Goal: Task Accomplishment & Management: Manage account settings

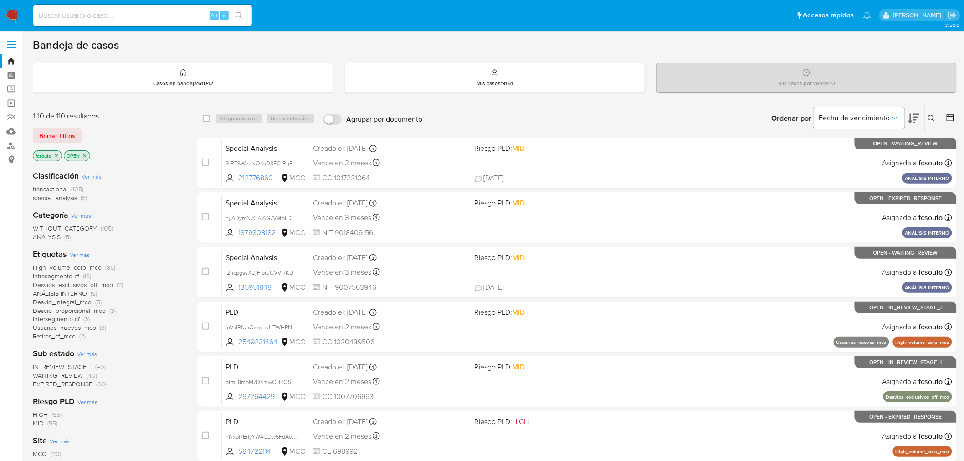
click at [55, 376] on span "WAITING_REVIEW" at bounding box center [58, 375] width 50 height 9
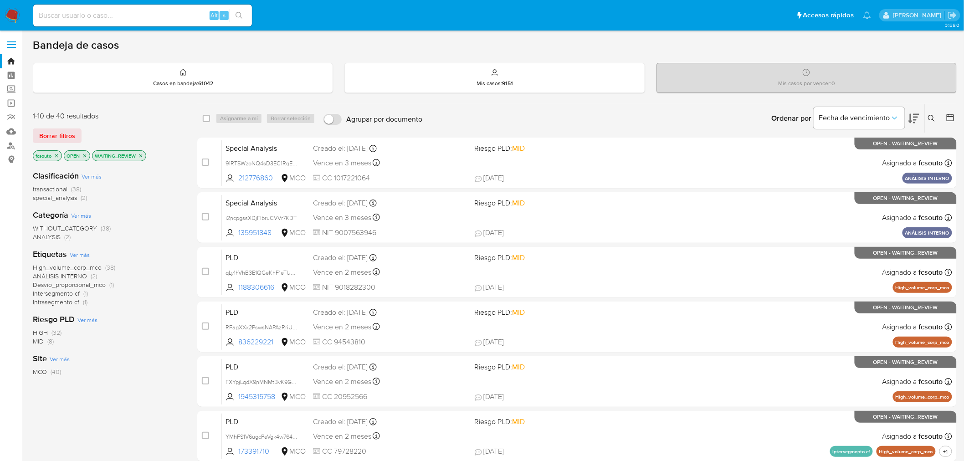
click at [914, 116] on icon at bounding box center [913, 118] width 11 height 11
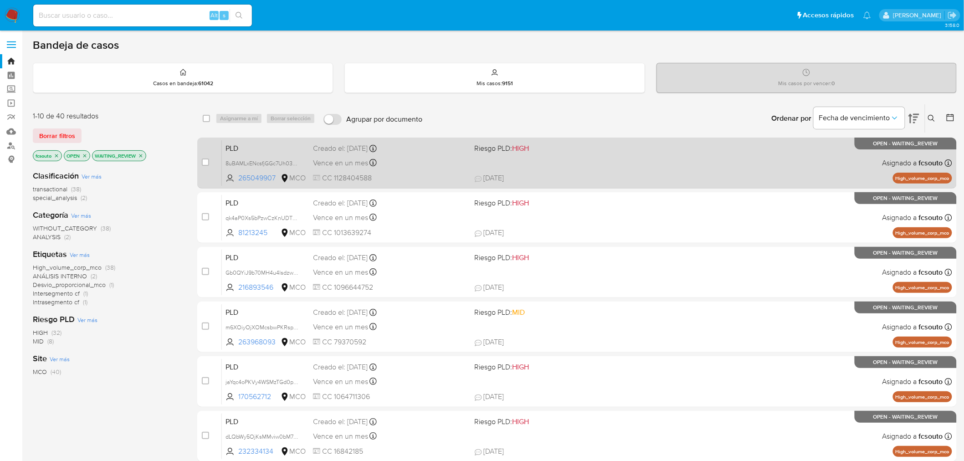
click at [445, 174] on span "CC 1128404588" at bounding box center [390, 178] width 154 height 10
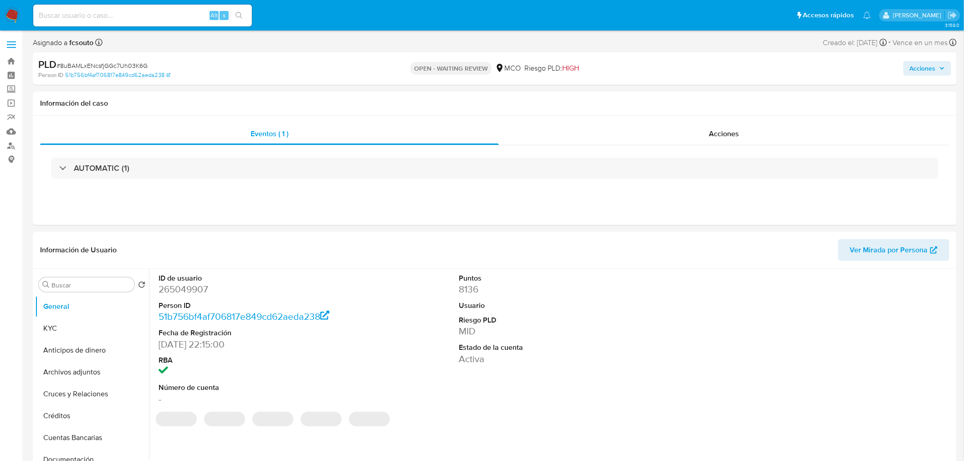
select select "10"
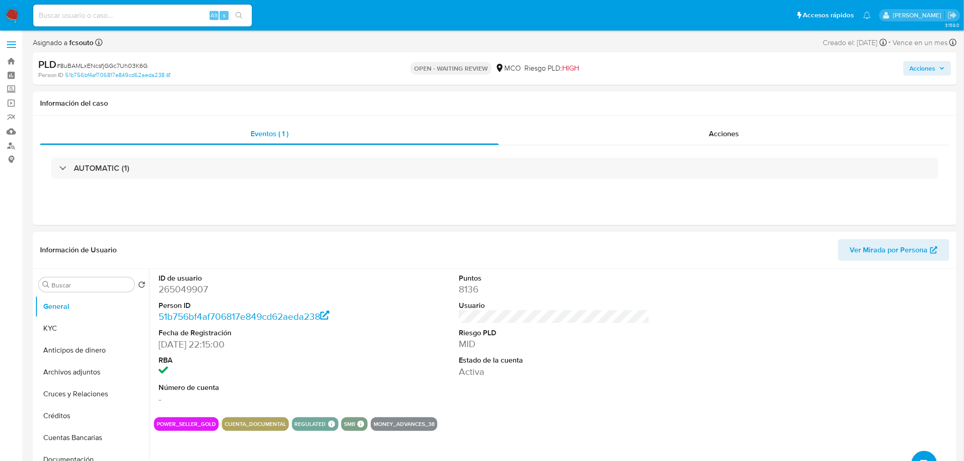
click at [176, 286] on dd "265049907" at bounding box center [254, 289] width 191 height 13
copy dd "265049907"
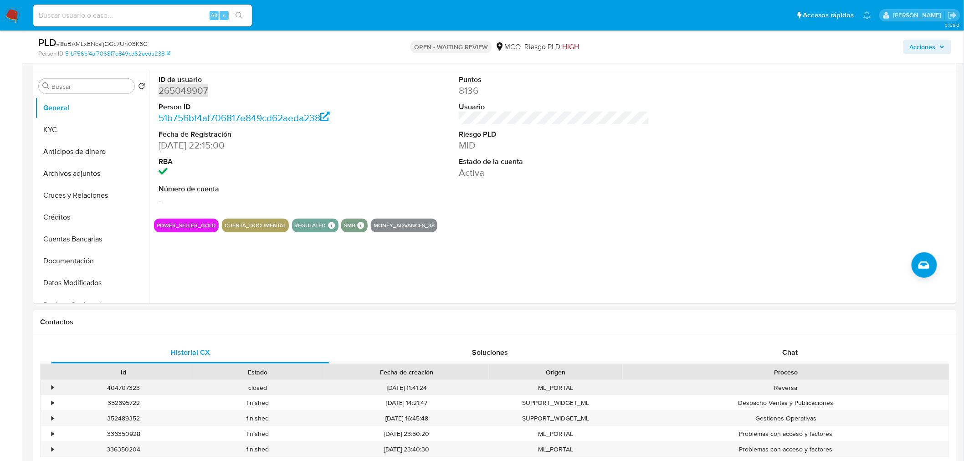
scroll to position [253, 0]
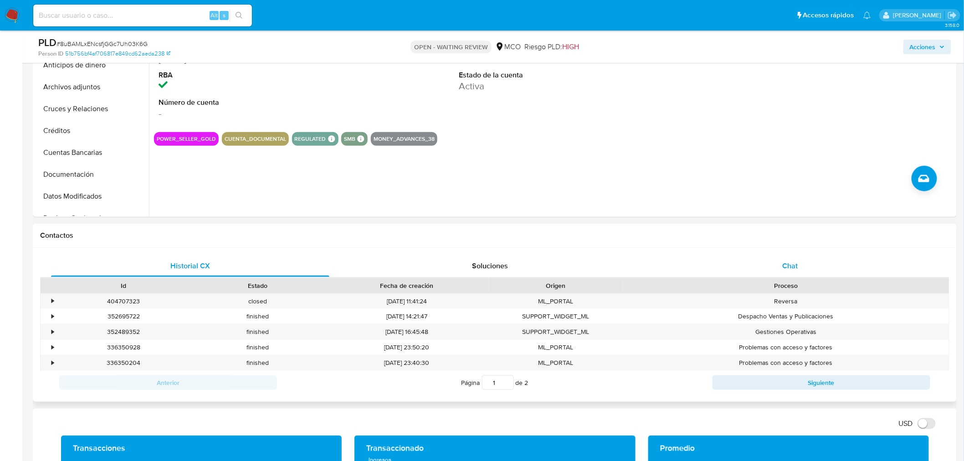
drag, startPoint x: 778, startPoint y: 257, endPoint x: 728, endPoint y: 270, distance: 51.8
click at [778, 257] on div "Chat" at bounding box center [790, 266] width 278 height 22
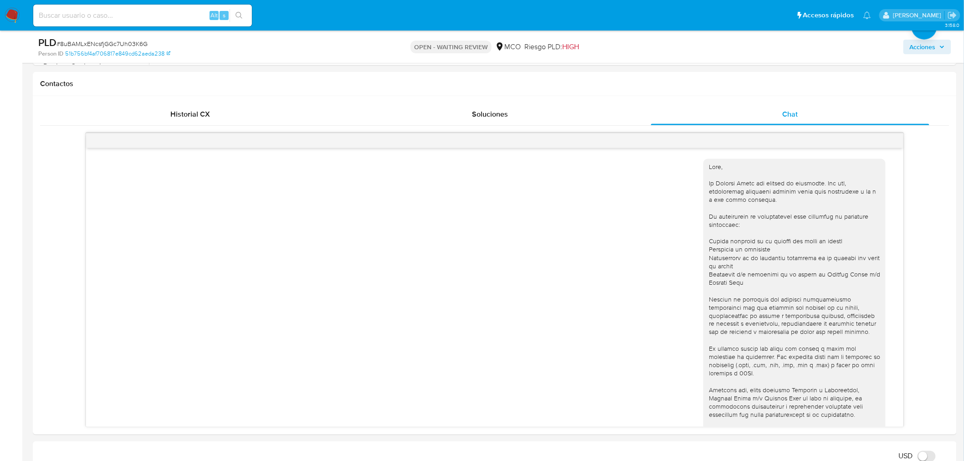
scroll to position [630, 0]
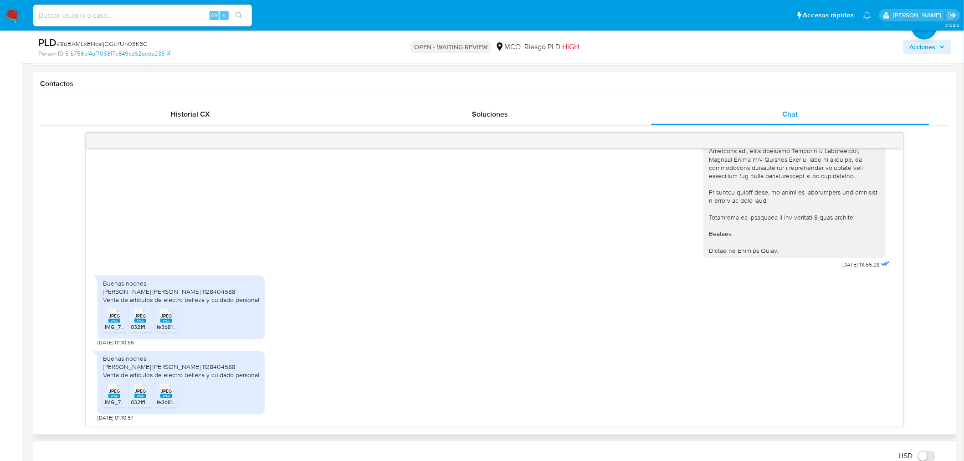
click at [110, 323] on span "IMG_7161.jpeg" at bounding box center [122, 327] width 35 height 8
click at [135, 319] on rect at bounding box center [140, 321] width 12 height 4
click at [170, 319] on rect at bounding box center [166, 321] width 12 height 4
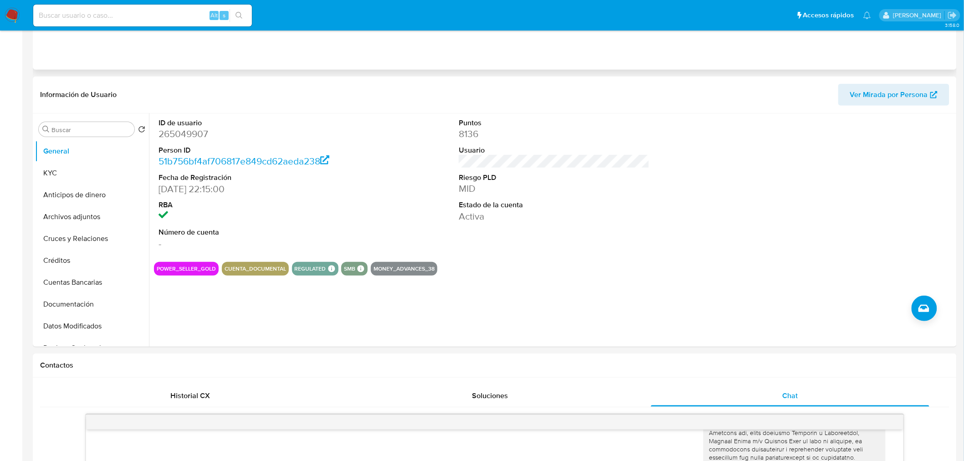
scroll to position [0, 0]
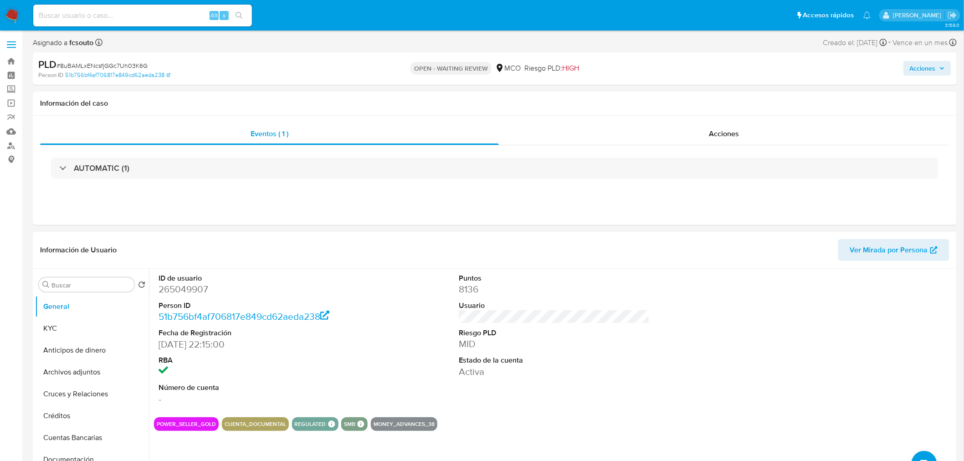
click at [185, 293] on dd "265049907" at bounding box center [254, 289] width 191 height 13
copy dd "265049907"
click at [185, 284] on dd "265049907" at bounding box center [254, 289] width 191 height 13
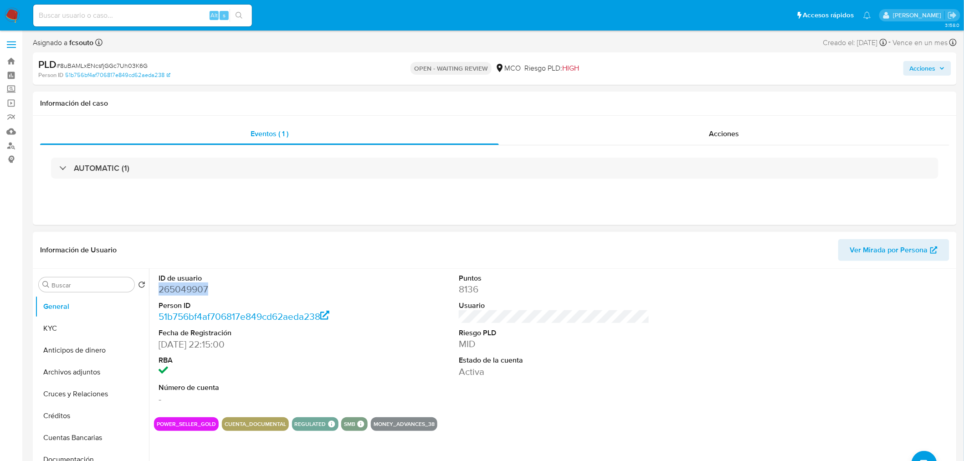
drag, startPoint x: 287, startPoint y: 294, endPoint x: 213, endPoint y: 286, distance: 74.7
click at [286, 294] on dd "265049907" at bounding box center [254, 289] width 191 height 13
click at [198, 294] on dd "265049907" at bounding box center [254, 289] width 191 height 13
click at [180, 292] on dd "265049907" at bounding box center [254, 289] width 191 height 13
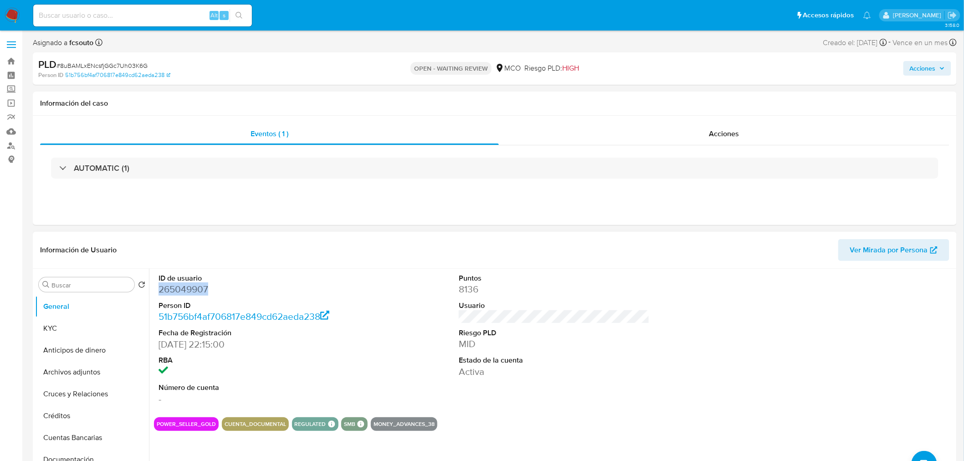
copy dd "265049907"
click at [189, 287] on dd "265049907" at bounding box center [254, 289] width 191 height 13
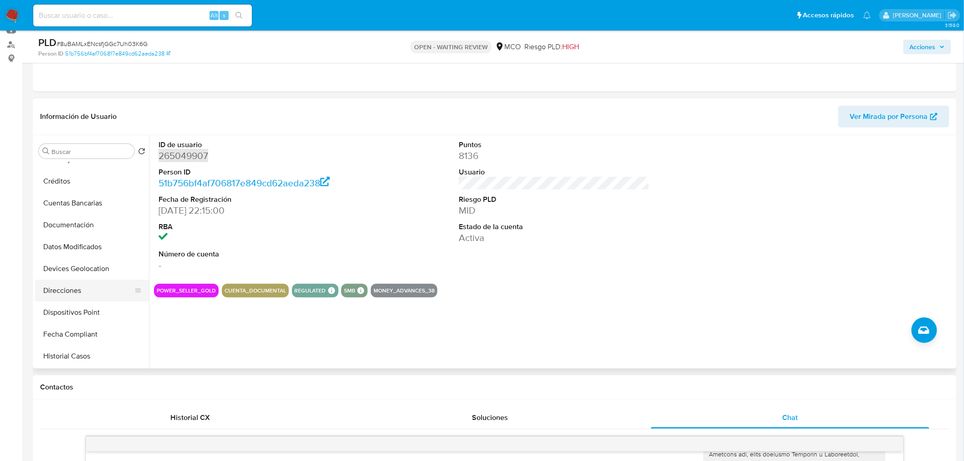
scroll to position [101, 0]
click at [84, 358] on button "Historial Casos" at bounding box center [88, 357] width 107 height 22
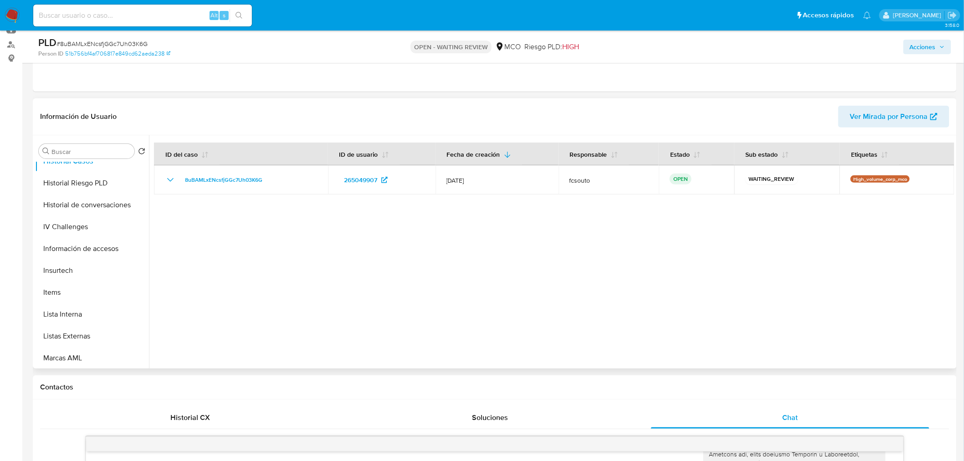
scroll to position [384, 0]
click at [76, 310] on button "Restricciones Nuevo Mundo" at bounding box center [88, 313] width 107 height 22
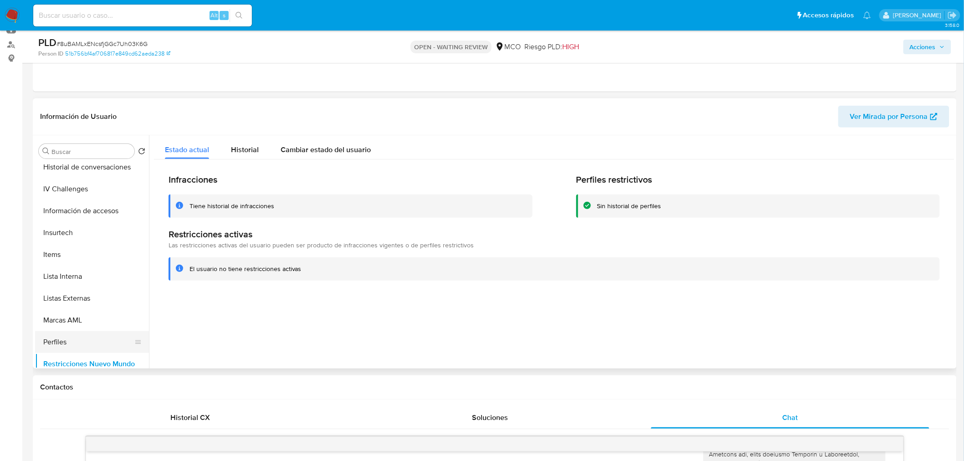
scroll to position [233, 0]
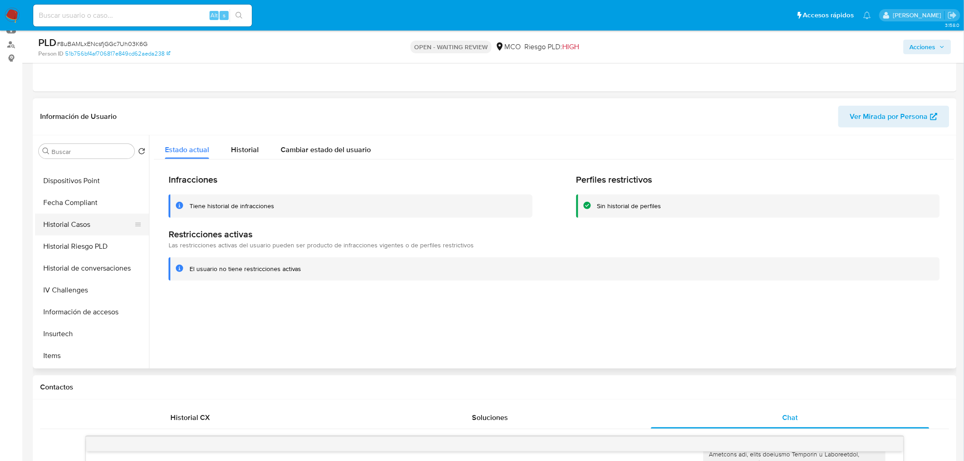
click at [89, 226] on button "Historial Casos" at bounding box center [88, 225] width 107 height 22
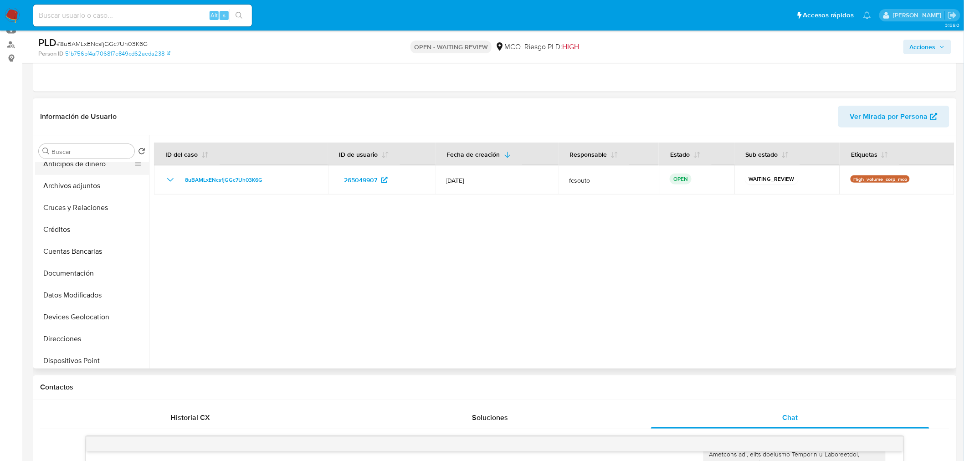
scroll to position [0, 0]
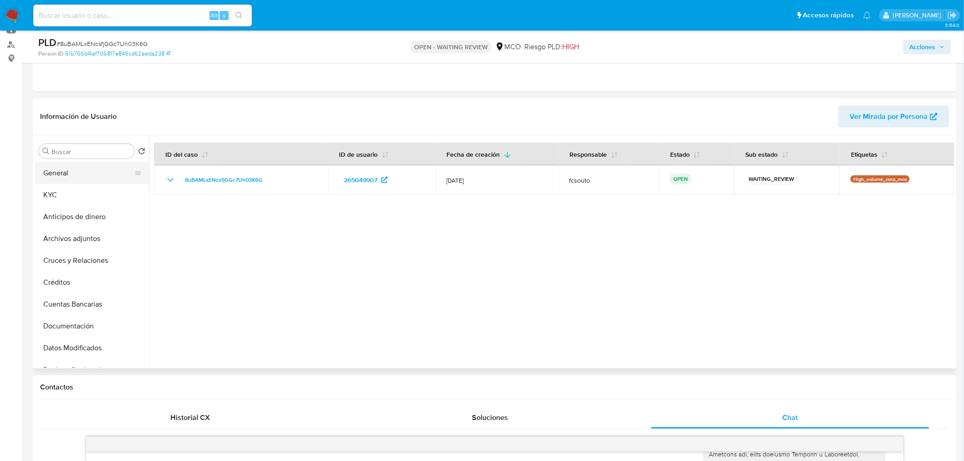
click at [63, 173] on button "General" at bounding box center [88, 173] width 107 height 22
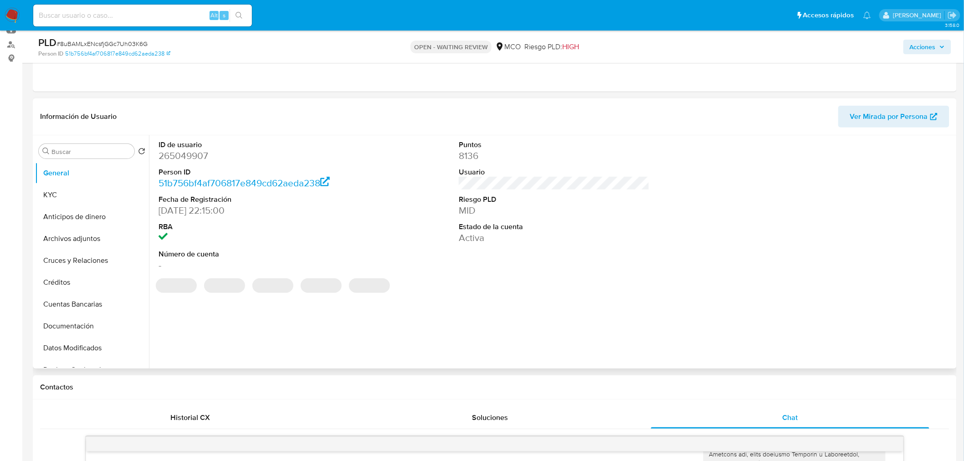
click at [189, 155] on dd "265049907" at bounding box center [254, 155] width 191 height 13
copy dd "265049907"
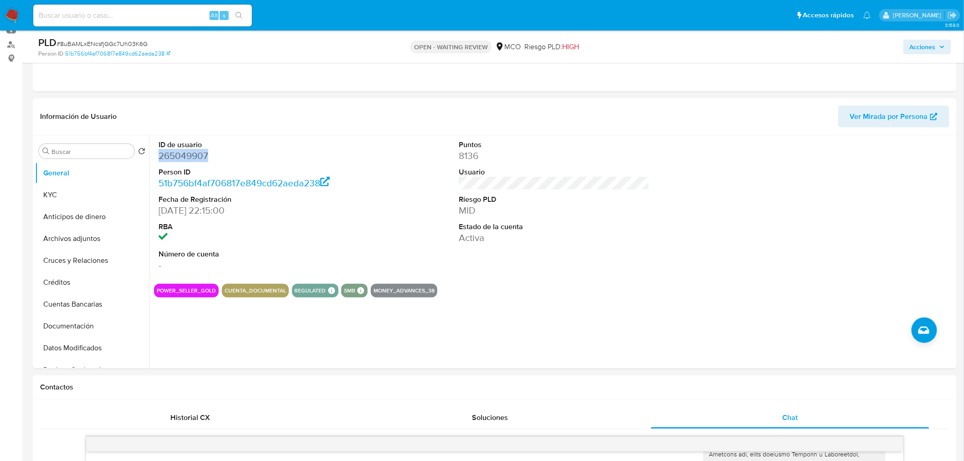
click at [925, 42] on span "Acciones" at bounding box center [923, 47] width 26 height 15
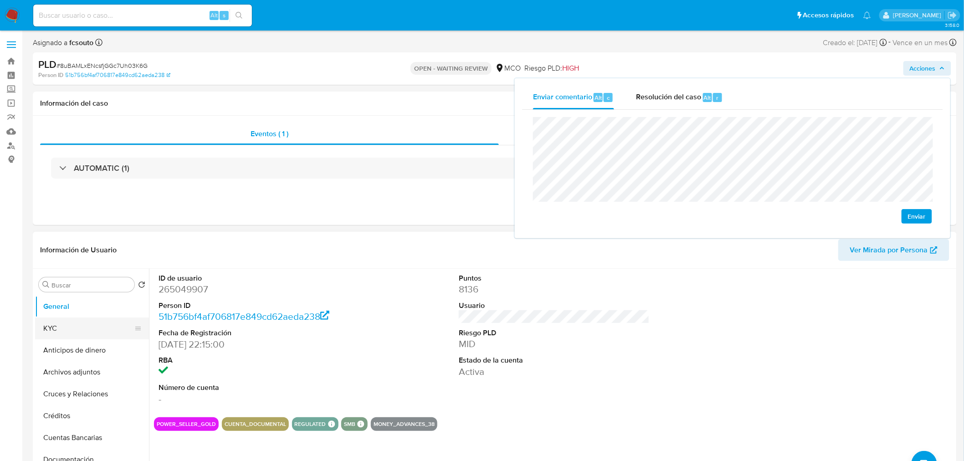
click at [89, 323] on button "KYC" at bounding box center [88, 328] width 107 height 22
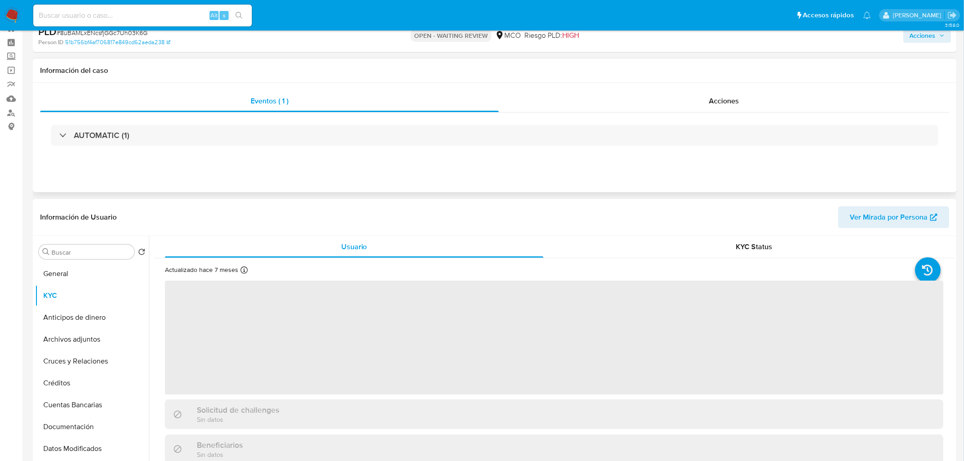
scroll to position [51, 0]
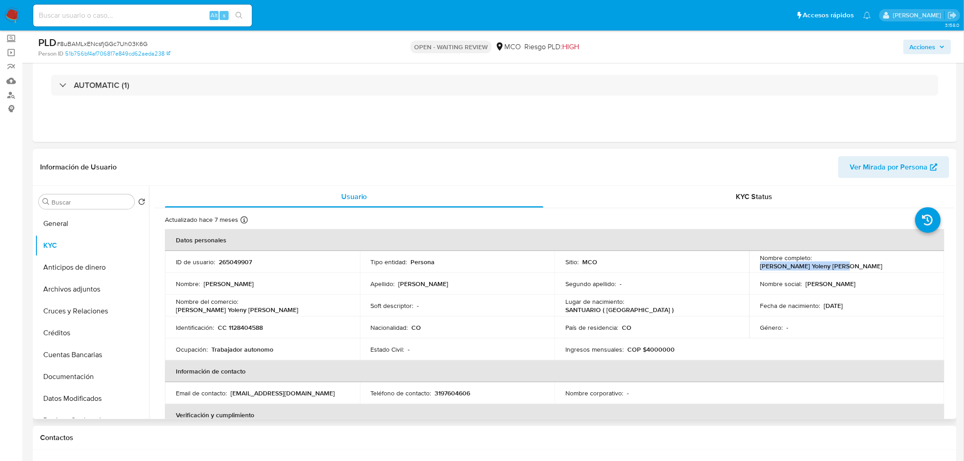
drag, startPoint x: 814, startPoint y: 261, endPoint x: 910, endPoint y: 266, distance: 96.7
click at [910, 266] on td "Nombre completo : Deisy Yoleny Gomez Salazar" at bounding box center [846, 262] width 195 height 22
copy p "Deisy Yoleny Gomez Salazar"
click at [922, 38] on div "Acciones" at bounding box center [800, 46] width 302 height 21
drag, startPoint x: 926, startPoint y: 43, endPoint x: 916, endPoint y: 51, distance: 13.3
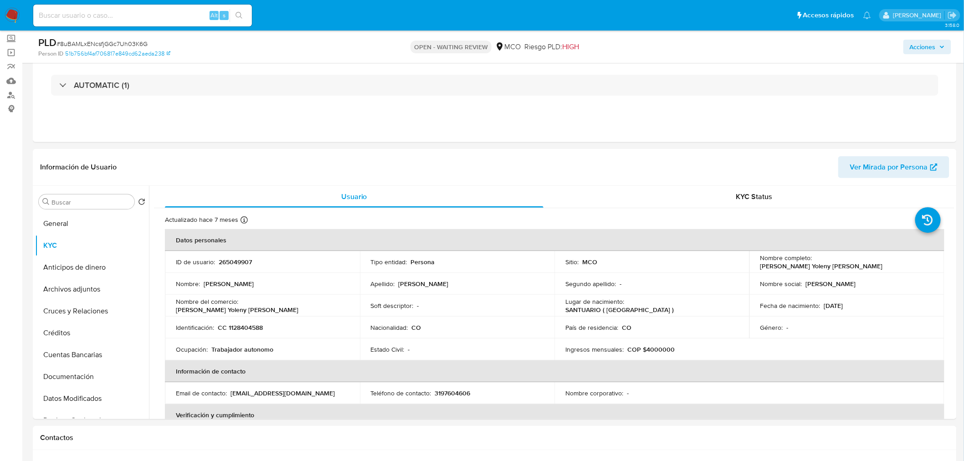
click at [926, 43] on span "Acciones" at bounding box center [923, 47] width 26 height 15
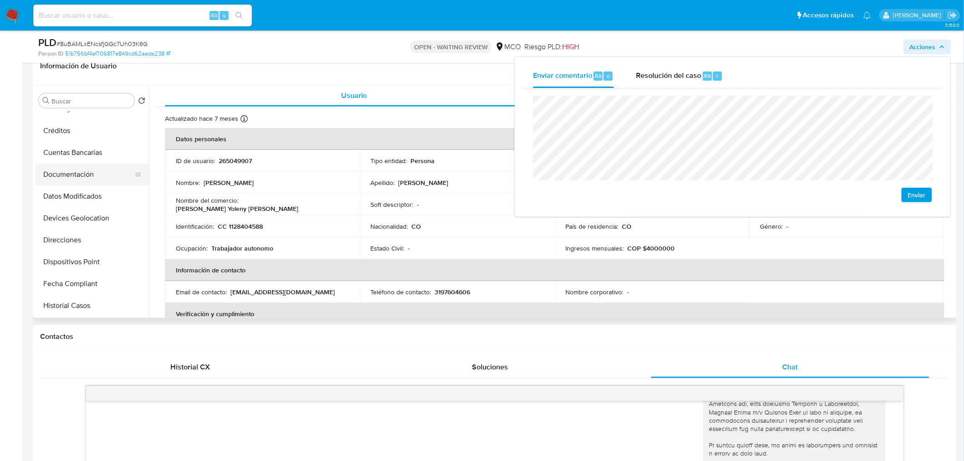
scroll to position [152, 0]
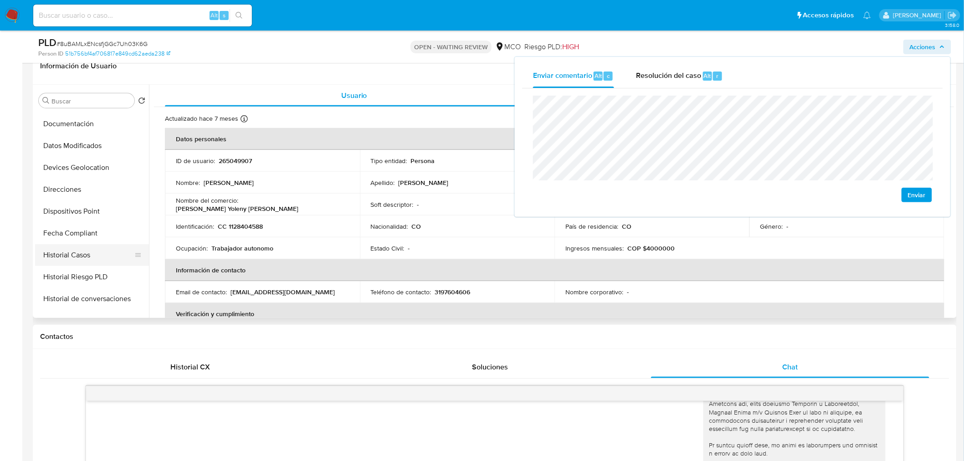
click at [79, 251] on button "Historial Casos" at bounding box center [88, 255] width 107 height 22
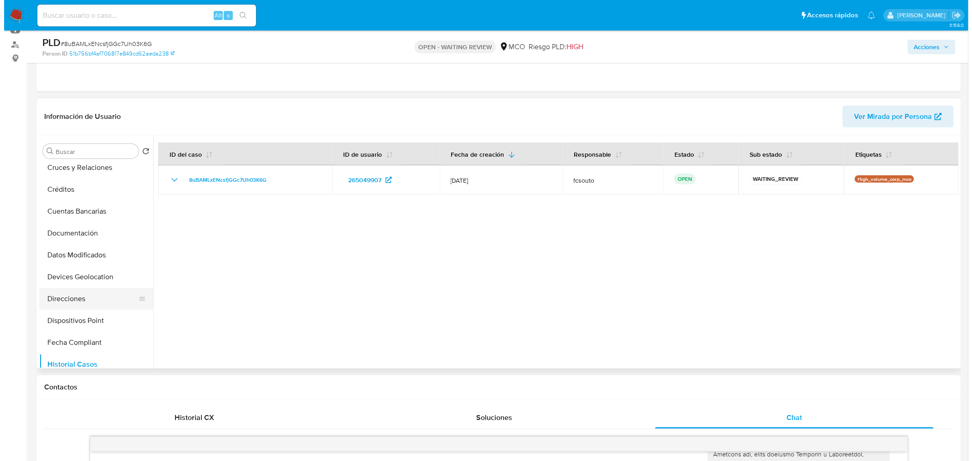
scroll to position [0, 0]
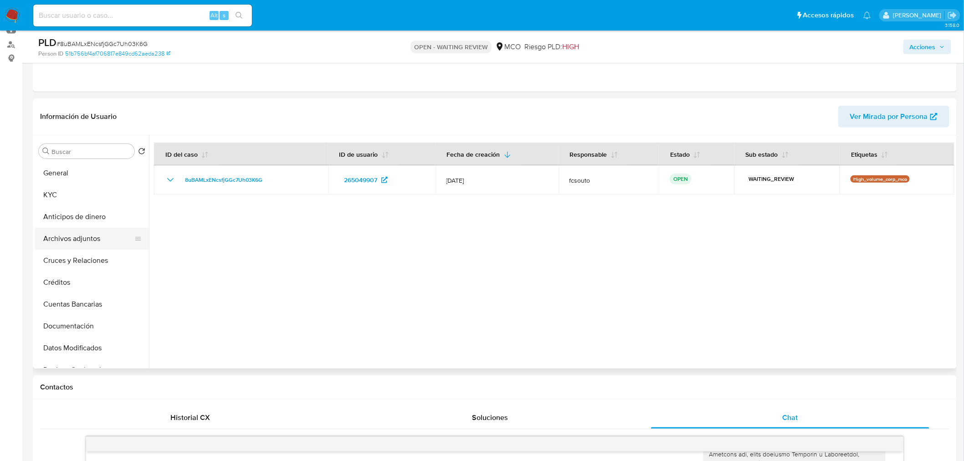
click at [88, 245] on button "Archivos adjuntos" at bounding box center [88, 239] width 107 height 22
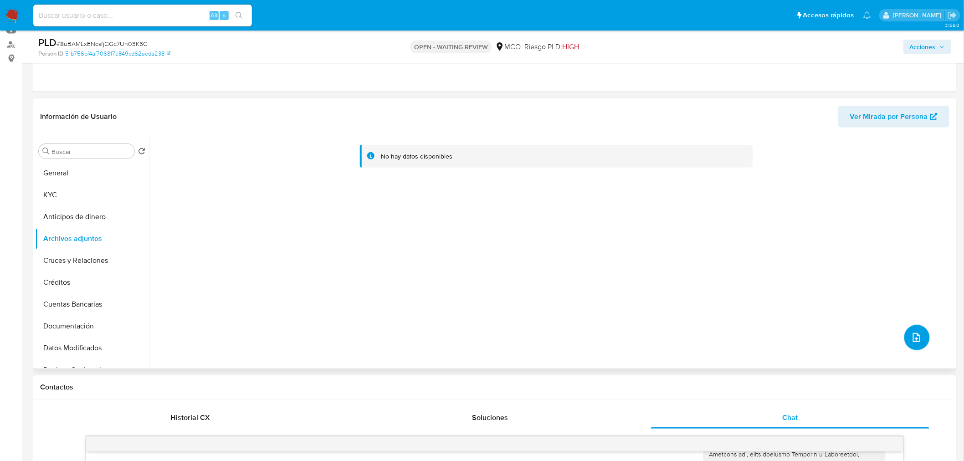
click at [920, 339] on button "upload-file" at bounding box center [917, 338] width 26 height 26
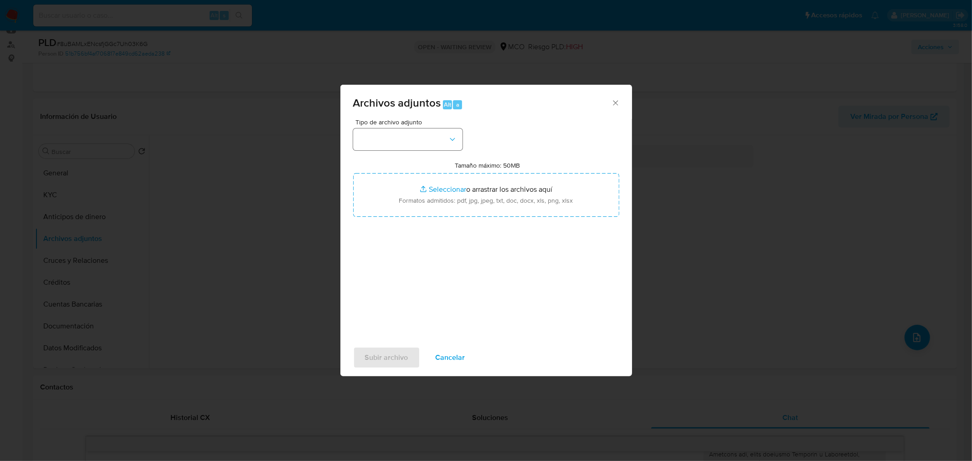
drag, startPoint x: 410, startPoint y: 124, endPoint x: 406, endPoint y: 149, distance: 25.8
click at [410, 124] on span "Tipo de archivo adjunto" at bounding box center [409, 122] width 109 height 6
click at [424, 137] on button "button" at bounding box center [407, 139] width 109 height 22
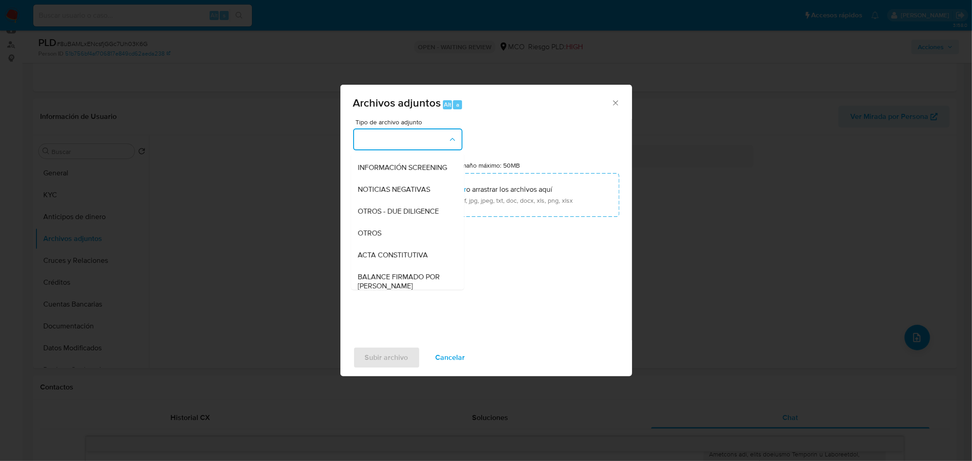
scroll to position [101, 0]
click at [415, 219] on div "OTROS" at bounding box center [404, 216] width 93 height 22
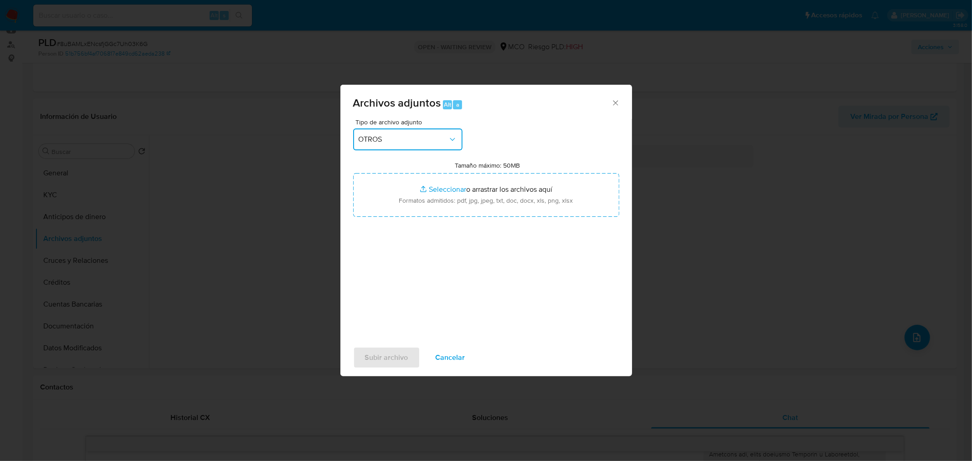
click at [423, 143] on span "OTROS" at bounding box center [402, 139] width 89 height 9
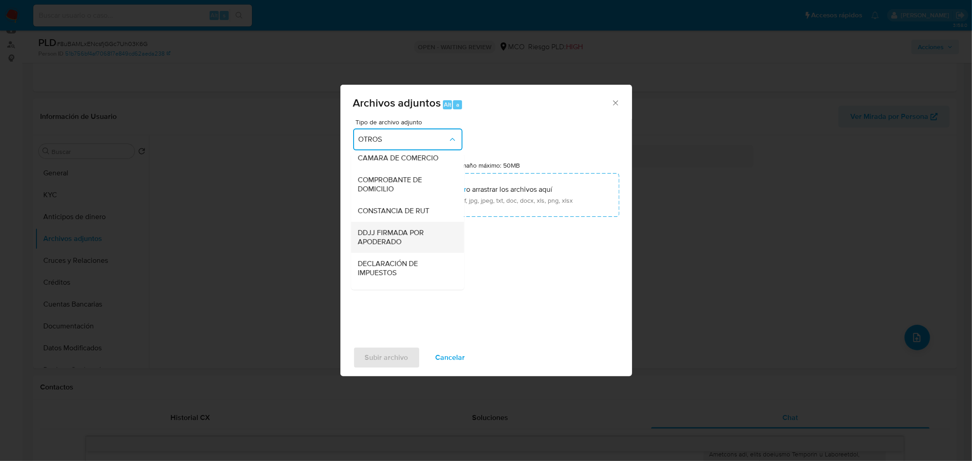
scroll to position [307, 0]
click at [407, 252] on span "DECLARACIÓN DE IMPUESTOS" at bounding box center [404, 244] width 93 height 18
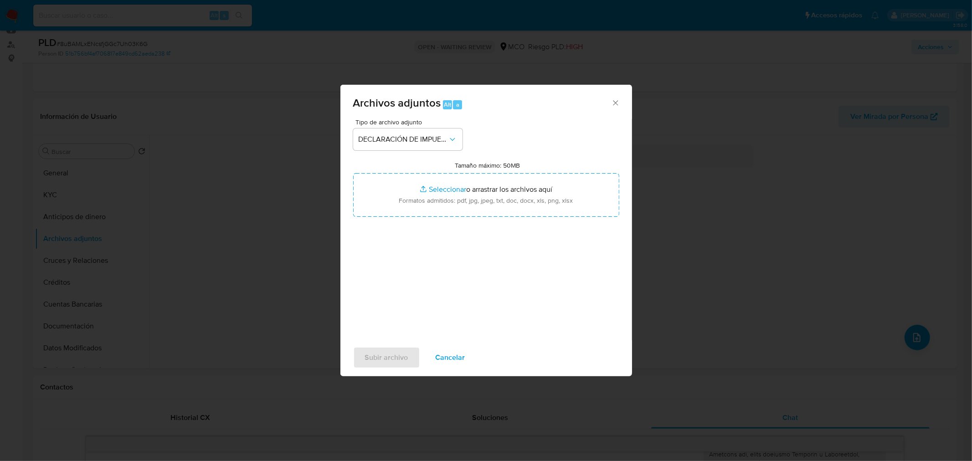
click at [524, 165] on div "Tamaño máximo: 50MB Seleccionar archivos Seleccionar o arrastrar los archivos a…" at bounding box center [486, 189] width 266 height 56
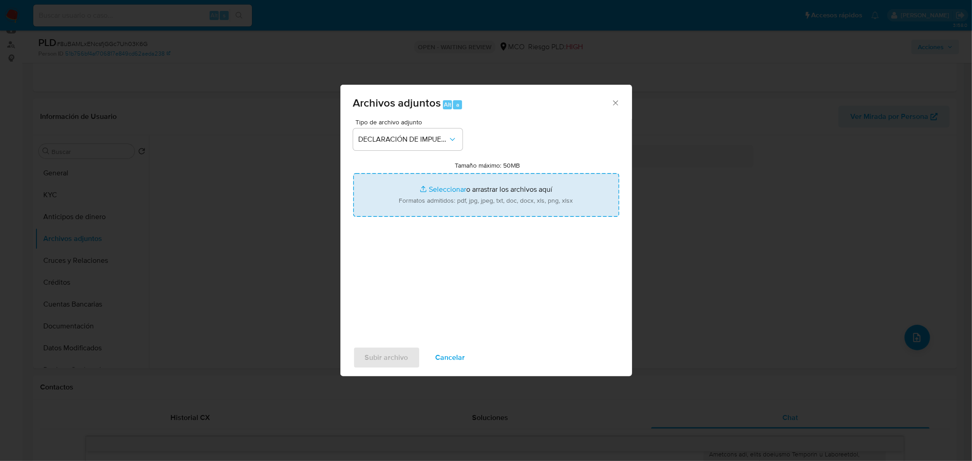
click at [524, 184] on input "Tamaño máximo: 50MB Seleccionar archivos" at bounding box center [486, 195] width 266 height 44
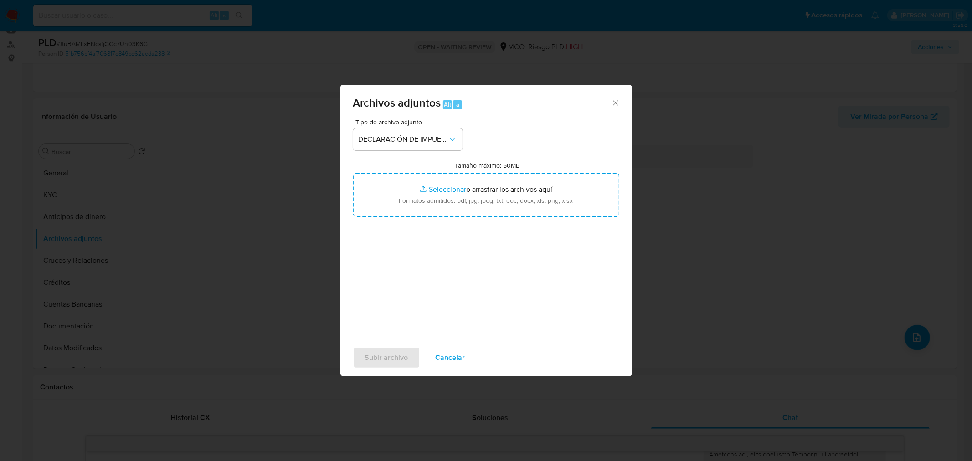
type input "C:\fakepath\265049907_424109ab-ea71-4cbe-b1c5-005774563a02.jpeg"
click at [392, 359] on span "Subir archivo" at bounding box center [386, 358] width 43 height 20
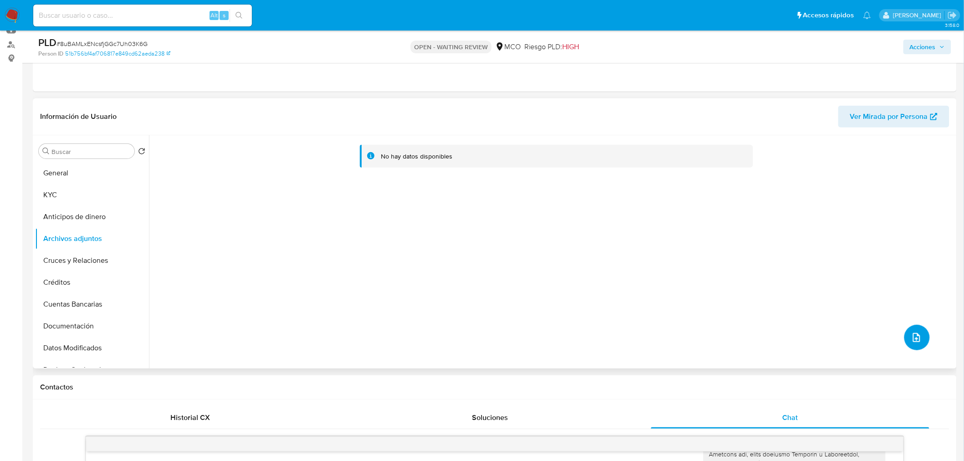
click at [916, 333] on icon "upload-file" at bounding box center [916, 337] width 11 height 11
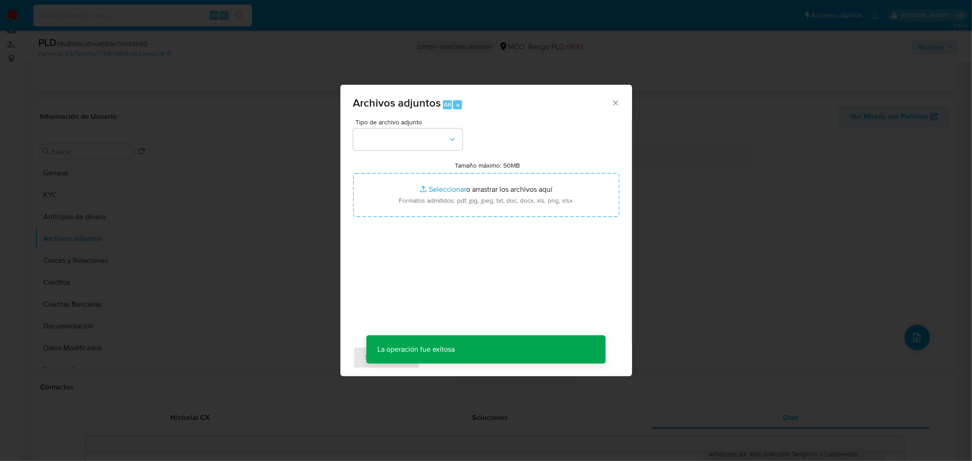
click at [413, 121] on span "Tipo de archivo adjunto" at bounding box center [409, 122] width 109 height 6
click at [407, 150] on div "Tipo de archivo adjunto Tamaño máximo: 50MB Seleccionar archivos Seleccionar o …" at bounding box center [486, 226] width 266 height 215
drag, startPoint x: 413, startPoint y: 135, endPoint x: 407, endPoint y: 143, distance: 10.4
click at [413, 136] on button "button" at bounding box center [407, 139] width 109 height 22
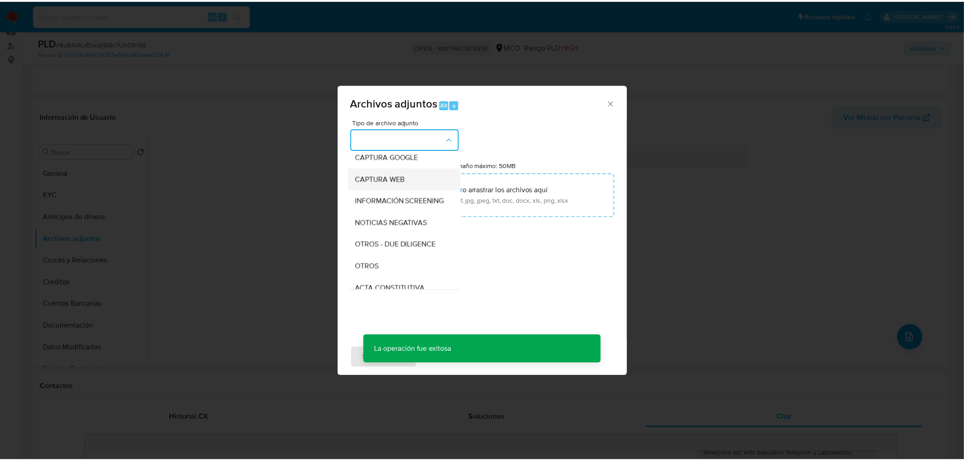
scroll to position [101, 0]
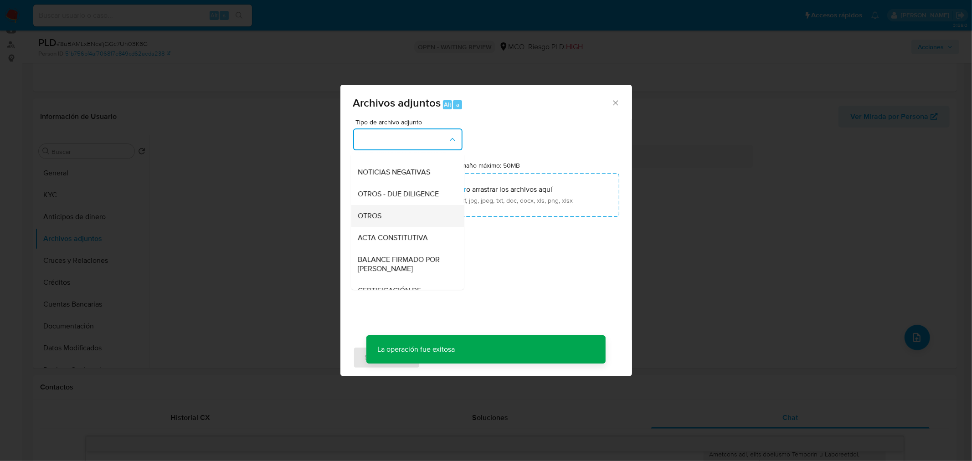
click at [402, 221] on div "OTROS" at bounding box center [404, 216] width 93 height 22
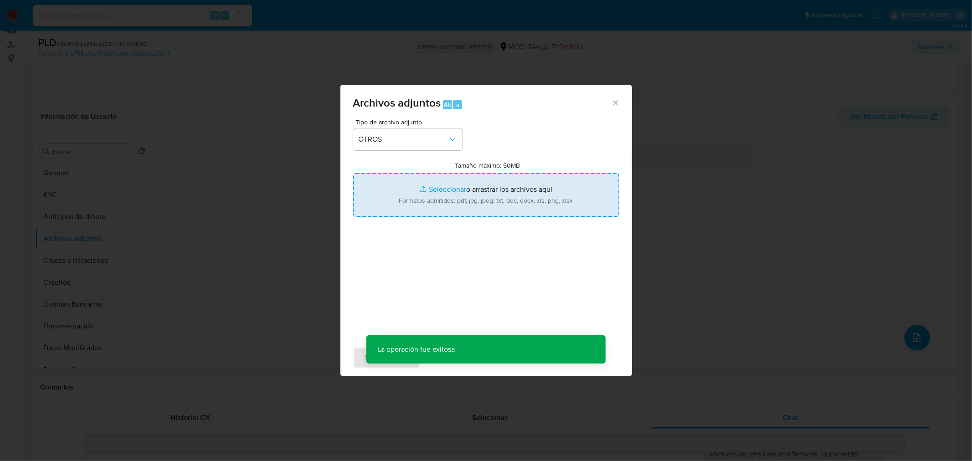
click at [440, 197] on input "Tamaño máximo: 50MB Seleccionar archivos" at bounding box center [486, 195] width 266 height 44
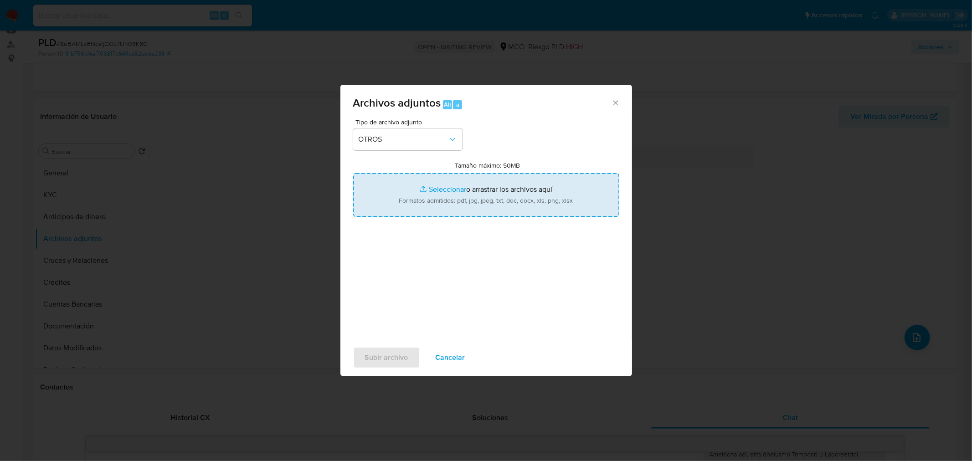
type input "C:\fakepath\265049907 - 12_9_2025.pdf"
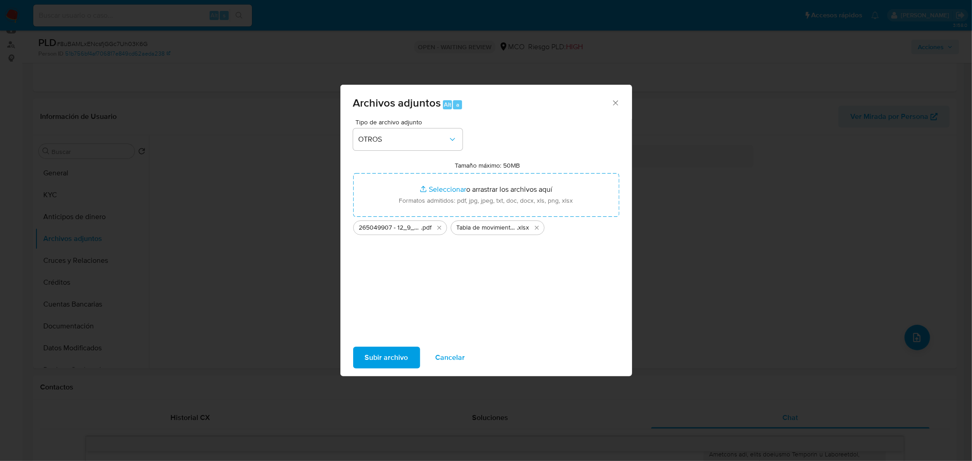
drag, startPoint x: 440, startPoint y: 197, endPoint x: 392, endPoint y: 362, distance: 171.5
click at [392, 362] on span "Subir archivo" at bounding box center [386, 358] width 43 height 20
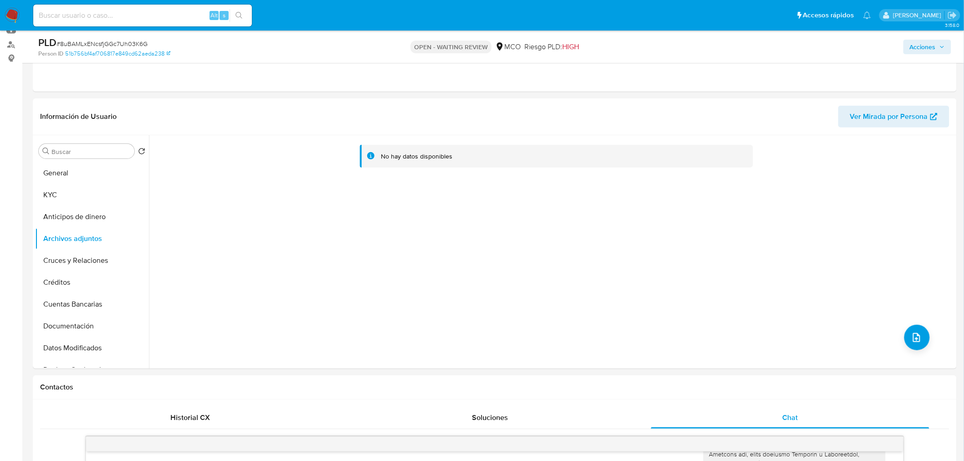
click at [930, 49] on span "Acciones" at bounding box center [923, 47] width 26 height 15
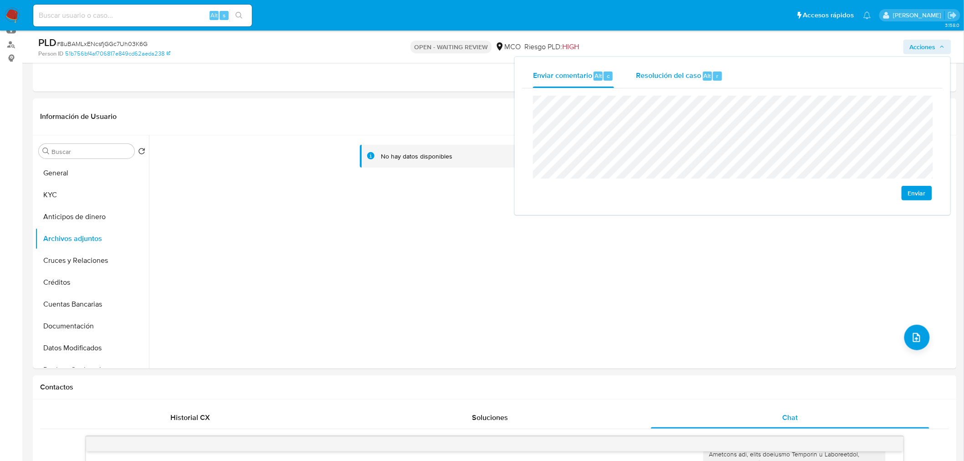
click at [680, 79] on span "Resolución del caso" at bounding box center [668, 75] width 65 height 10
click at [560, 84] on div "Enviar comentario Alt c" at bounding box center [573, 76] width 81 height 24
click at [524, 94] on div "Enviar" at bounding box center [732, 147] width 421 height 119
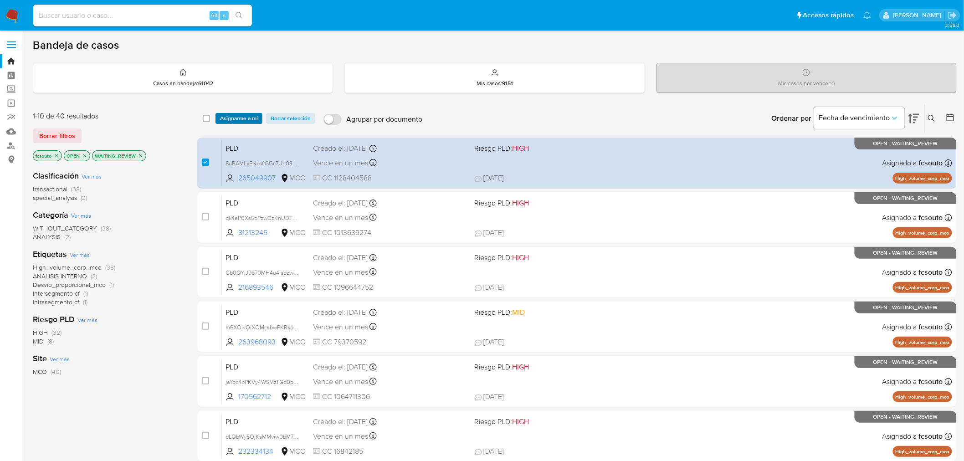
click at [233, 120] on span "Asignarme a mí" at bounding box center [239, 118] width 38 height 9
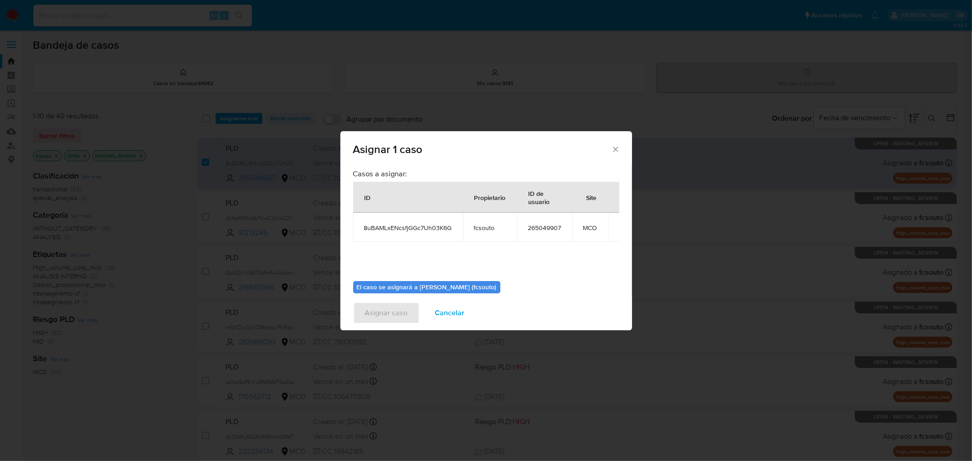
scroll to position [47, 0]
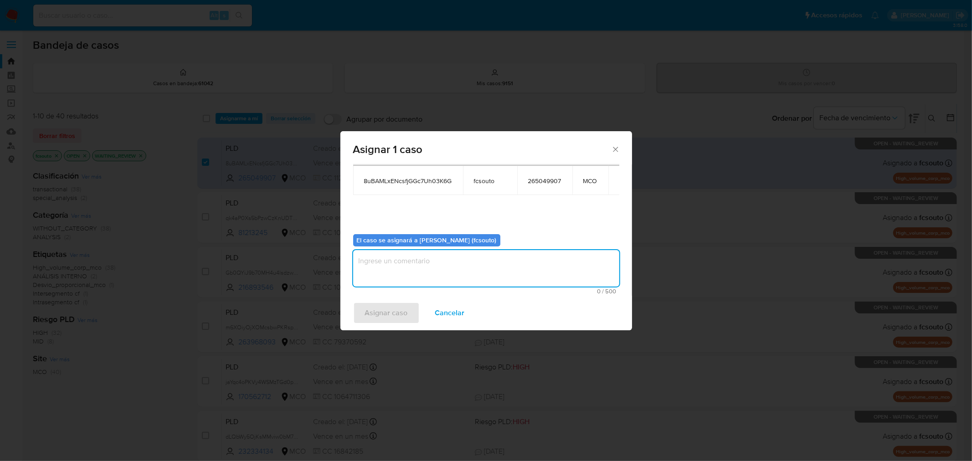
click at [462, 271] on textarea "assign-modal" at bounding box center [486, 268] width 266 height 36
type textarea "Asignación manual"
click at [398, 323] on span "Asignar caso" at bounding box center [386, 313] width 43 height 20
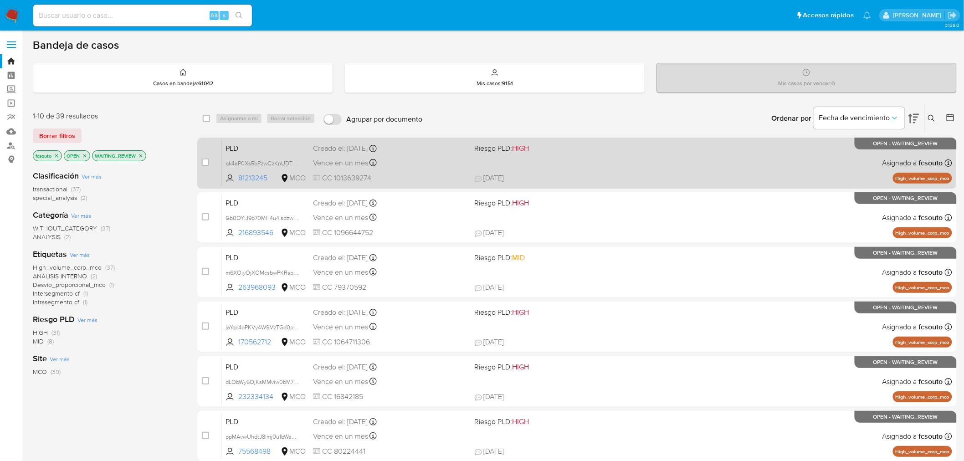
click at [445, 169] on div "PLD qk4aP0Xs5bPzwCzKnUDT3PYS 81213245 MCO Riesgo PLD: HIGH Creado el: 12/07/202…" at bounding box center [587, 163] width 730 height 46
click at [205, 164] on input "checkbox" at bounding box center [205, 162] width 7 height 7
checkbox input "true"
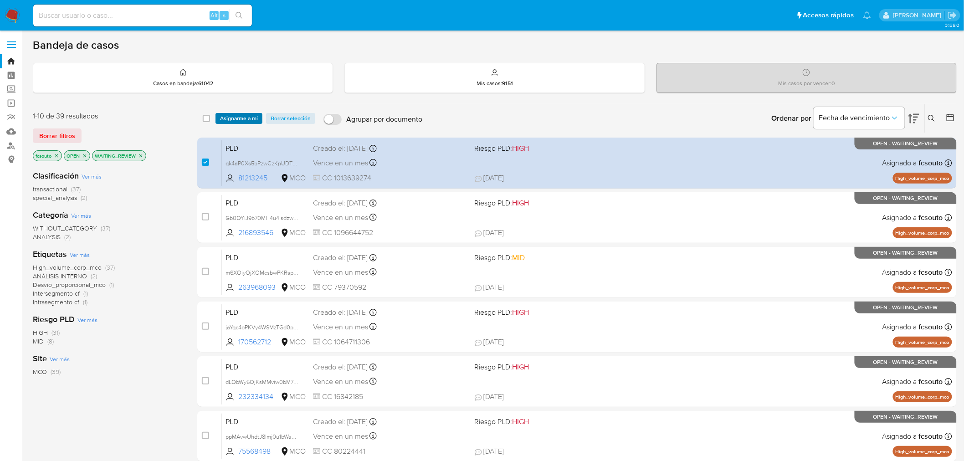
drag, startPoint x: 244, startPoint y: 110, endPoint x: 247, endPoint y: 117, distance: 8.0
click at [246, 114] on div "select-all-cases-checkbox Asignarme a mí Borrar selección Agrupar por documento…" at bounding box center [576, 118] width 759 height 28
click at [247, 118] on span "Asignarme a mí" at bounding box center [239, 118] width 38 height 9
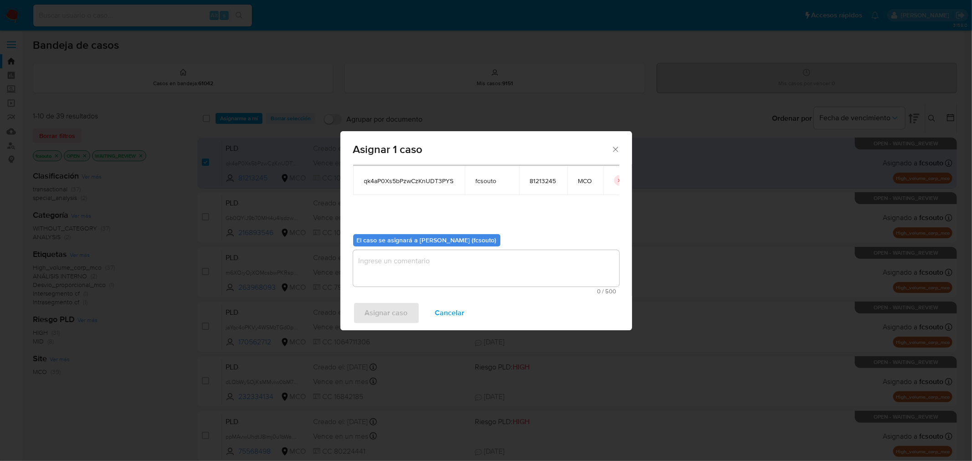
click at [434, 267] on textarea "assign-modal" at bounding box center [486, 268] width 266 height 36
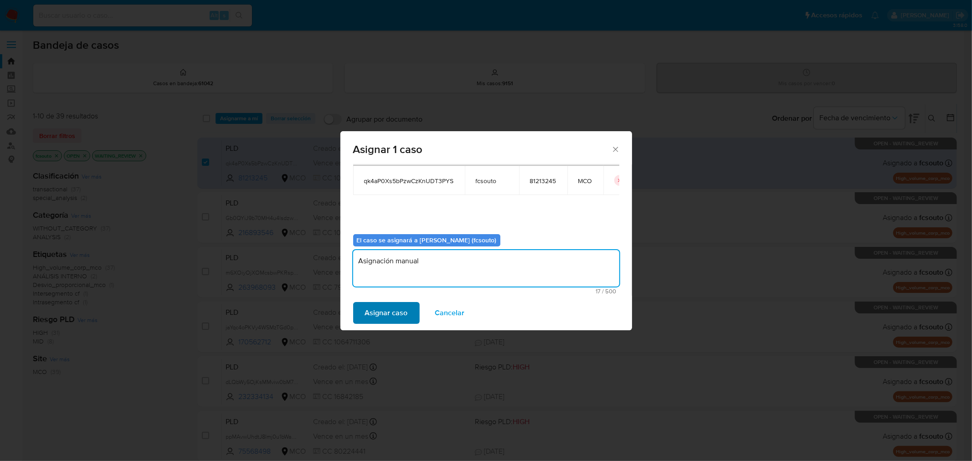
type textarea "Asignación manual"
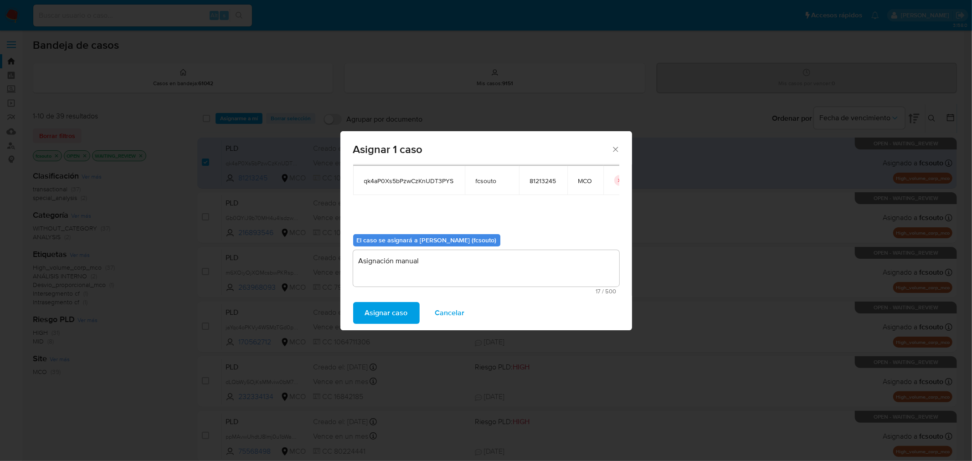
click at [394, 318] on span "Asignar caso" at bounding box center [386, 313] width 43 height 20
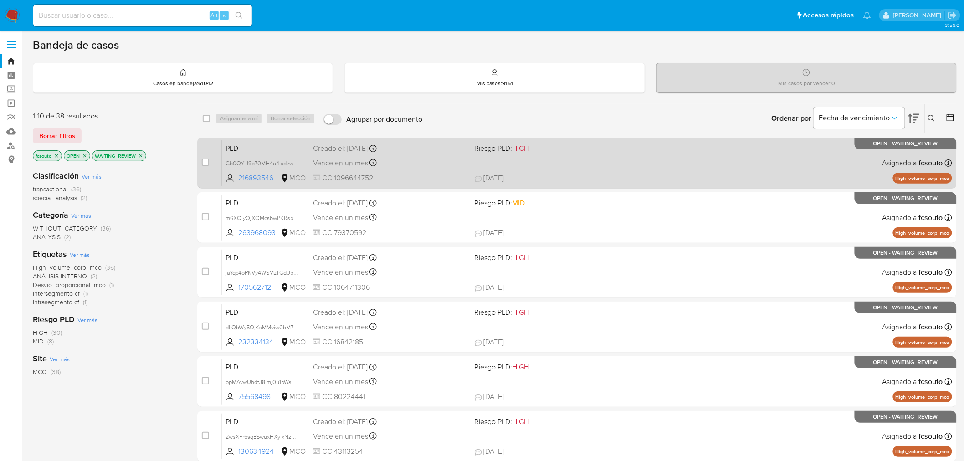
click at [437, 171] on div "PLD Gb0QYiJ9b70MH4u4lsdzwgQ3 216893546 MCO Riesgo PLD: HIGH Creado el: 12/07/20…" at bounding box center [587, 163] width 730 height 46
click at [207, 162] on input "checkbox" at bounding box center [205, 162] width 7 height 7
checkbox input "true"
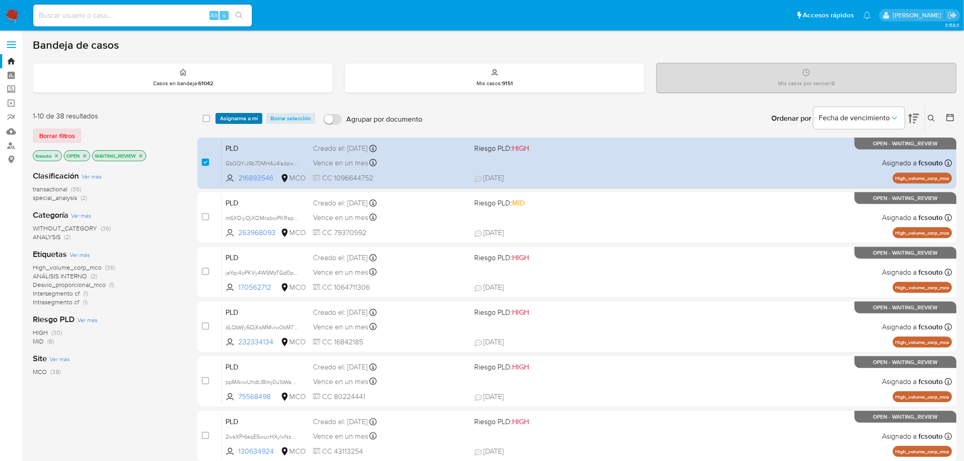
click at [239, 114] on span "Asignarme a mí" at bounding box center [239, 118] width 38 height 9
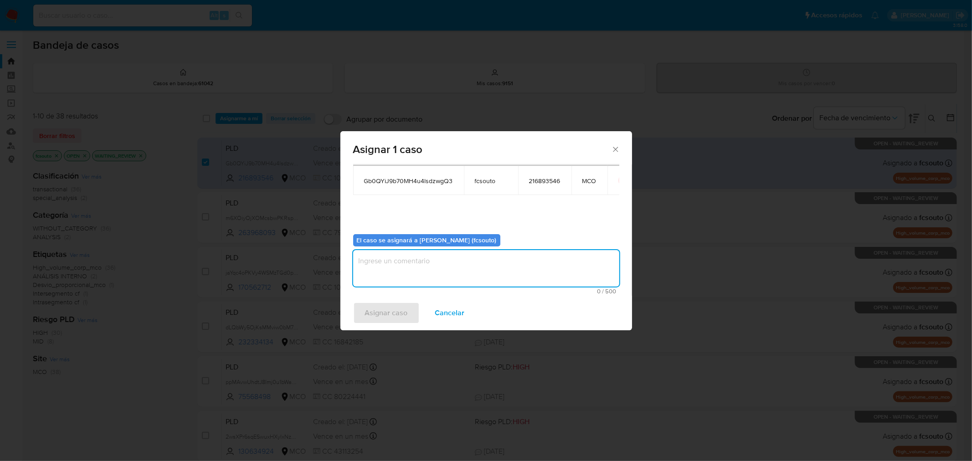
click at [468, 275] on textarea "assign-modal" at bounding box center [486, 268] width 266 height 36
type textarea "Asignación manual"
click at [377, 317] on span "Asignar caso" at bounding box center [386, 313] width 43 height 20
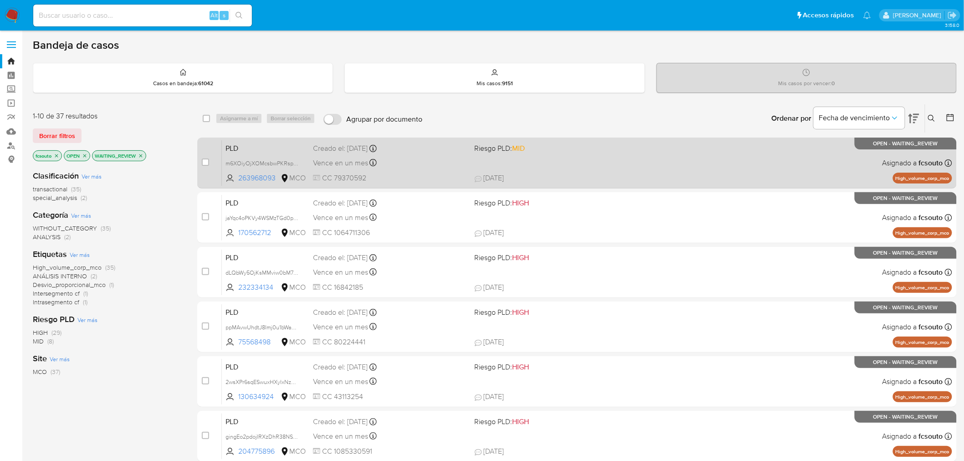
click at [458, 174] on span "CC 79370592" at bounding box center [390, 178] width 154 height 10
click at [205, 162] on input "checkbox" at bounding box center [205, 162] width 7 height 7
checkbox input "true"
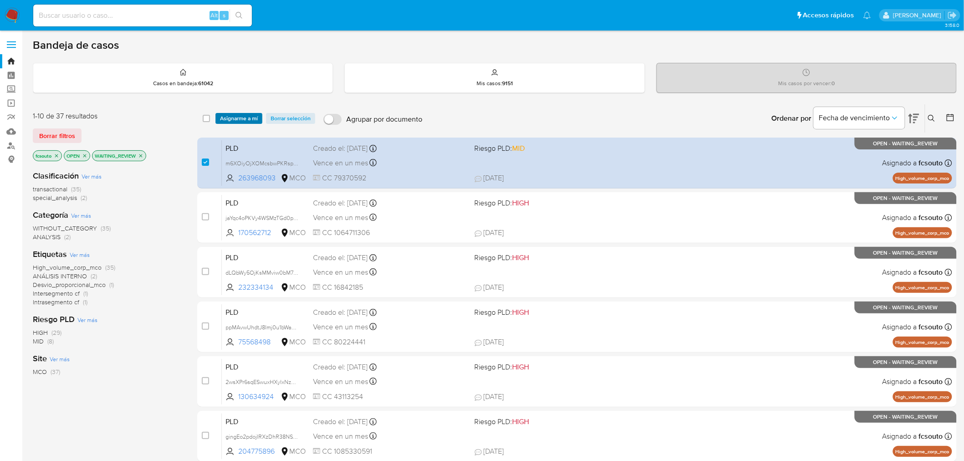
click at [253, 118] on span "Asignarme a mí" at bounding box center [239, 118] width 38 height 9
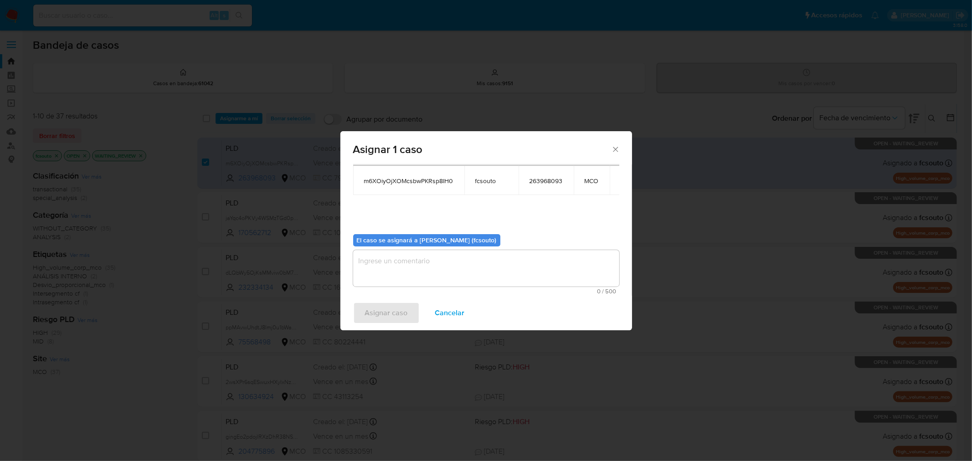
click at [451, 277] on textarea "assign-modal" at bounding box center [486, 268] width 266 height 36
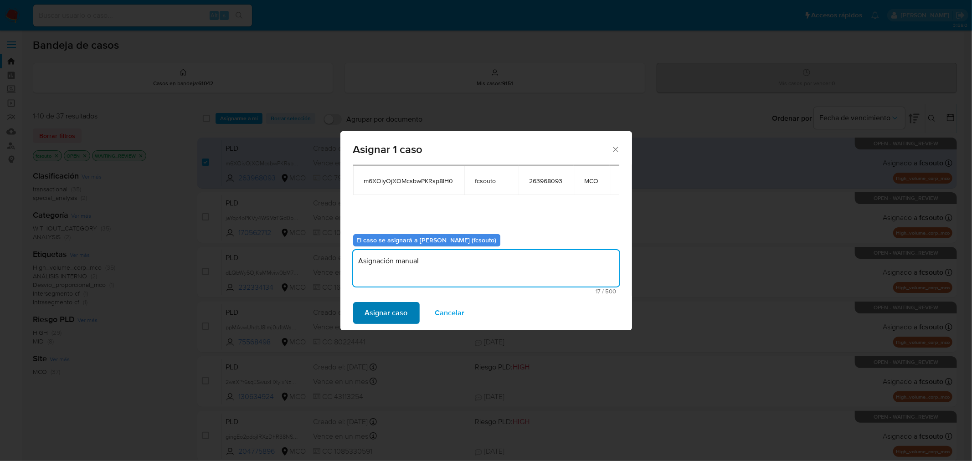
type textarea "Asignación manual"
click at [370, 317] on span "Asignar caso" at bounding box center [386, 313] width 43 height 20
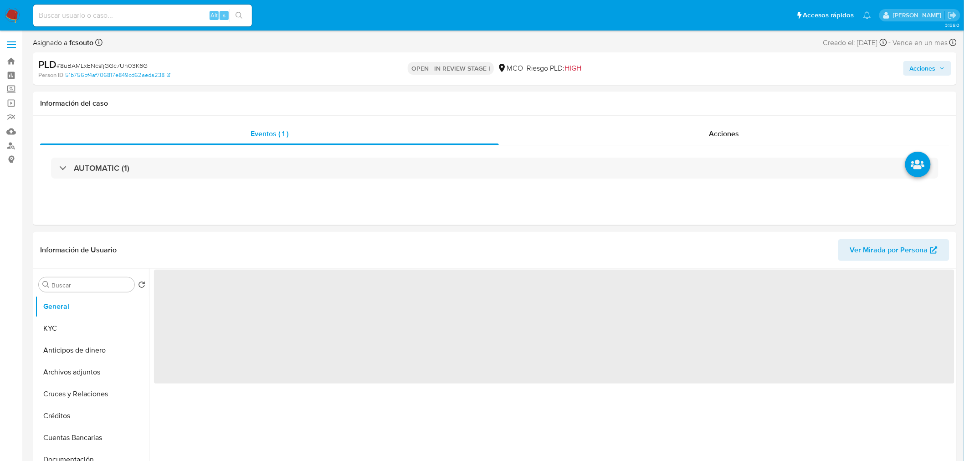
click at [928, 68] on span "Acciones" at bounding box center [923, 68] width 26 height 15
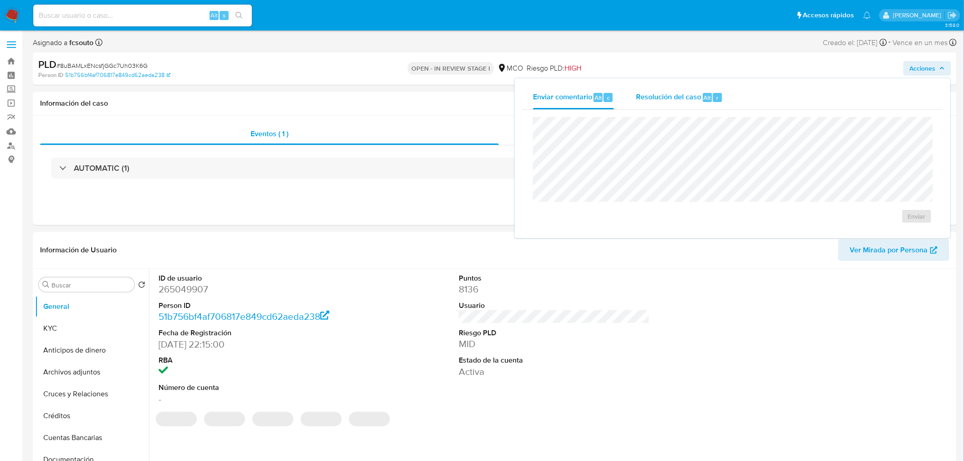
click at [640, 102] on div "Resolución del caso Alt r" at bounding box center [679, 98] width 87 height 24
select select "10"
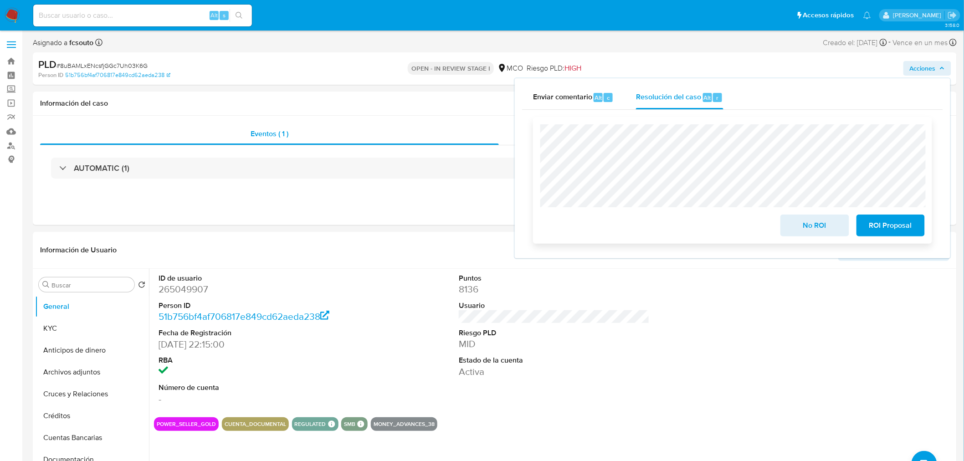
click at [820, 228] on span "No ROI" at bounding box center [814, 225] width 45 height 20
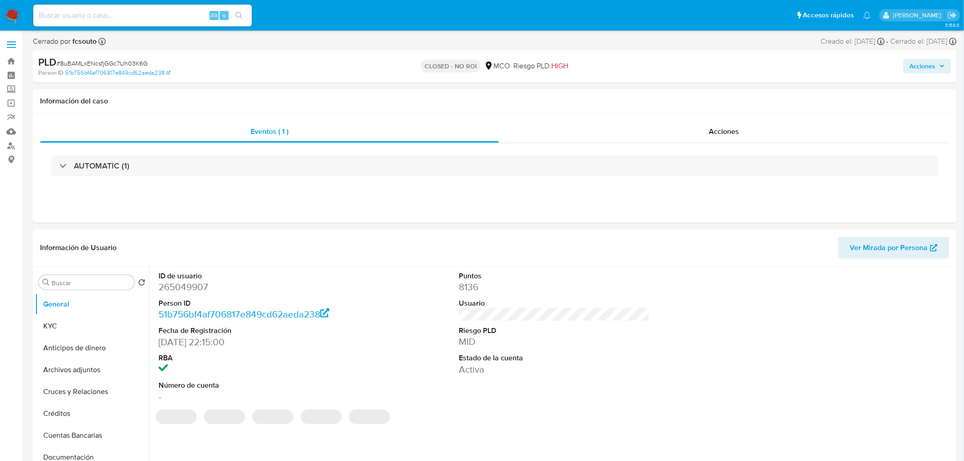
select select "10"
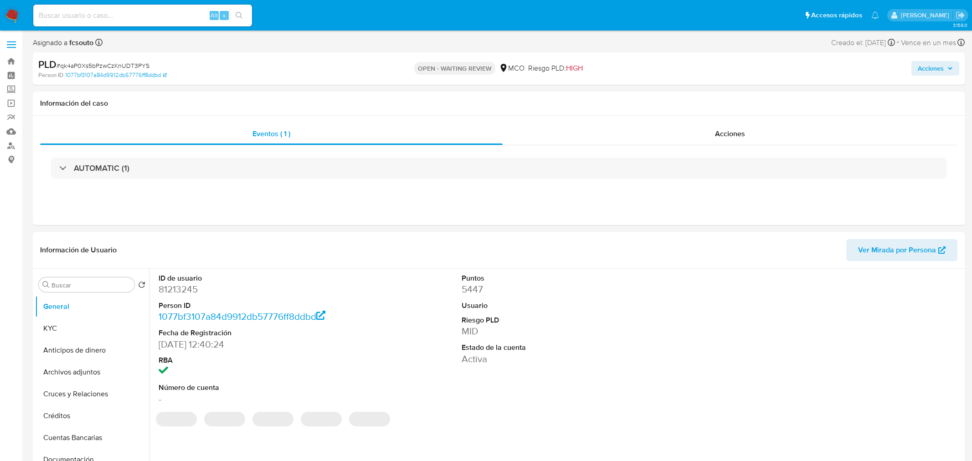
select select "10"
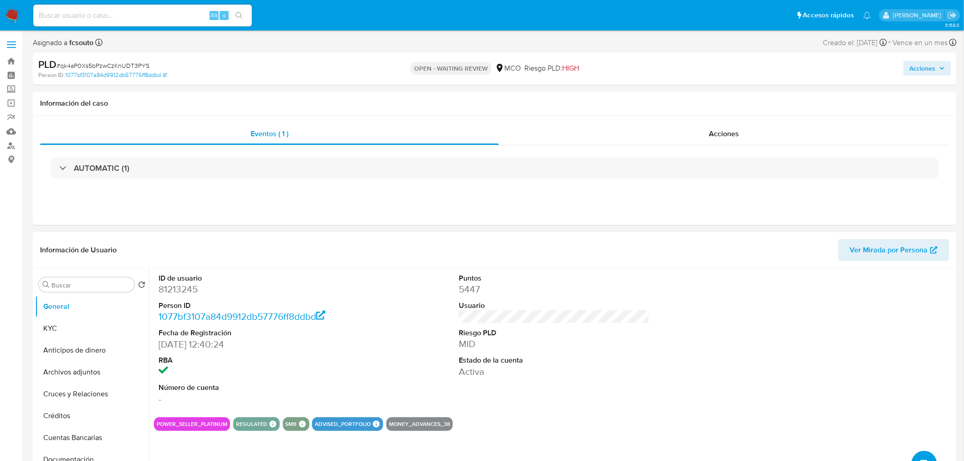
click at [187, 290] on dd "81213245" at bounding box center [254, 289] width 191 height 13
copy dd "81213245"
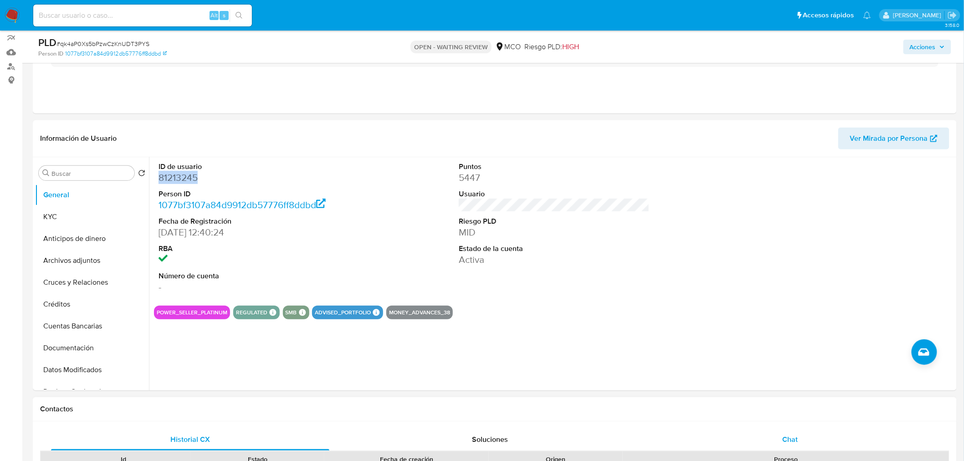
scroll to position [253, 0]
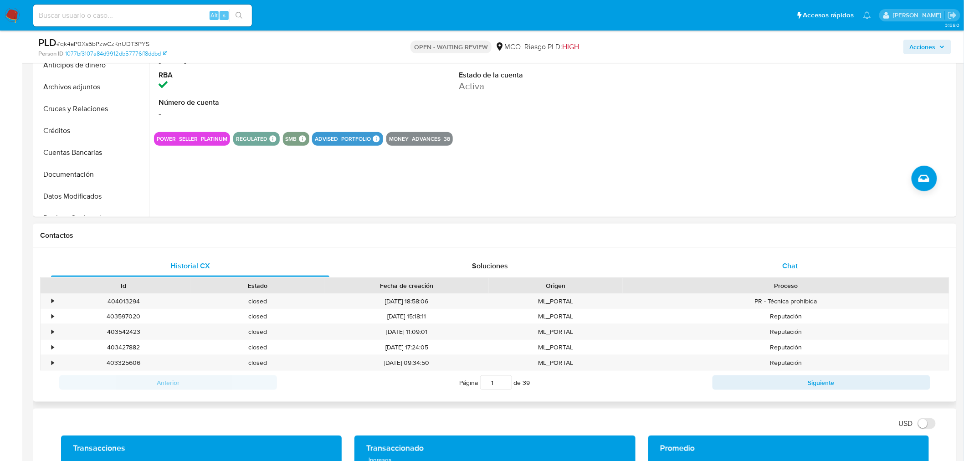
click at [819, 271] on div "Chat" at bounding box center [790, 266] width 278 height 22
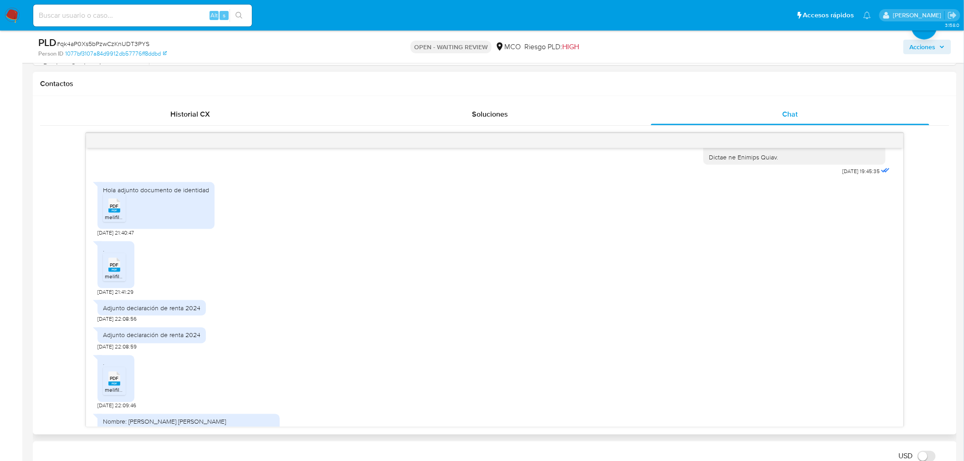
scroll to position [315, 0]
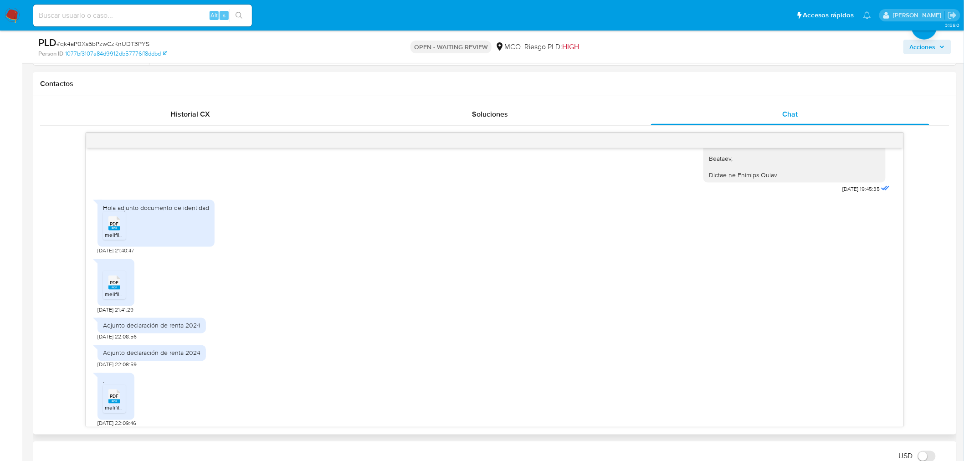
click at [112, 284] on span "PDF" at bounding box center [114, 283] width 9 height 6
click at [111, 398] on span "PDF" at bounding box center [114, 397] width 9 height 6
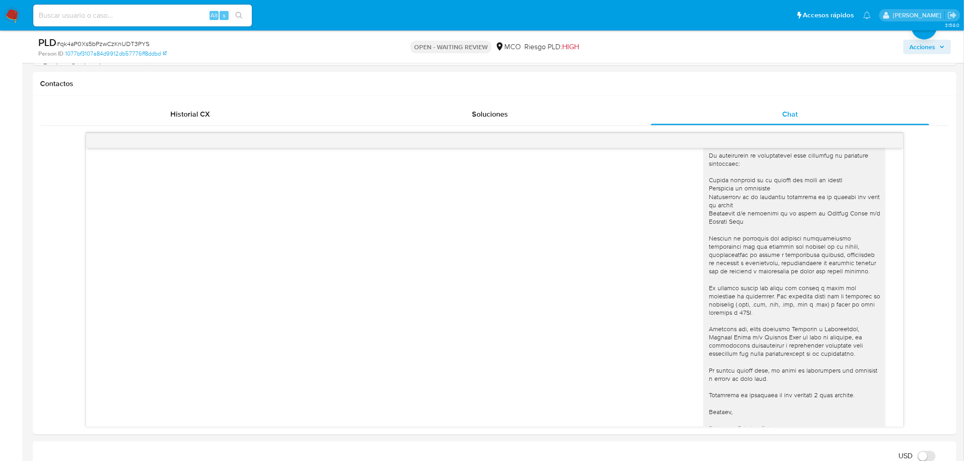
scroll to position [0, 0]
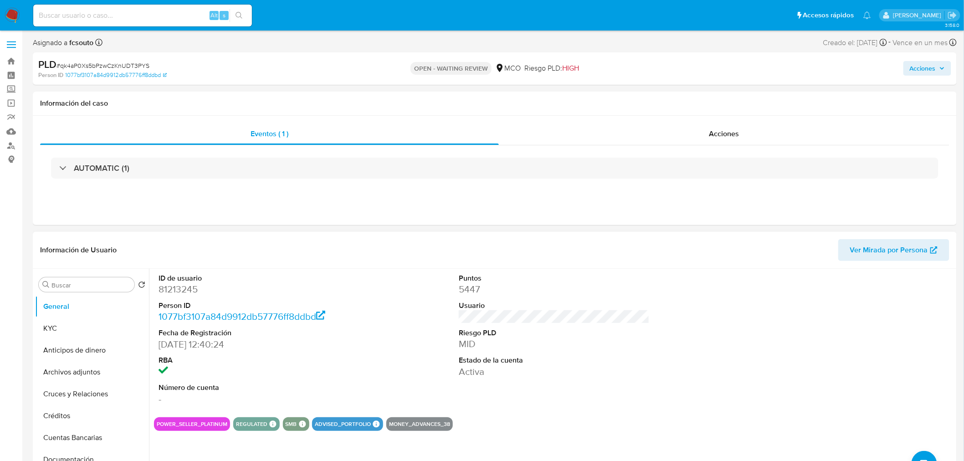
click at [190, 289] on dd "81213245" at bounding box center [254, 289] width 191 height 13
copy dd "81213245"
click at [174, 292] on dd "81213245" at bounding box center [254, 289] width 191 height 13
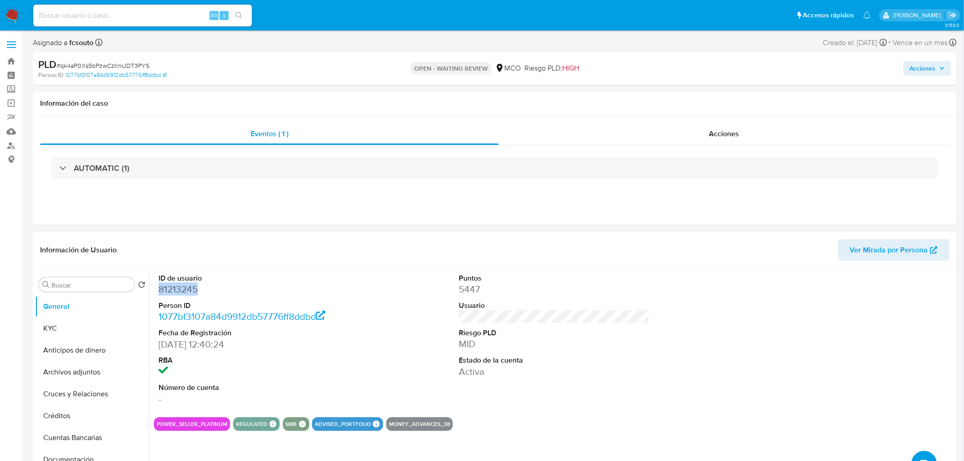
copy dd "81213245"
click at [173, 287] on dd "81213245" at bounding box center [254, 289] width 191 height 13
drag, startPoint x: 922, startPoint y: 71, endPoint x: 903, endPoint y: 77, distance: 20.0
click at [923, 71] on span "Acciones" at bounding box center [923, 68] width 26 height 15
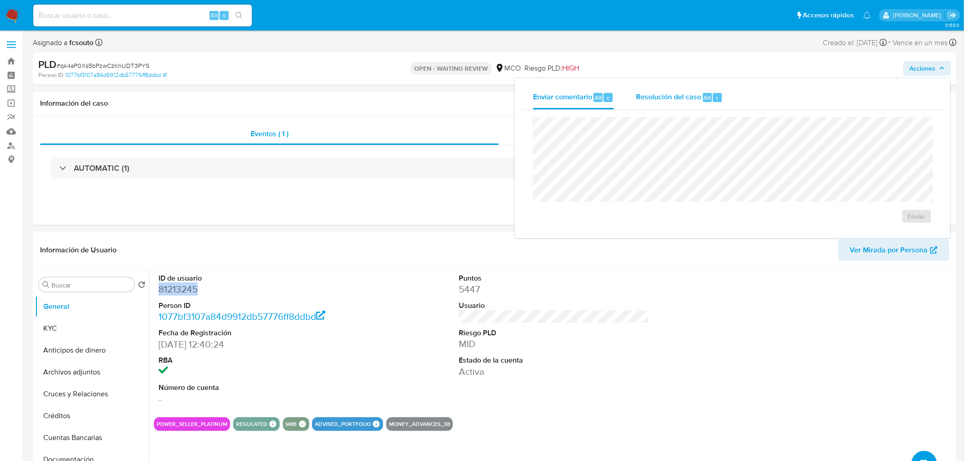
drag, startPoint x: 701, startPoint y: 89, endPoint x: 665, endPoint y: 108, distance: 40.4
click at [701, 89] on div "Resolución del caso Alt r" at bounding box center [679, 98] width 87 height 24
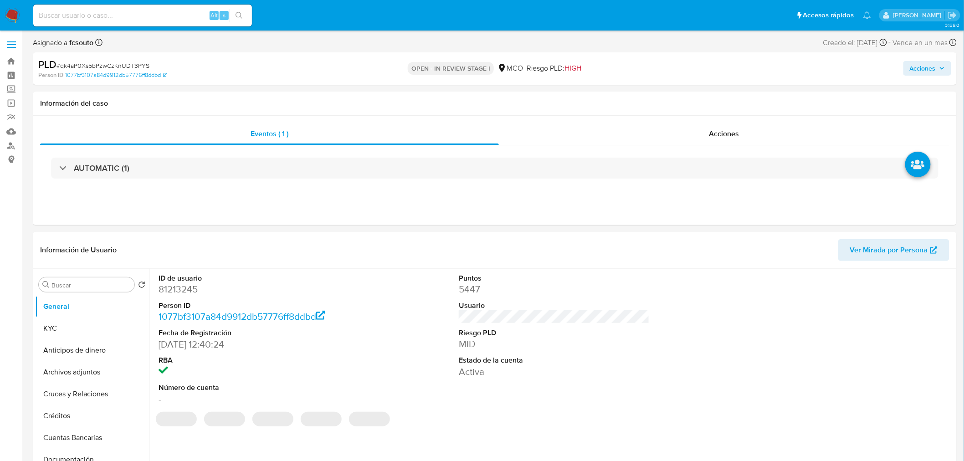
select select "10"
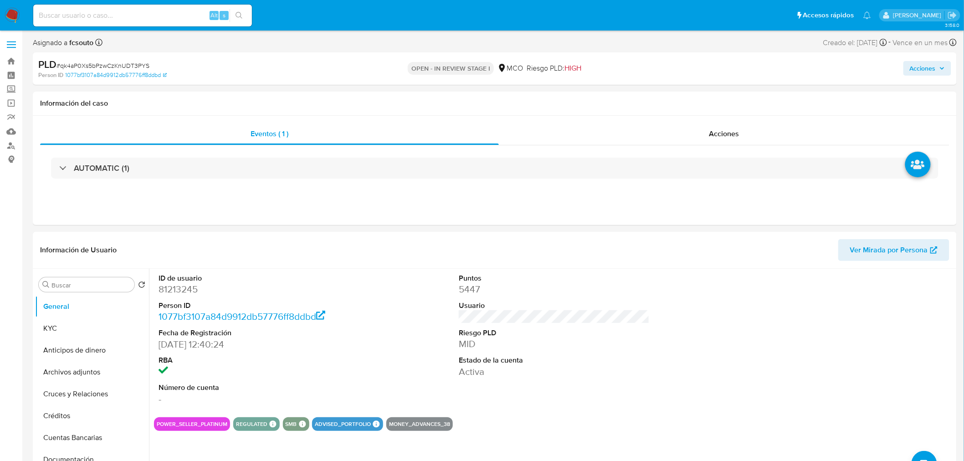
click at [921, 65] on span "Acciones" at bounding box center [923, 68] width 26 height 15
click at [662, 102] on div "Resolución del caso Alt r" at bounding box center [679, 98] width 87 height 24
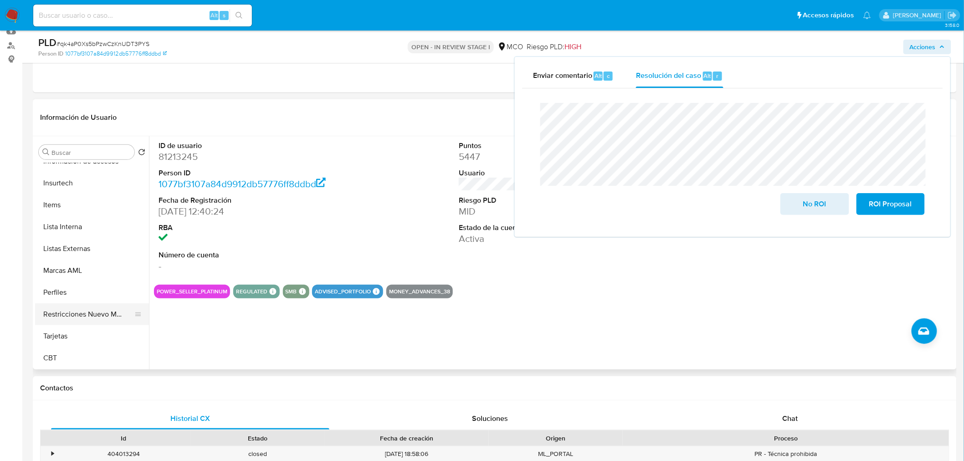
scroll to position [101, 0]
click at [78, 313] on button "Restricciones Nuevo Mundo" at bounding box center [88, 313] width 107 height 22
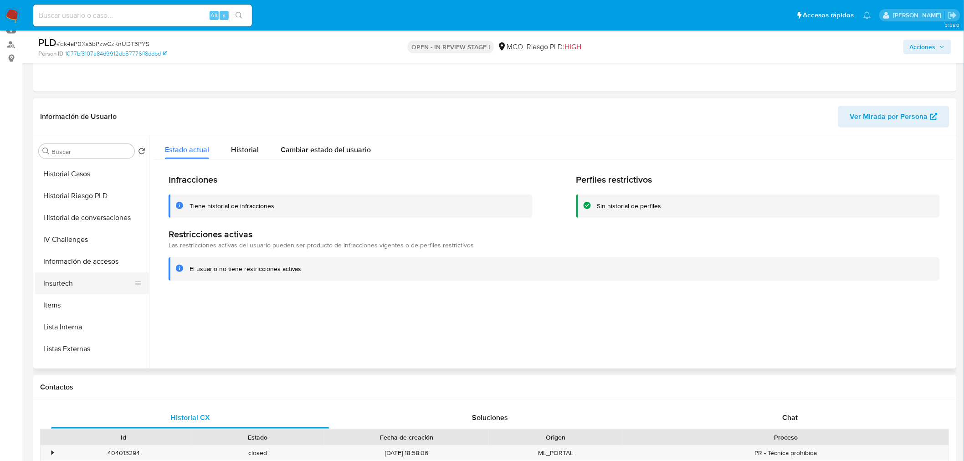
scroll to position [233, 0]
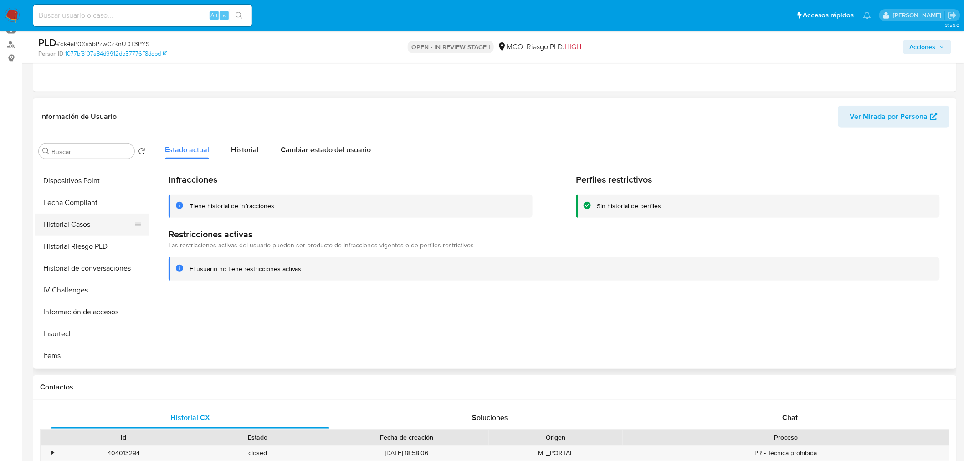
click at [97, 214] on button "Historial Casos" at bounding box center [88, 225] width 107 height 22
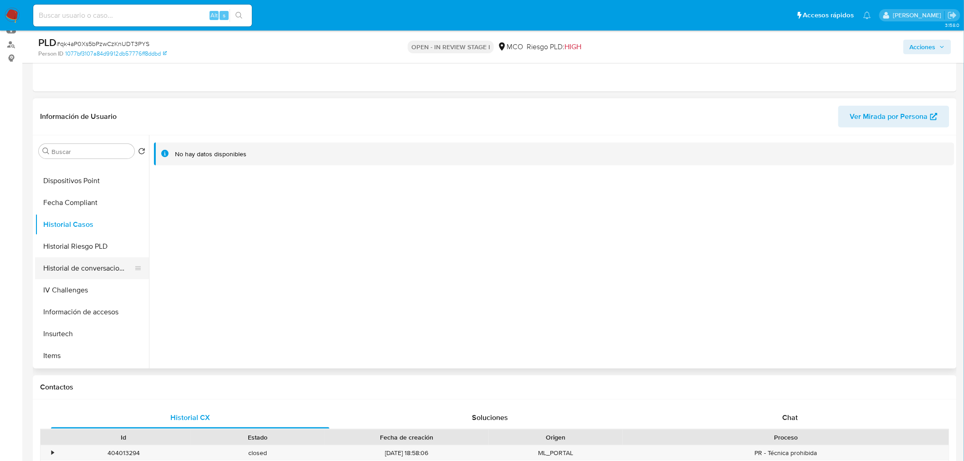
click at [108, 257] on button "Historial de conversaciones" at bounding box center [88, 268] width 107 height 22
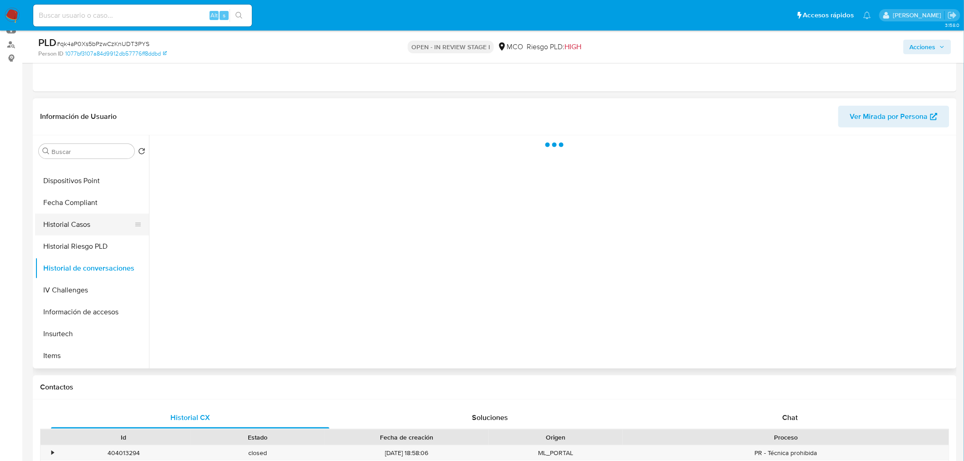
click at [94, 231] on button "Historial Casos" at bounding box center [88, 225] width 107 height 22
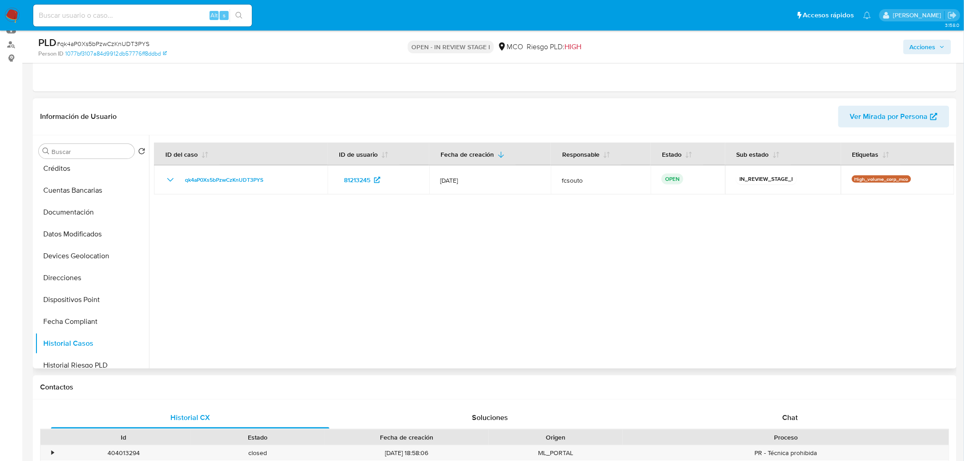
scroll to position [81, 0]
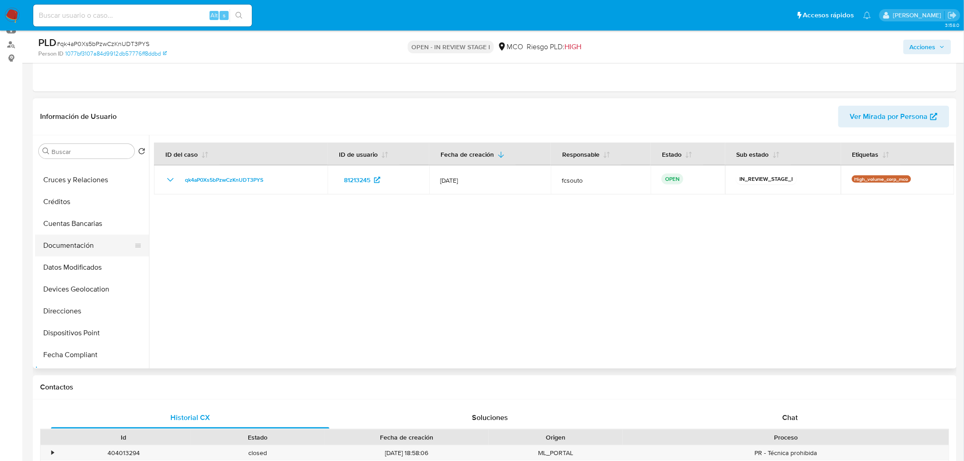
click at [72, 243] on button "Documentación" at bounding box center [88, 246] width 107 height 22
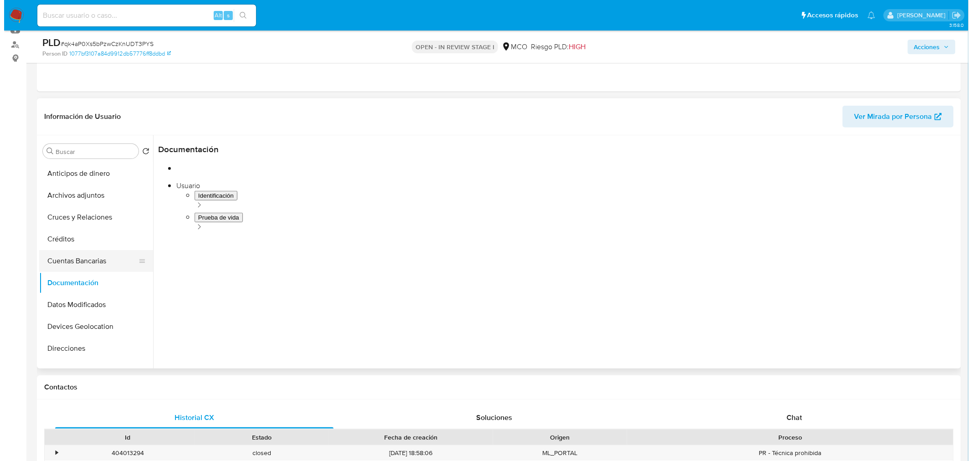
scroll to position [0, 0]
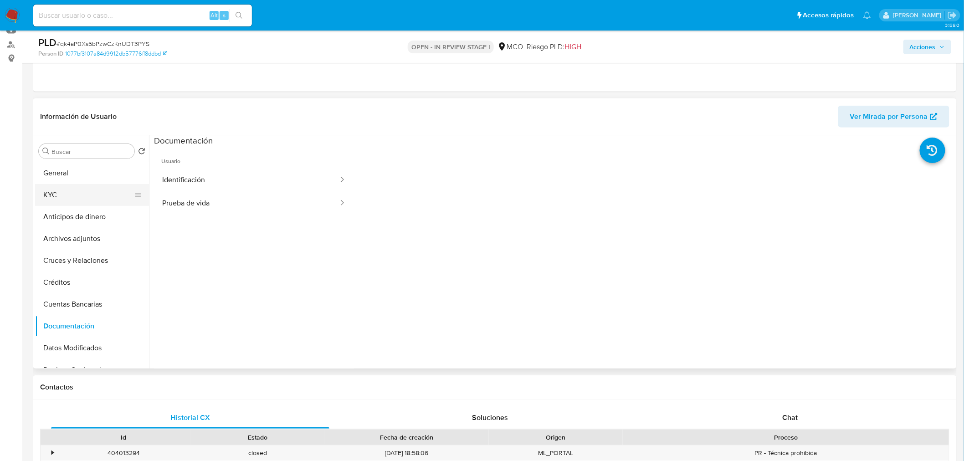
click at [75, 196] on button "KYC" at bounding box center [88, 195] width 107 height 22
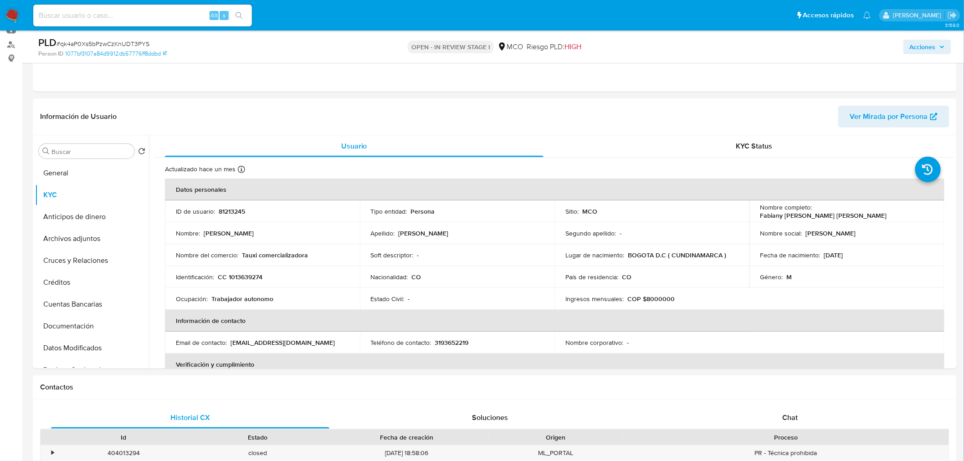
click at [924, 42] on span "Acciones" at bounding box center [923, 47] width 26 height 15
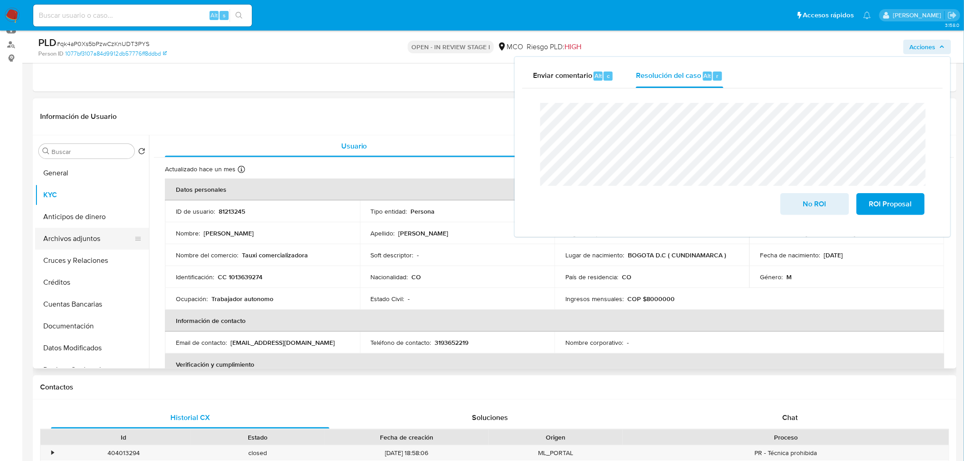
click at [81, 238] on button "Archivos adjuntos" at bounding box center [88, 239] width 107 height 22
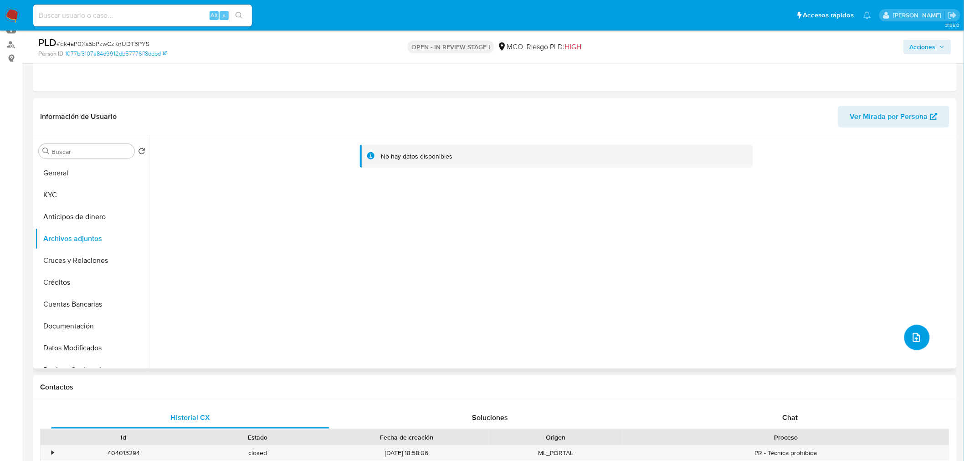
click at [911, 336] on icon "upload-file" at bounding box center [916, 337] width 11 height 11
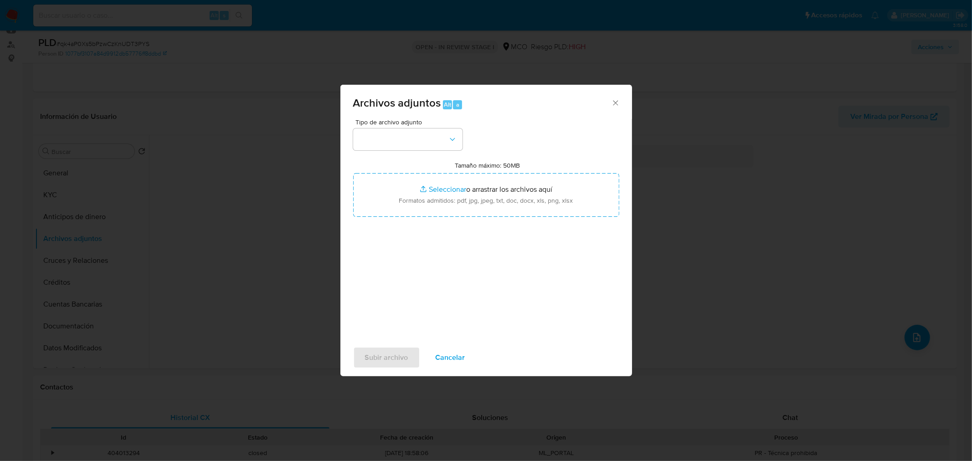
click at [400, 127] on div "Tipo de archivo adjunto" at bounding box center [407, 134] width 109 height 31
click at [412, 138] on button "button" at bounding box center [407, 139] width 109 height 22
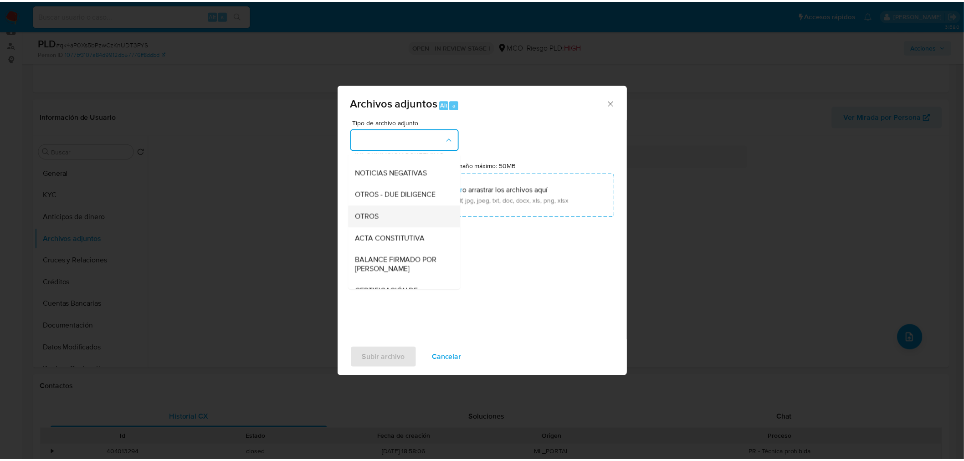
scroll to position [101, 0]
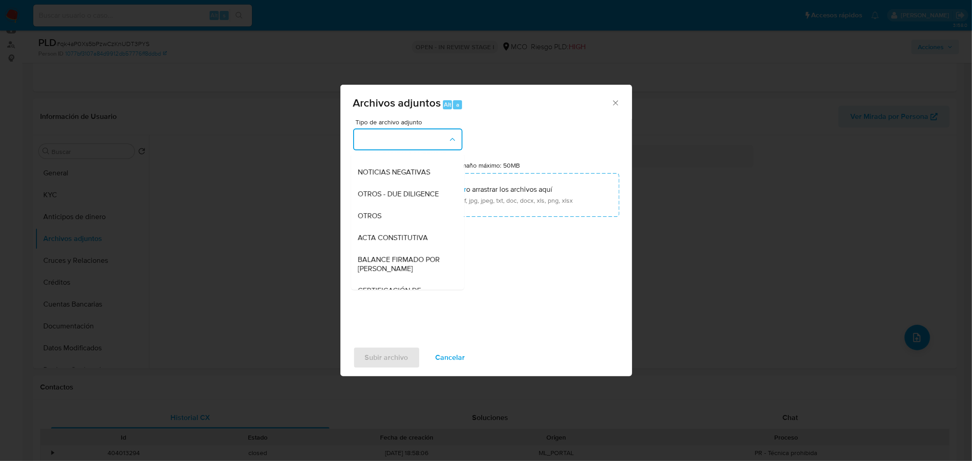
click at [385, 220] on div "OTROS" at bounding box center [404, 216] width 93 height 22
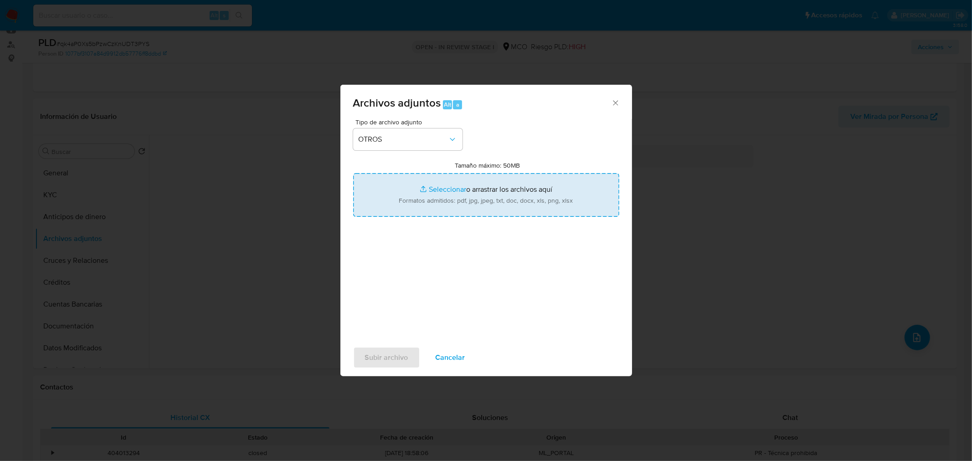
click at [488, 201] on input "Tamaño máximo: 50MB Seleccionar archivos" at bounding box center [486, 195] width 266 height 44
type input "C:\fakepath\81213245 - 12_9_2025.pdf"
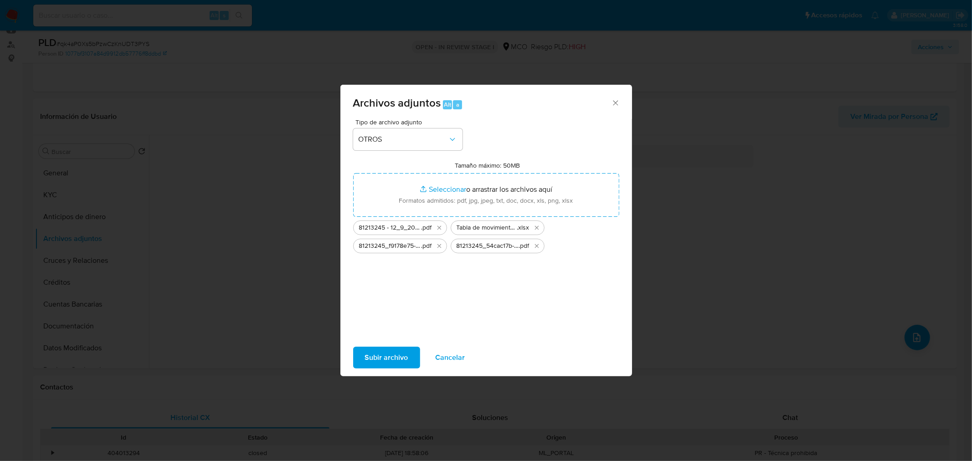
click at [388, 368] on span "Subir archivo" at bounding box center [386, 358] width 43 height 20
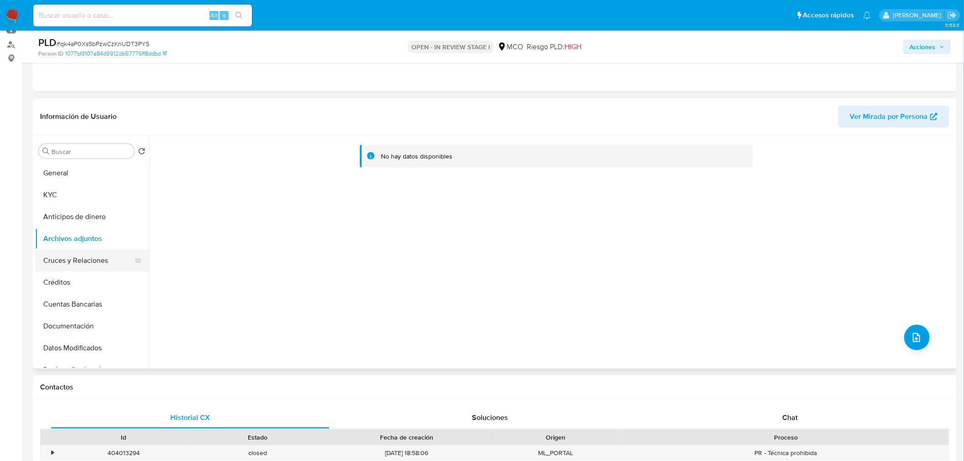
click at [68, 254] on button "Cruces y Relaciones" at bounding box center [88, 261] width 107 height 22
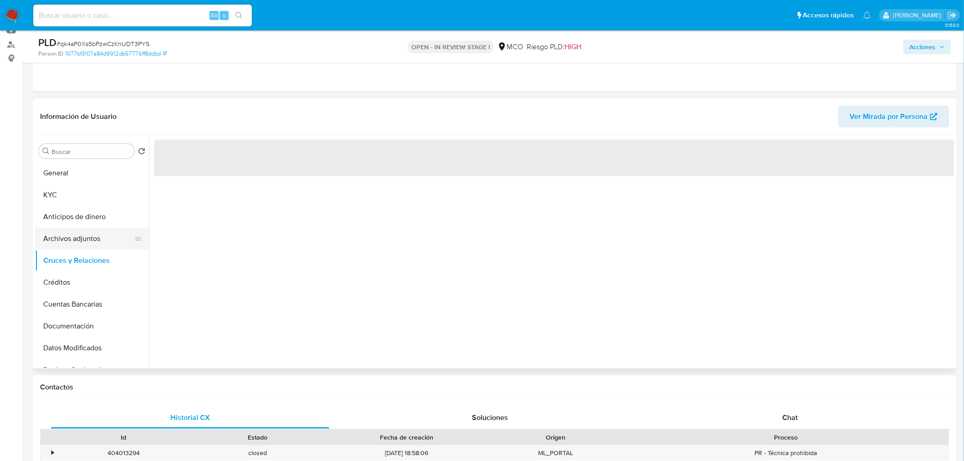
click at [74, 233] on button "Archivos adjuntos" at bounding box center [88, 239] width 107 height 22
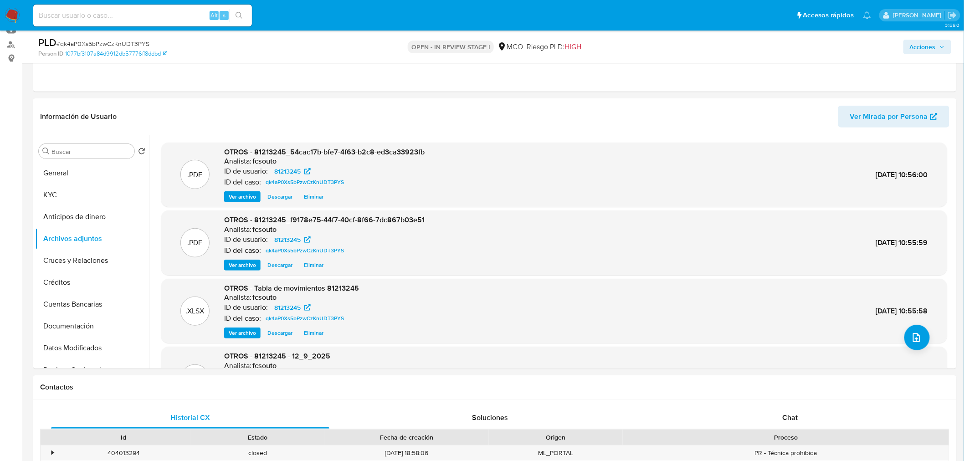
click at [920, 44] on span "Acciones" at bounding box center [923, 47] width 26 height 15
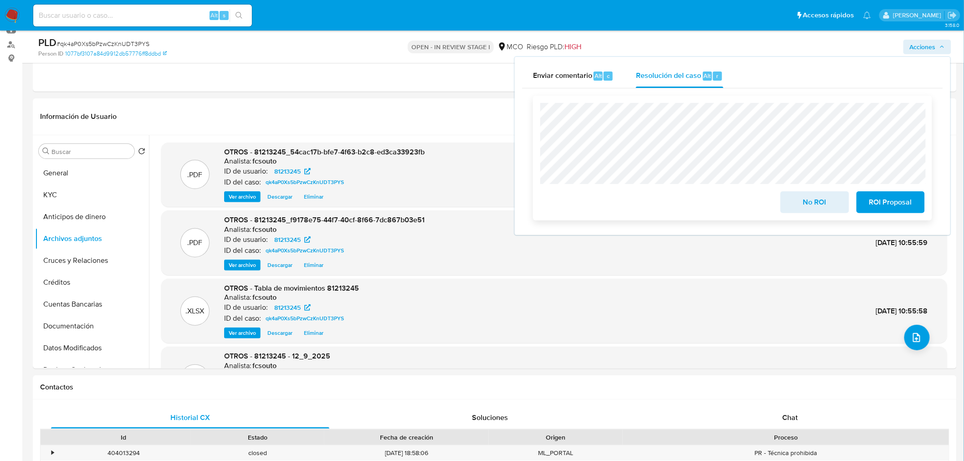
click at [814, 200] on span "No ROI" at bounding box center [814, 202] width 45 height 20
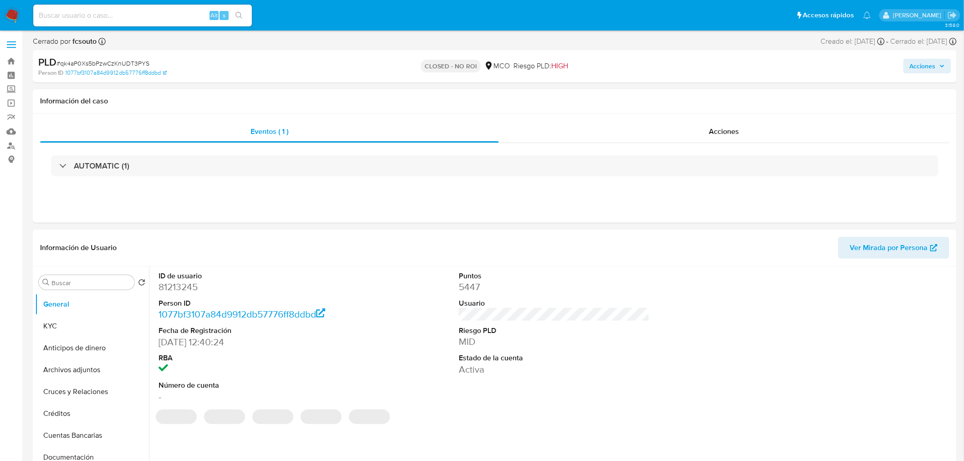
select select "10"
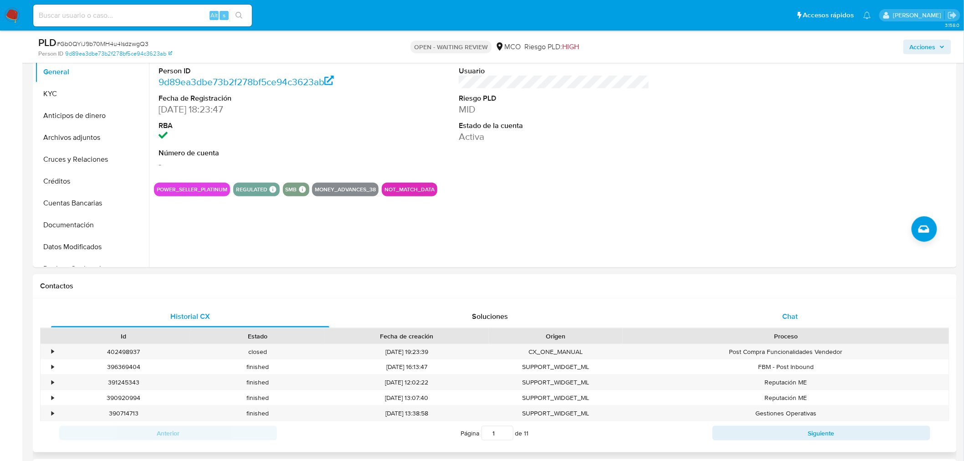
click at [816, 311] on div "Chat" at bounding box center [790, 317] width 278 height 22
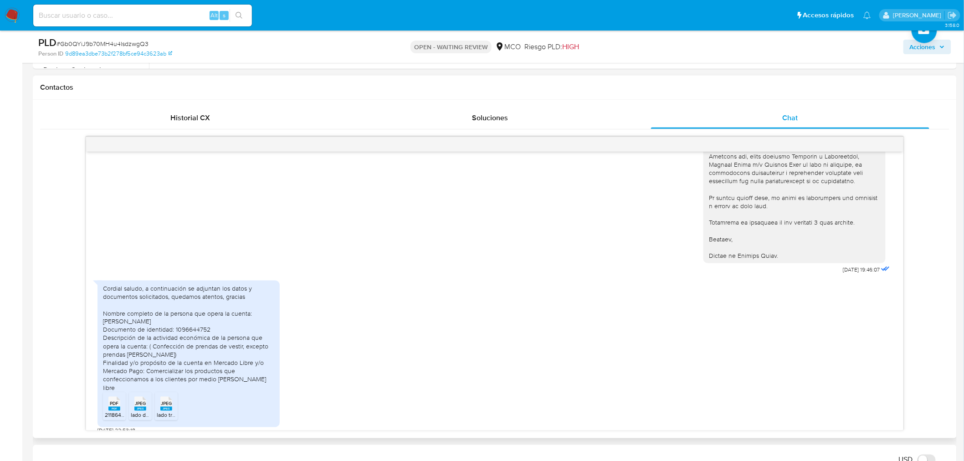
scroll to position [404, 0]
click at [110, 403] on rect at bounding box center [114, 405] width 12 height 4
click at [134, 397] on icon "JPEG" at bounding box center [140, 400] width 12 height 16
click at [166, 403] on rect at bounding box center [166, 405] width 12 height 4
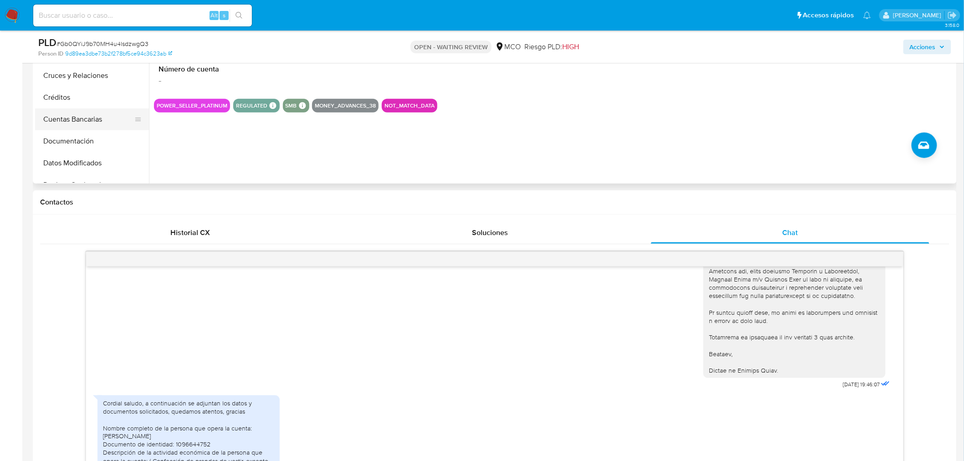
scroll to position [152, 0]
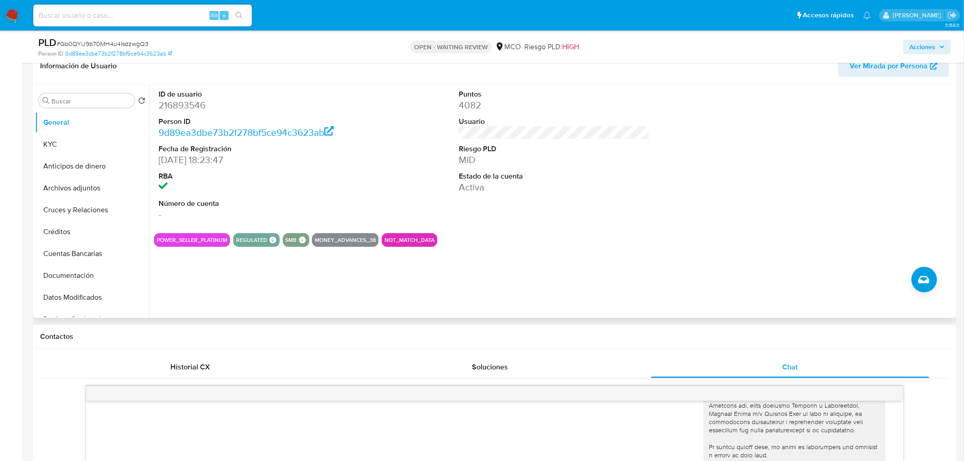
click at [188, 105] on dd "216893546" at bounding box center [254, 105] width 191 height 13
copy dd "216893546"
click at [444, 146] on div "ID de usuario 216893546 Person ID 9d89ea3dbe73b2f278bf5ce94c3623ab Fecha de Reg…" at bounding box center [554, 155] width 800 height 141
click at [195, 108] on dd "216893546" at bounding box center [254, 105] width 191 height 13
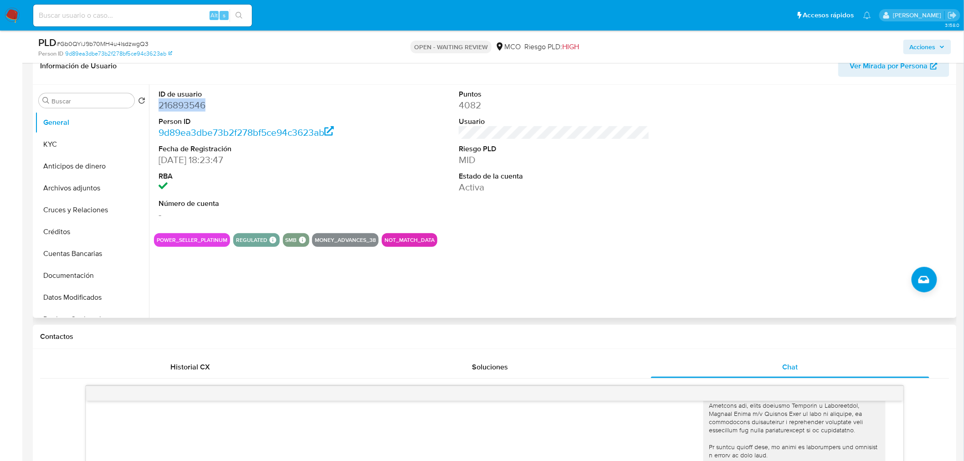
click at [195, 108] on dd "216893546" at bounding box center [254, 105] width 191 height 13
copy dd "216893546"
click at [939, 42] on span "Acciones" at bounding box center [927, 47] width 35 height 13
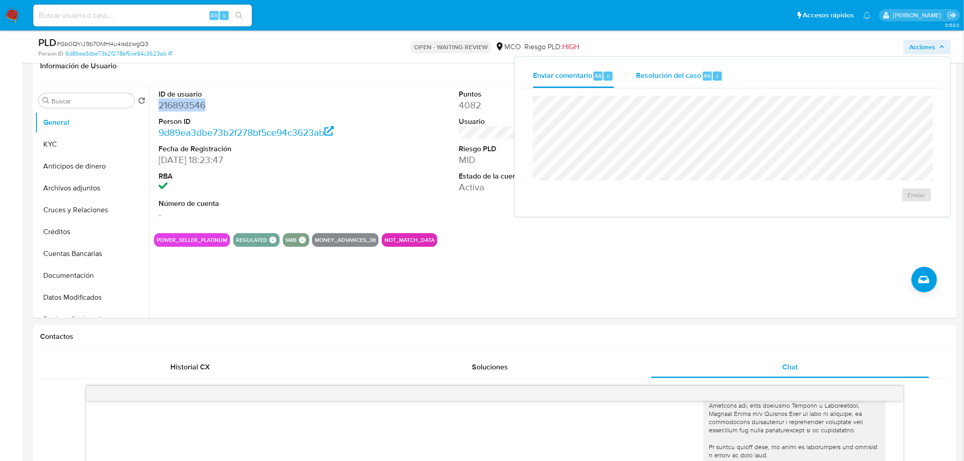
click at [676, 70] on span "Resolución del caso" at bounding box center [668, 75] width 65 height 10
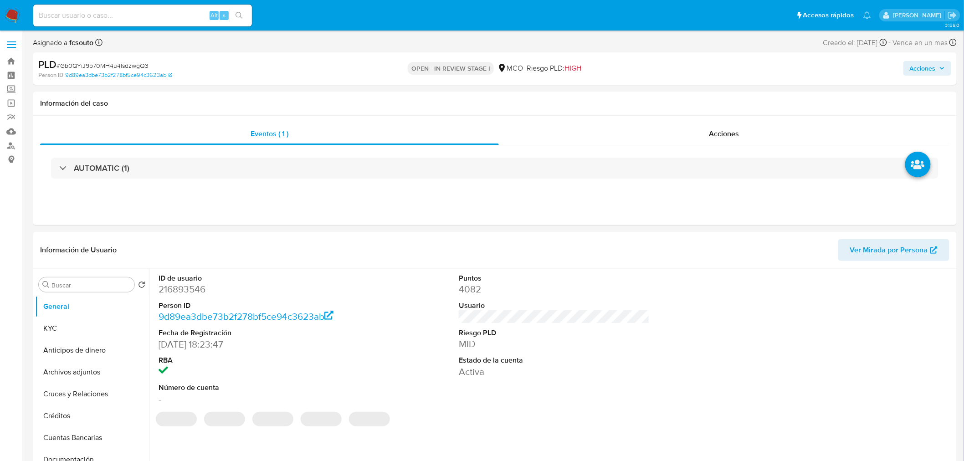
click at [921, 71] on span "Acciones" at bounding box center [923, 68] width 26 height 15
select select "10"
click at [651, 95] on span "Resolución del caso" at bounding box center [668, 97] width 65 height 10
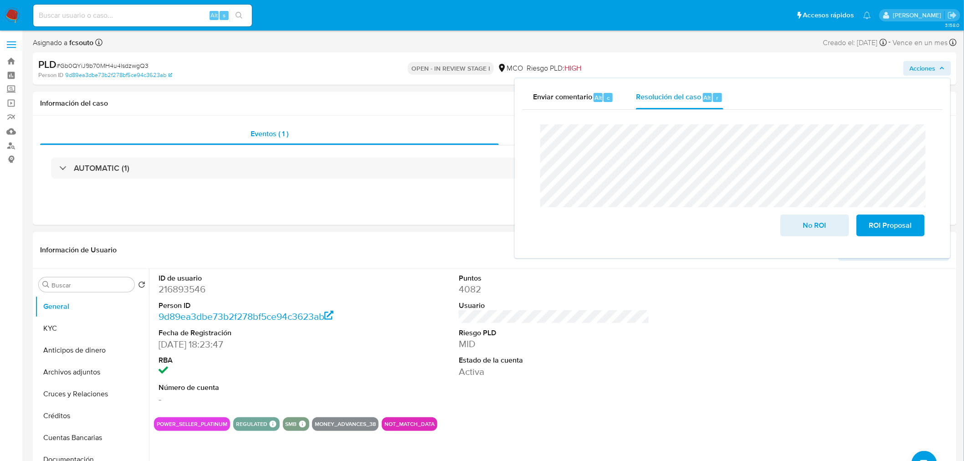
click at [189, 286] on dd "216893546" at bounding box center [254, 289] width 191 height 13
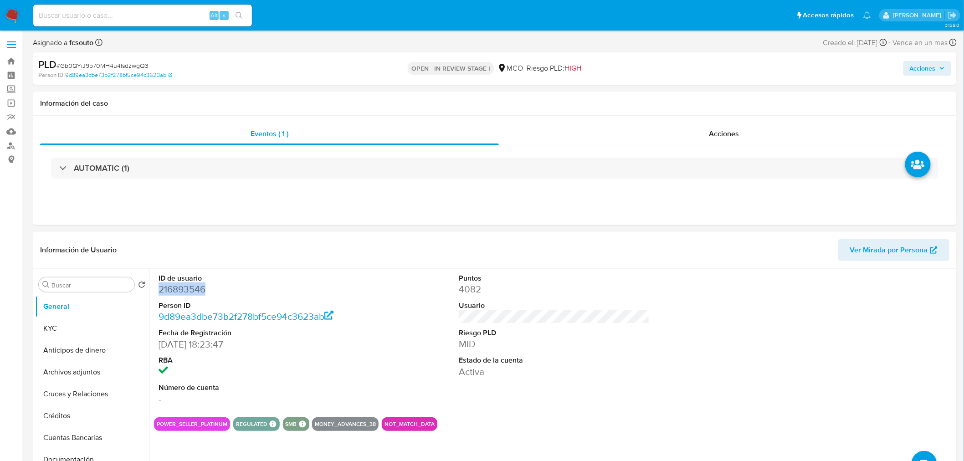
click at [189, 286] on dd "216893546" at bounding box center [254, 289] width 191 height 13
copy dd "216893546"
click at [183, 291] on dd "216893546" at bounding box center [254, 289] width 191 height 13
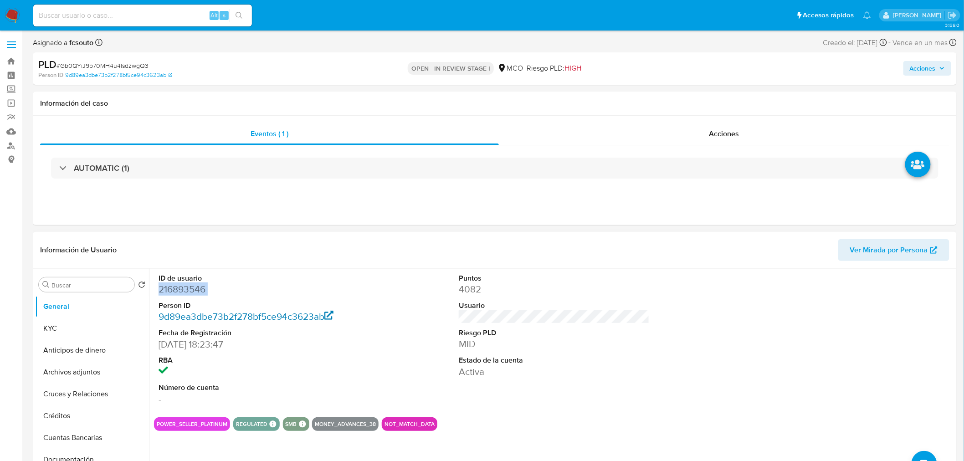
click at [303, 311] on link "9d89ea3dbe73b2f278bf5ce94c3623ab" at bounding box center [246, 316] width 175 height 13
click at [294, 279] on dt "ID de usuario" at bounding box center [254, 278] width 191 height 10
click at [194, 292] on dd "216893546" at bounding box center [254, 289] width 191 height 13
copy dd "216893546"
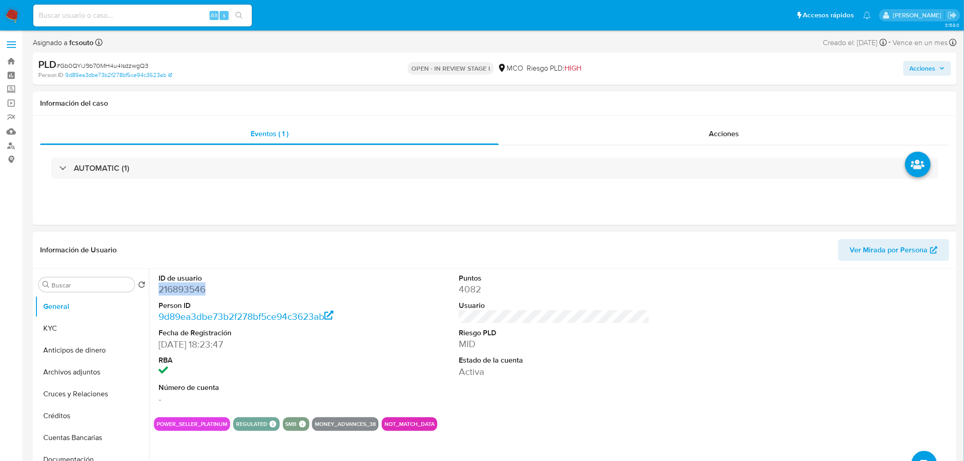
click at [172, 294] on dd "216893546" at bounding box center [254, 289] width 191 height 13
click at [176, 289] on dd "216893546" at bounding box center [254, 289] width 191 height 13
copy dd "216893546"
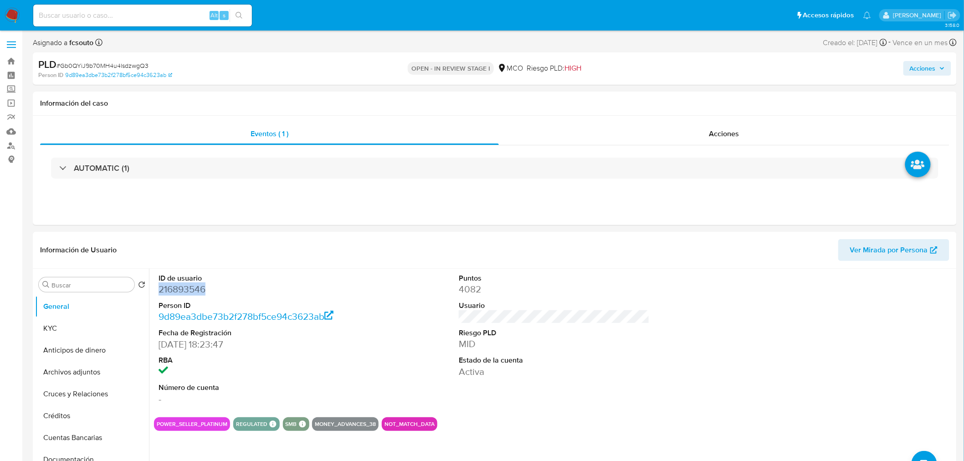
click at [916, 67] on span "Acciones" at bounding box center [923, 68] width 26 height 15
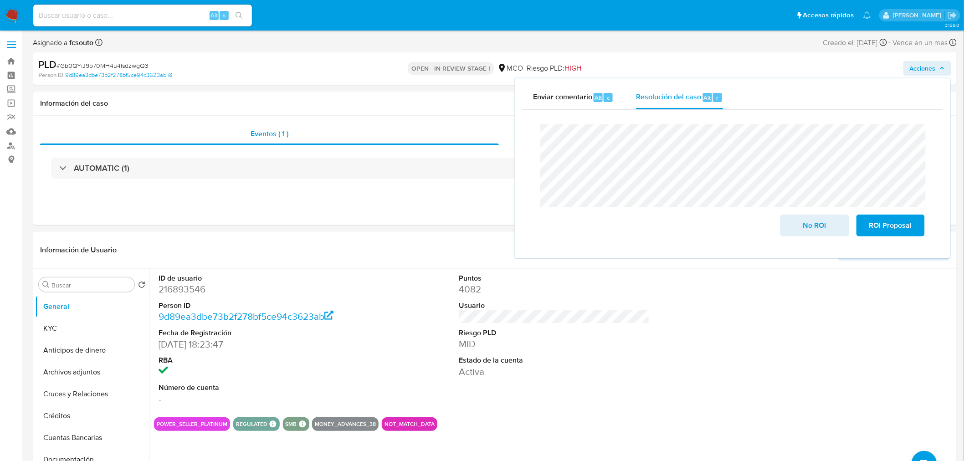
drag, startPoint x: 78, startPoint y: 327, endPoint x: 0, endPoint y: 306, distance: 80.8
click at [76, 328] on button "KYC" at bounding box center [92, 328] width 114 height 22
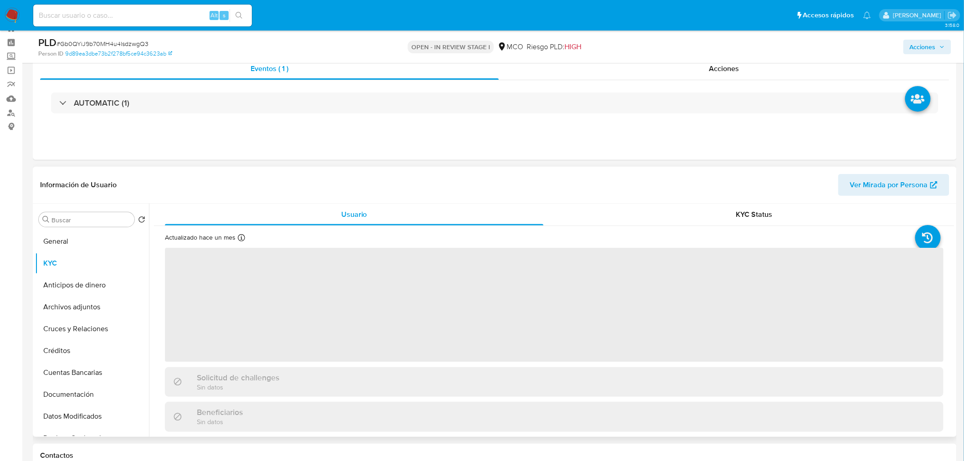
scroll to position [51, 0]
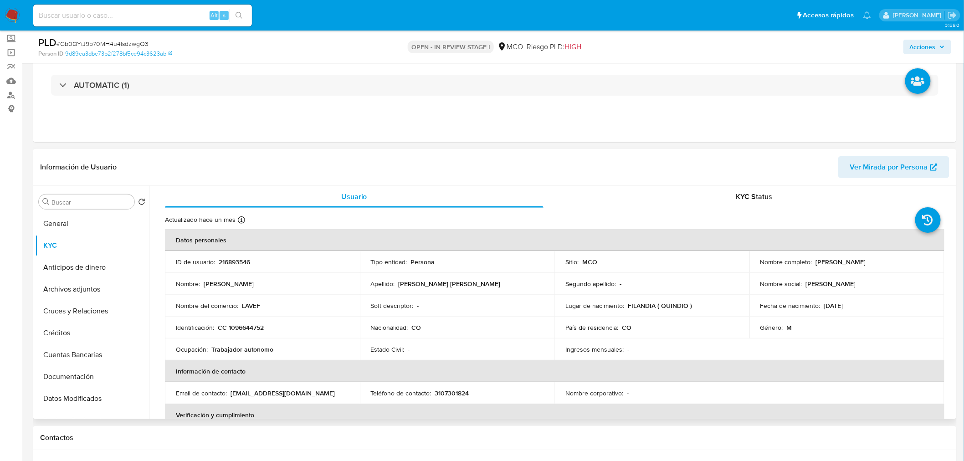
drag, startPoint x: 812, startPoint y: 262, endPoint x: 910, endPoint y: 266, distance: 98.0
click at [910, 266] on td "Nombre completo : [PERSON_NAME]" at bounding box center [846, 262] width 195 height 22
copy p "[PERSON_NAME]"
drag, startPoint x: 926, startPoint y: 43, endPoint x: 899, endPoint y: 49, distance: 27.5
click at [926, 44] on span "Acciones" at bounding box center [923, 47] width 26 height 15
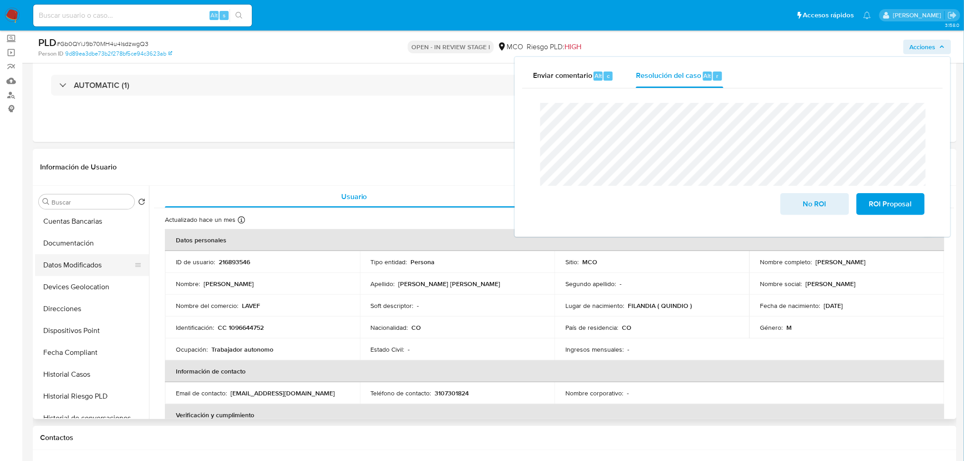
scroll to position [151, 0]
click at [99, 356] on button "Historial Casos" at bounding box center [88, 357] width 107 height 22
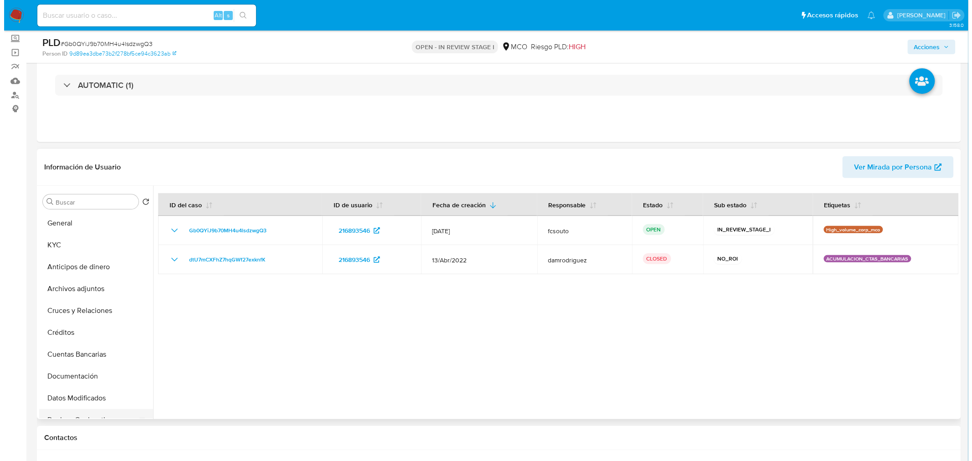
scroll to position [0, 0]
drag, startPoint x: 81, startPoint y: 292, endPoint x: 92, endPoint y: 293, distance: 11.1
click at [81, 292] on button "Archivos adjuntos" at bounding box center [88, 289] width 107 height 22
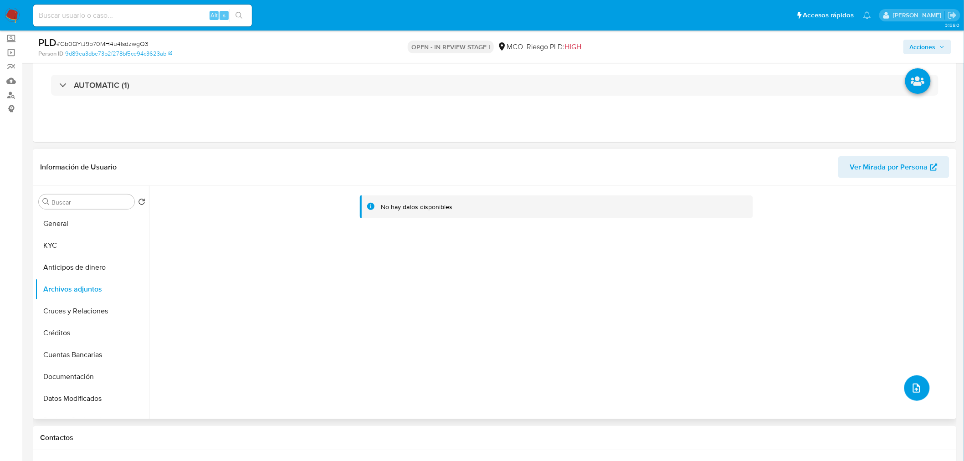
click at [921, 386] on button "upload-file" at bounding box center [917, 388] width 26 height 26
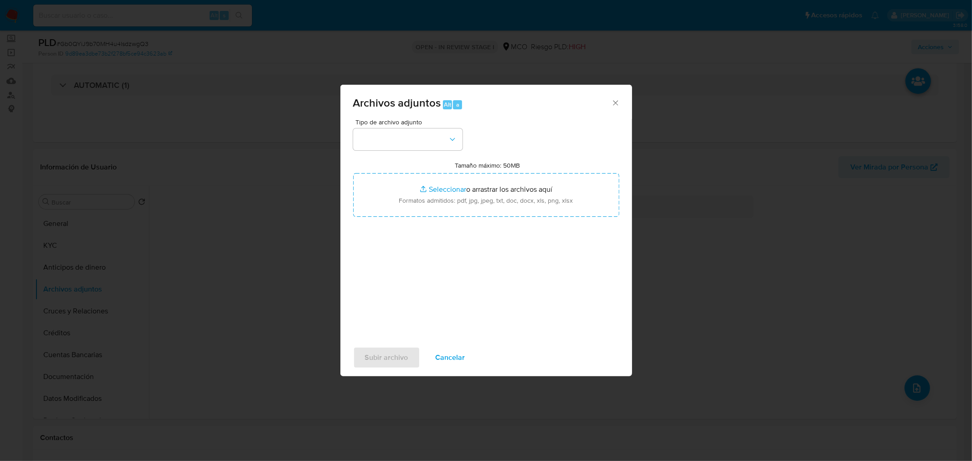
click at [435, 121] on span "Tipo de archivo adjunto" at bounding box center [409, 122] width 109 height 6
click at [438, 144] on button "button" at bounding box center [407, 139] width 109 height 22
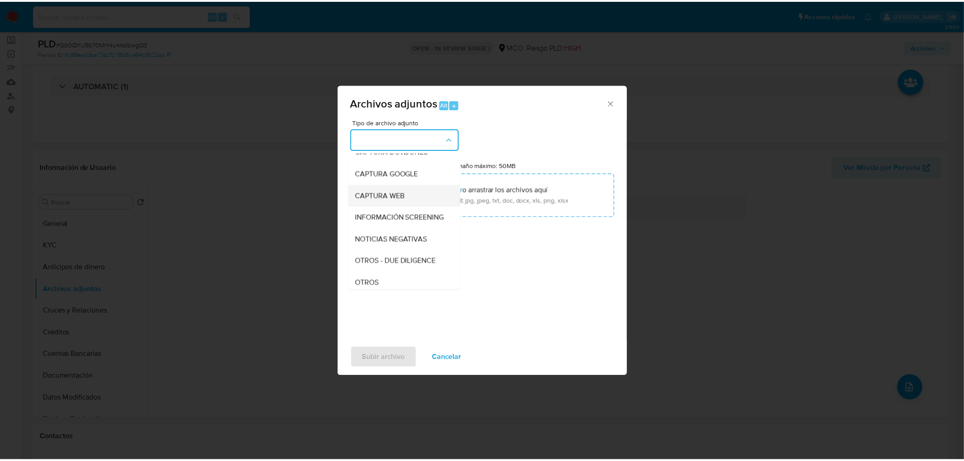
scroll to position [51, 0]
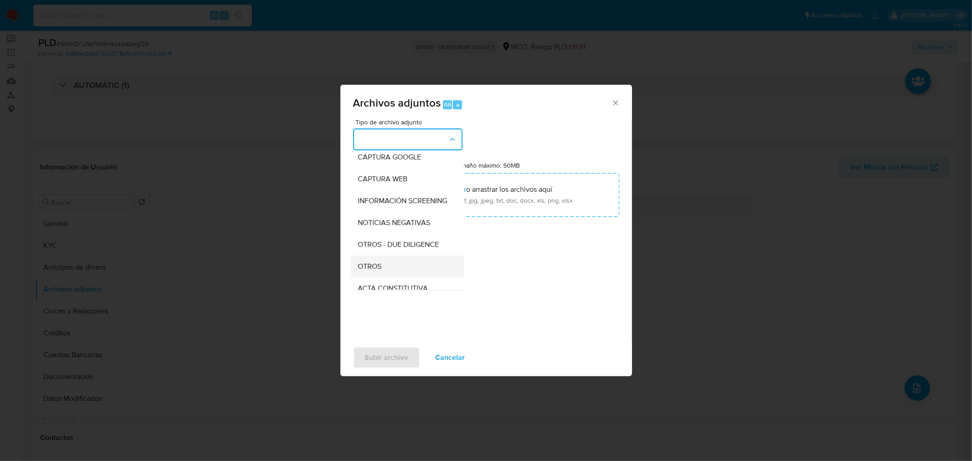
click at [395, 273] on div "OTROS" at bounding box center [404, 266] width 93 height 22
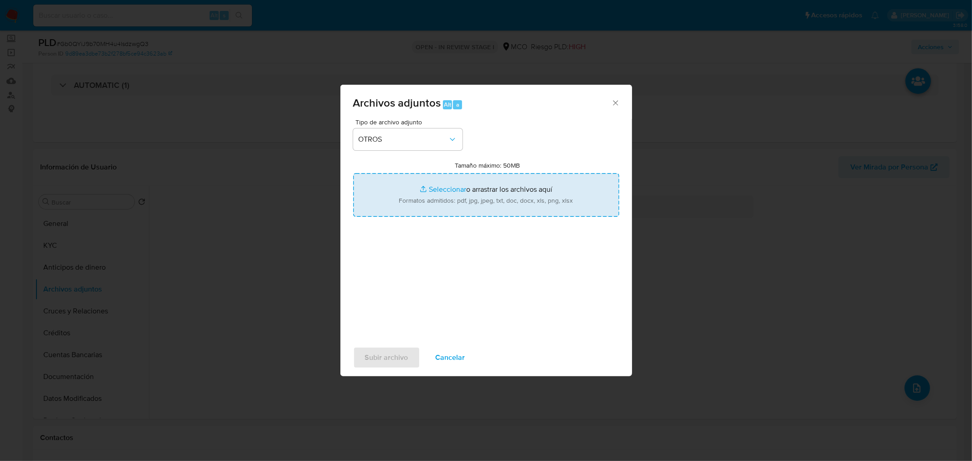
click at [504, 184] on input "Tamaño máximo: 50MB Seleccionar archivos" at bounding box center [486, 195] width 266 height 44
type input "C:\fakepath\216893546 - 12_9_2025.pdf"
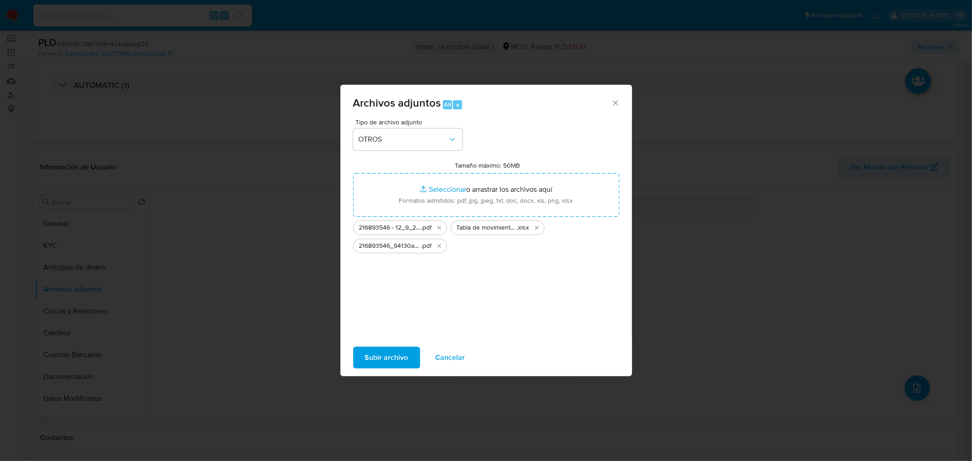
click at [392, 353] on span "Subir archivo" at bounding box center [386, 358] width 43 height 20
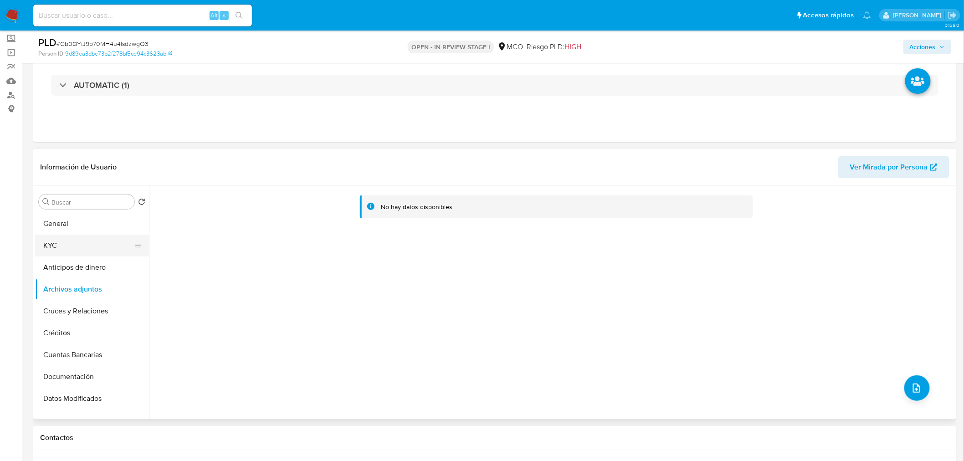
click at [49, 249] on button "KYC" at bounding box center [88, 246] width 107 height 22
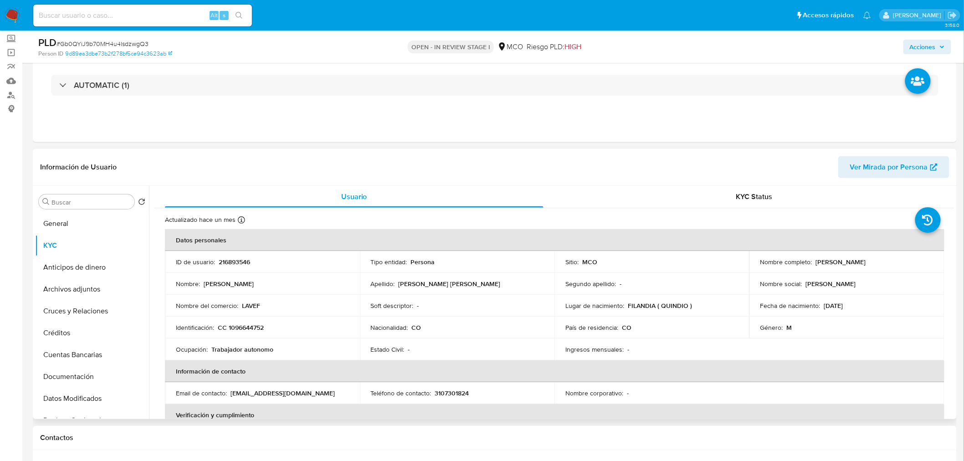
scroll to position [0, 0]
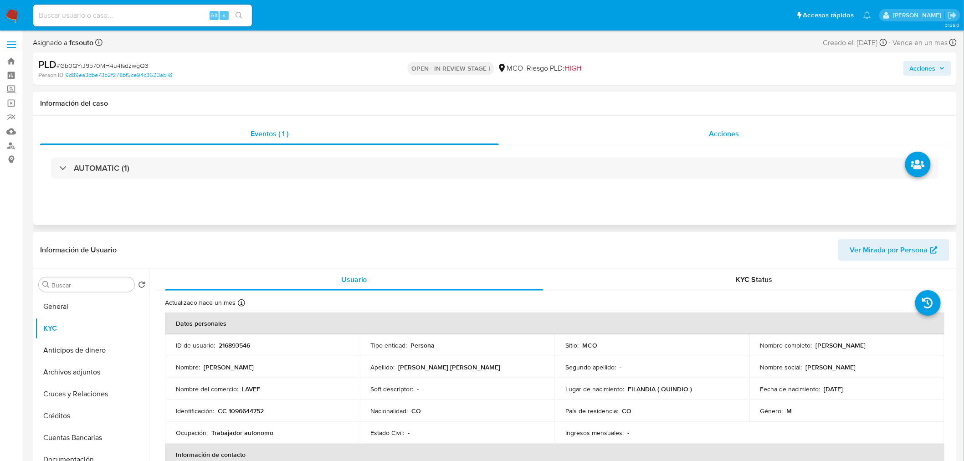
click at [718, 128] on span "Acciones" at bounding box center [724, 133] width 30 height 10
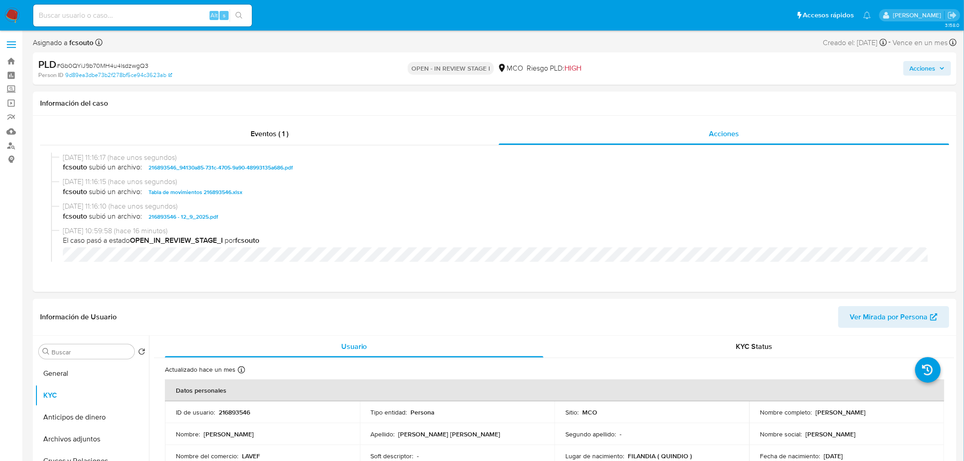
click at [913, 67] on span "Acciones" at bounding box center [923, 68] width 26 height 15
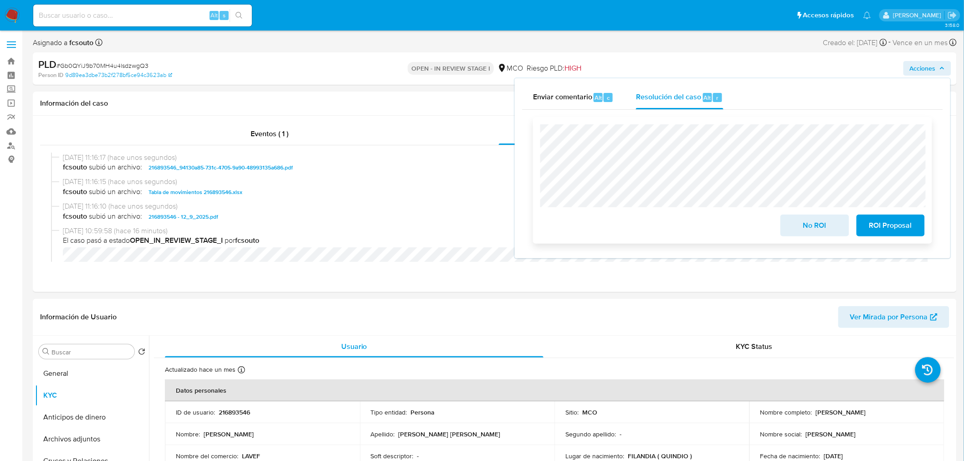
click at [908, 227] on span "ROI Proposal" at bounding box center [890, 225] width 45 height 20
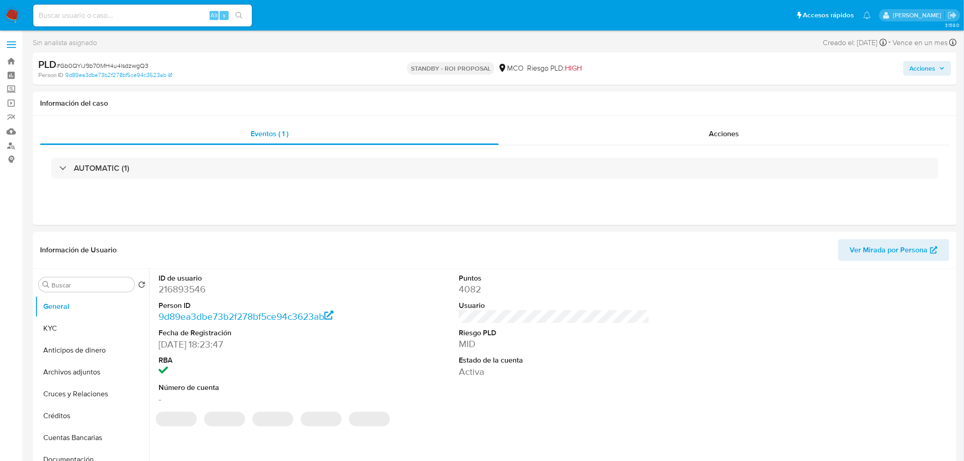
select select "10"
click at [170, 288] on dd "263968093" at bounding box center [254, 289] width 191 height 13
copy dd "263968093"
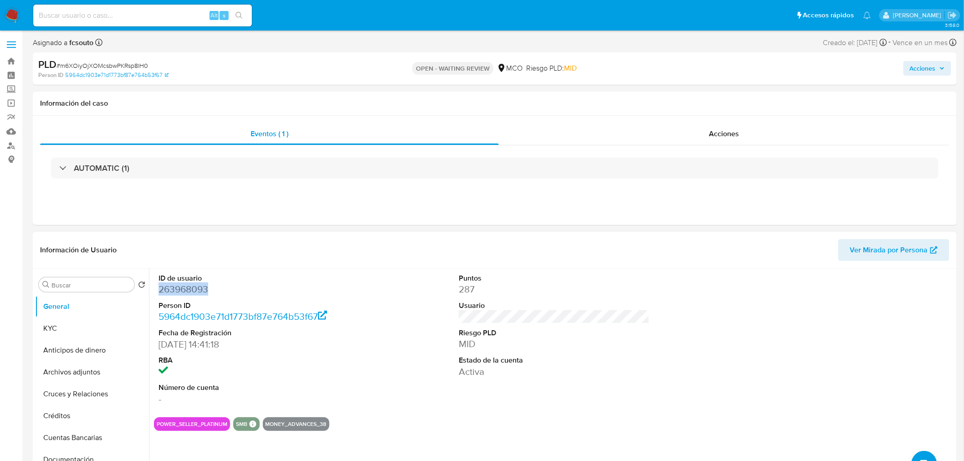
click at [193, 291] on dd "263968093" at bounding box center [254, 289] width 191 height 13
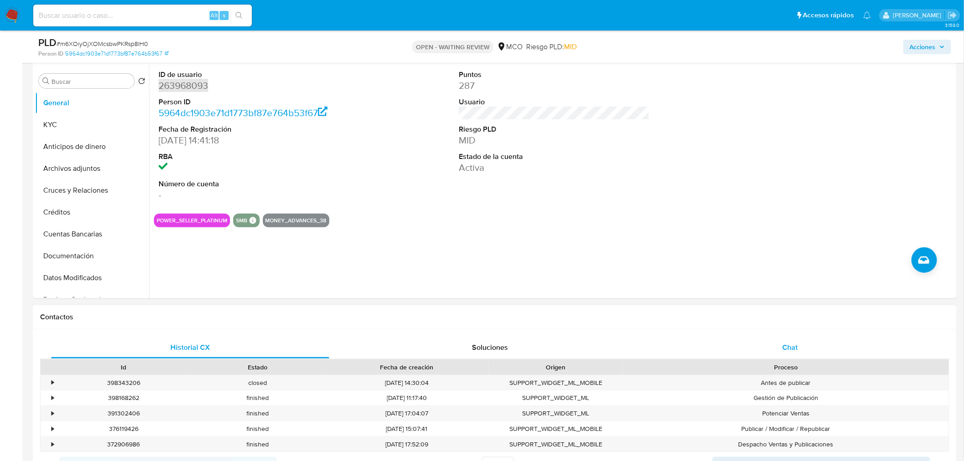
scroll to position [202, 0]
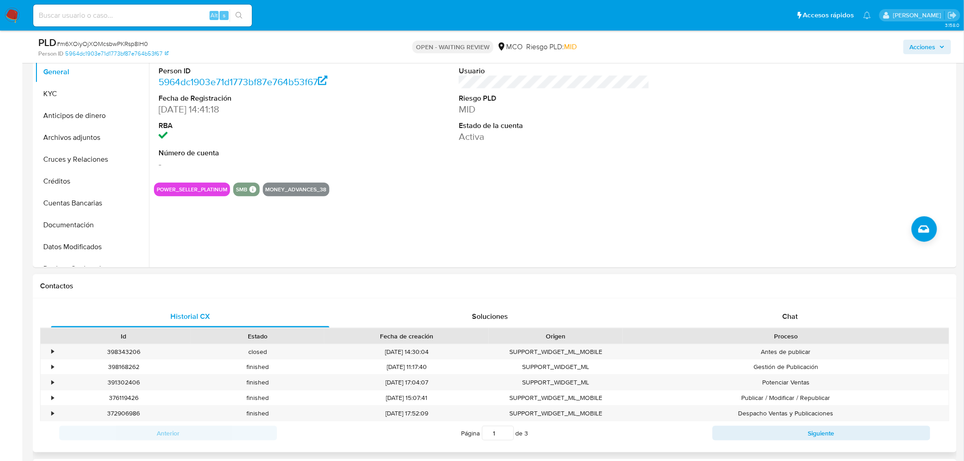
drag, startPoint x: 779, startPoint y: 300, endPoint x: 750, endPoint y: 303, distance: 29.4
click at [778, 299] on div "Historial CX Soluciones Chat Id Estado Fecha de creación Origen Proceso • 39834…" at bounding box center [495, 375] width 924 height 154
click at [767, 311] on div "Chat" at bounding box center [790, 317] width 278 height 22
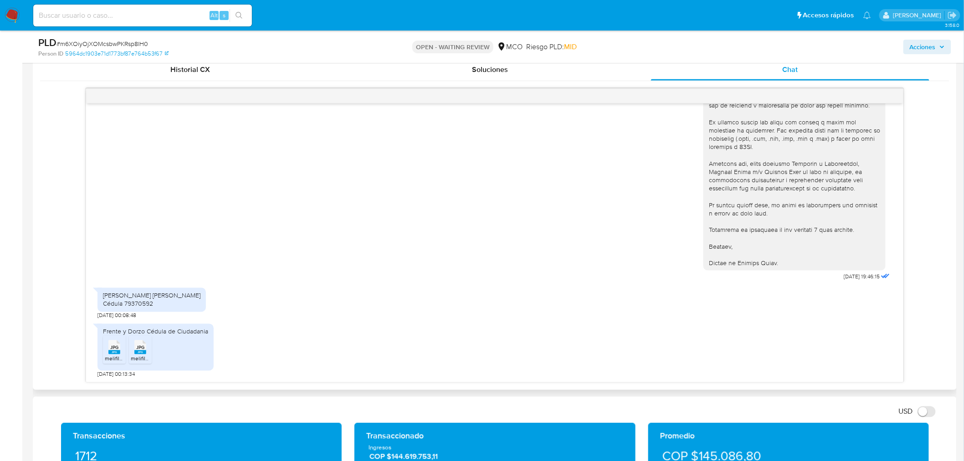
scroll to position [456, 0]
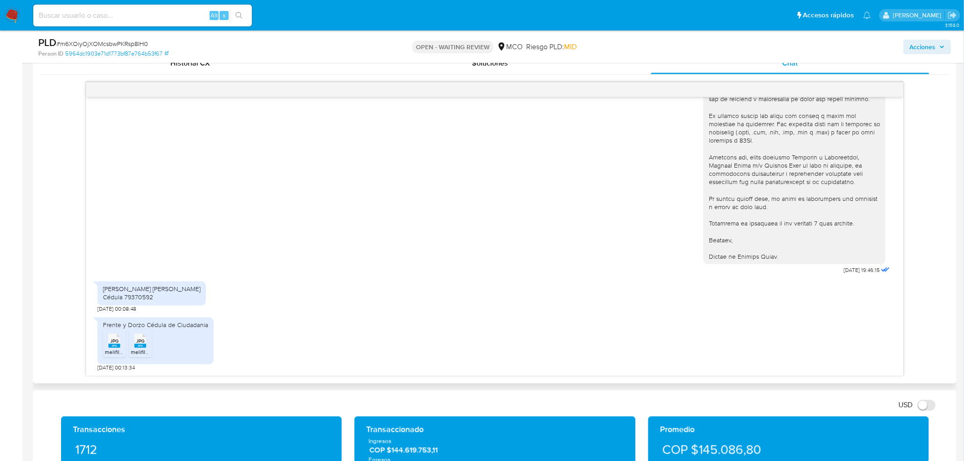
click at [114, 344] on rect at bounding box center [114, 346] width 12 height 4
click at [133, 340] on div "JPG JPG" at bounding box center [140, 340] width 19 height 18
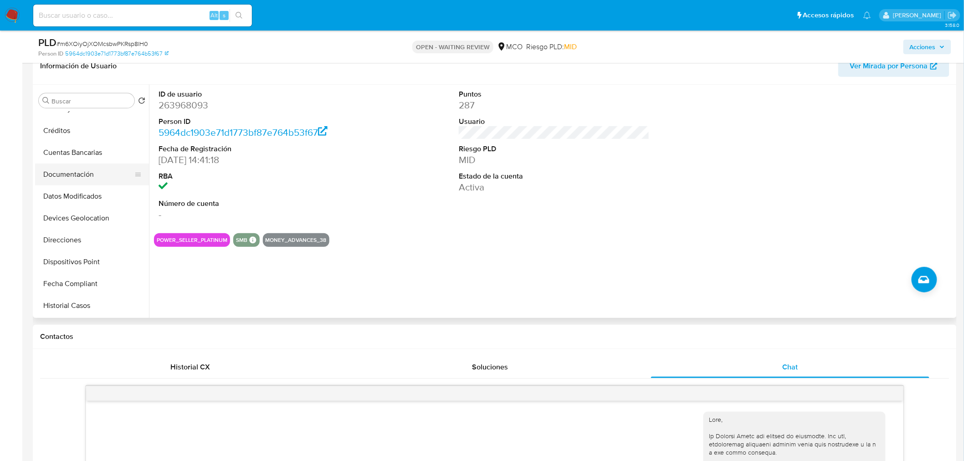
scroll to position [101, 0]
click at [81, 172] on button "Documentación" at bounding box center [88, 175] width 107 height 22
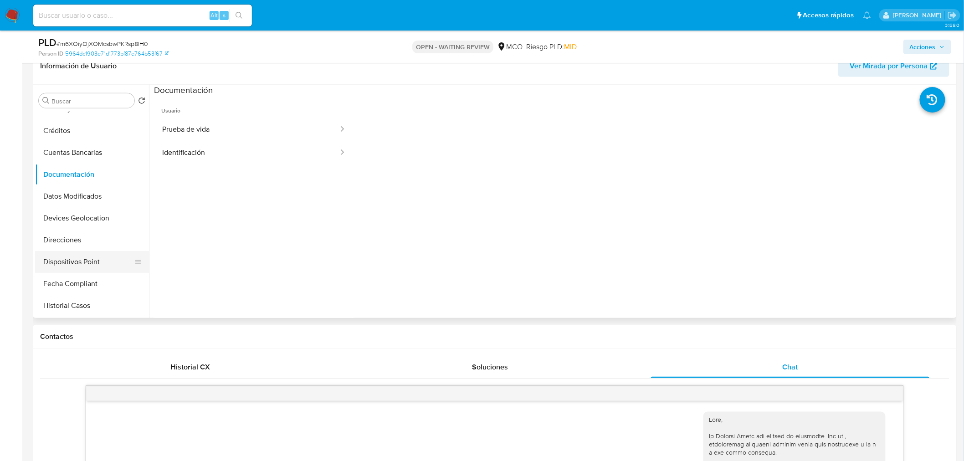
scroll to position [152, 0]
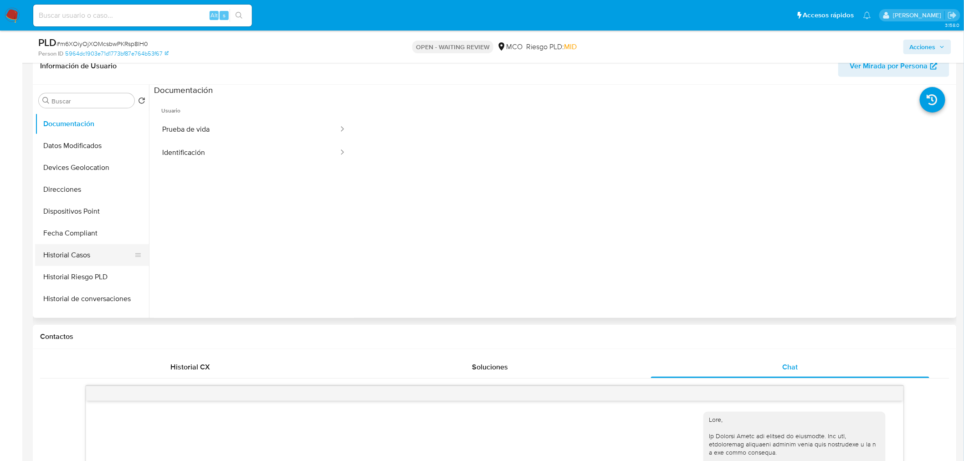
click at [82, 253] on button "Historial Casos" at bounding box center [88, 255] width 107 height 22
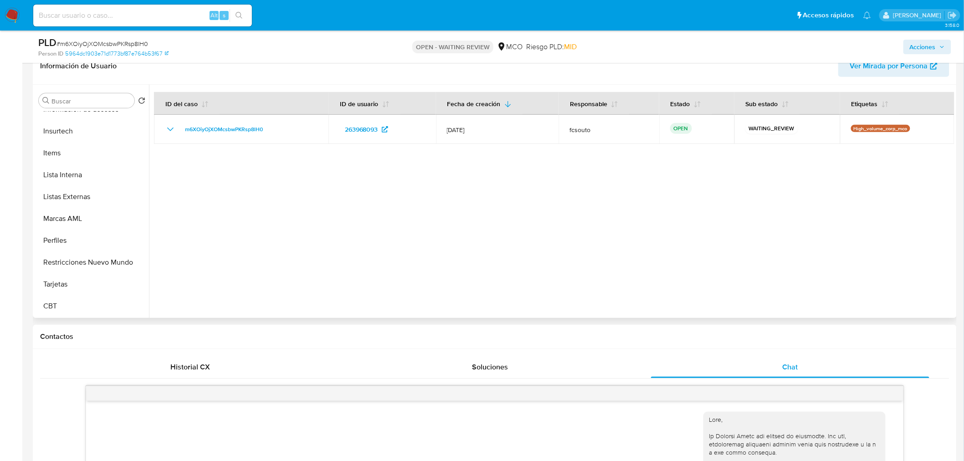
scroll to position [384, 0]
click at [87, 258] on button "Restricciones Nuevo Mundo" at bounding box center [88, 263] width 107 height 22
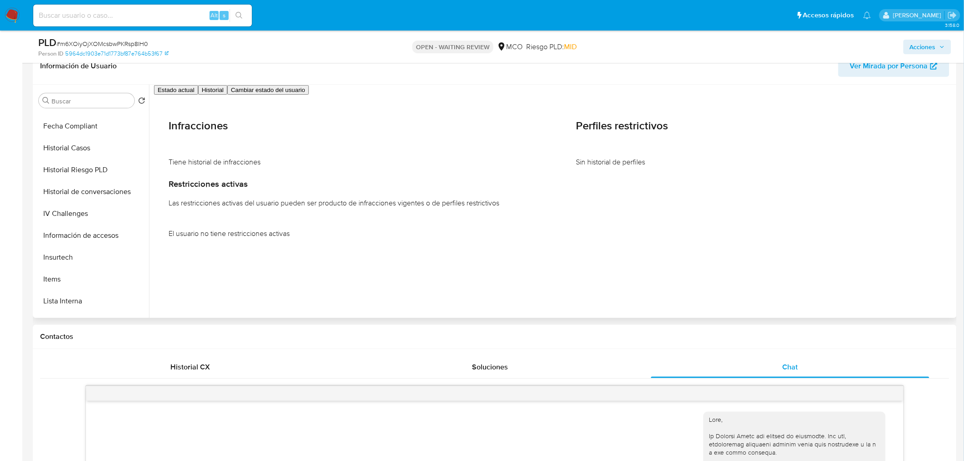
scroll to position [0, 0]
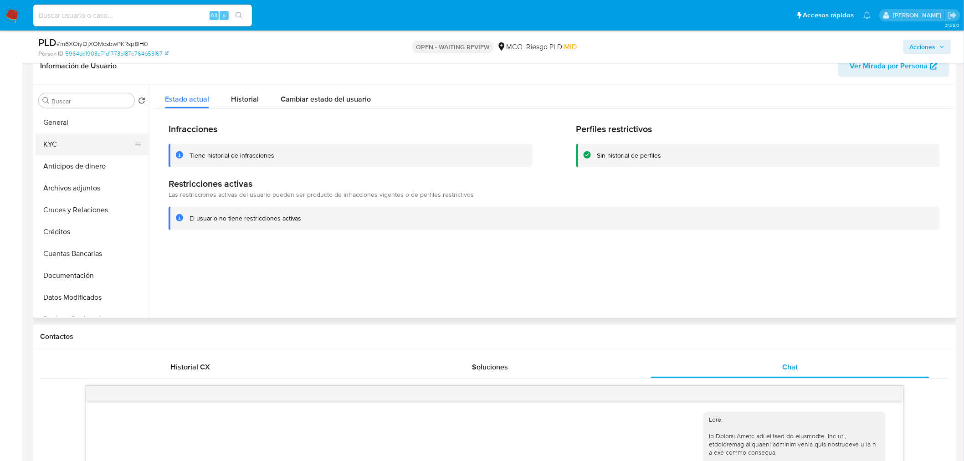
click at [83, 137] on button "KYC" at bounding box center [88, 144] width 107 height 22
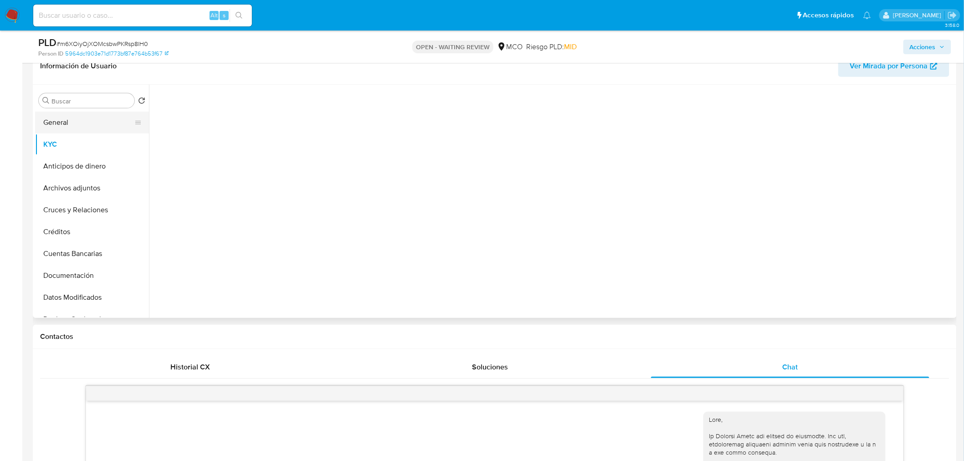
click at [85, 122] on button "General" at bounding box center [88, 123] width 107 height 22
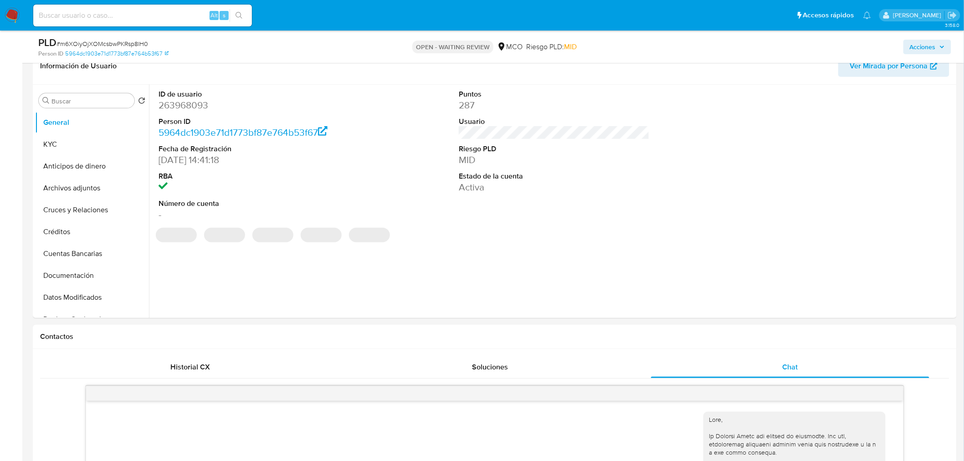
click at [182, 107] on dd "263968093" at bounding box center [254, 105] width 191 height 13
copy dd "263968093"
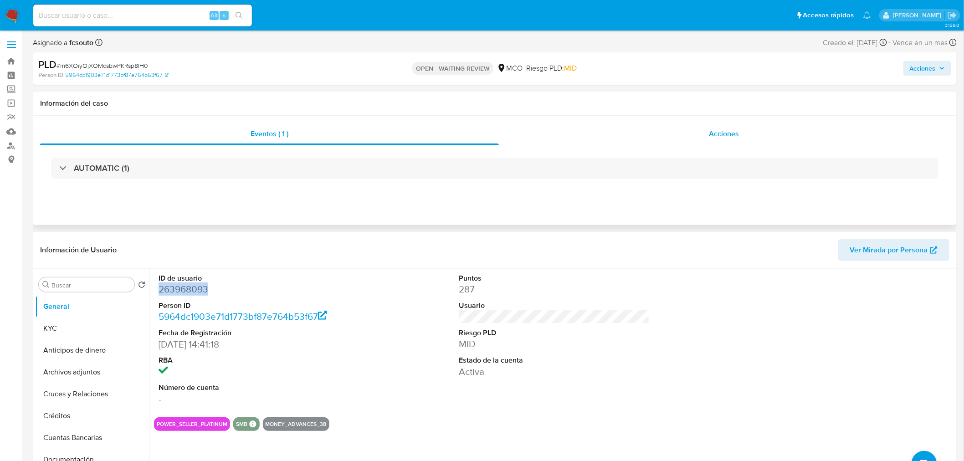
click at [707, 130] on div "Acciones" at bounding box center [724, 134] width 451 height 22
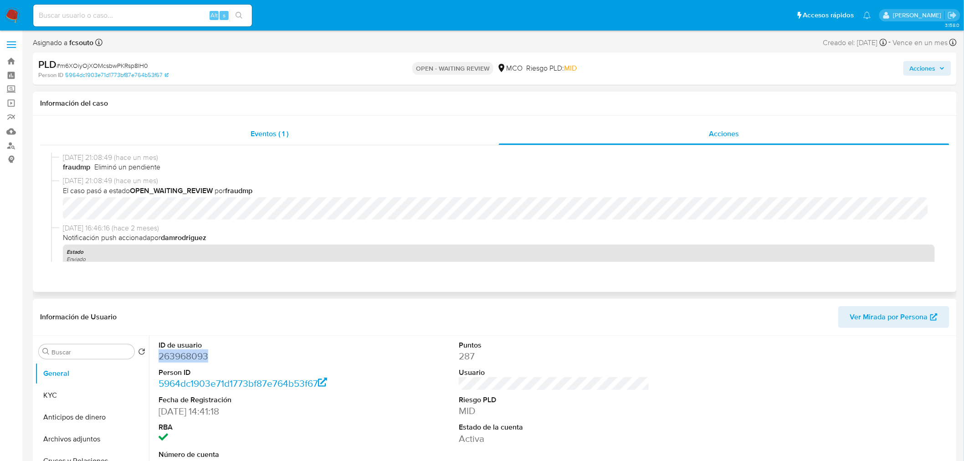
click at [238, 132] on div "Eventos ( 1 )" at bounding box center [269, 134] width 459 height 22
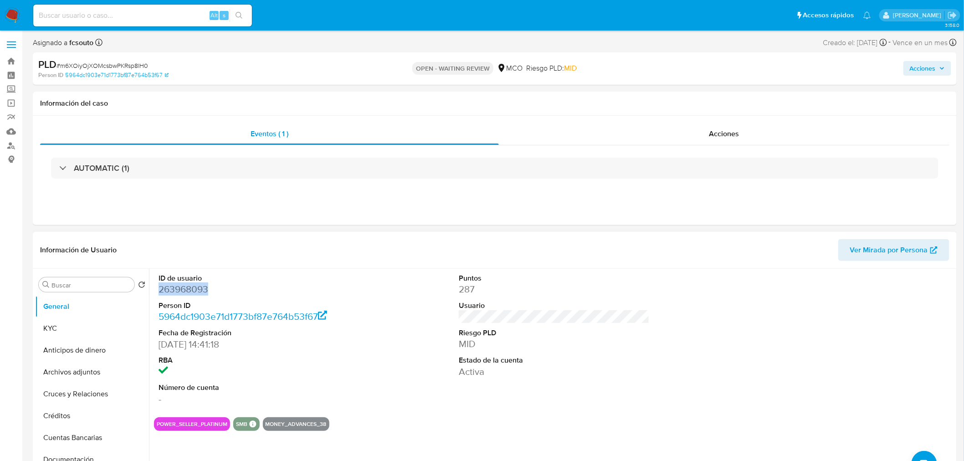
click at [187, 289] on dd "263968093" at bounding box center [254, 289] width 191 height 13
click at [933, 70] on span "Acciones" at bounding box center [923, 68] width 26 height 15
drag, startPoint x: 650, startPoint y: 95, endPoint x: 640, endPoint y: 107, distance: 16.5
click at [650, 97] on span "Resolución del caso" at bounding box center [668, 97] width 65 height 10
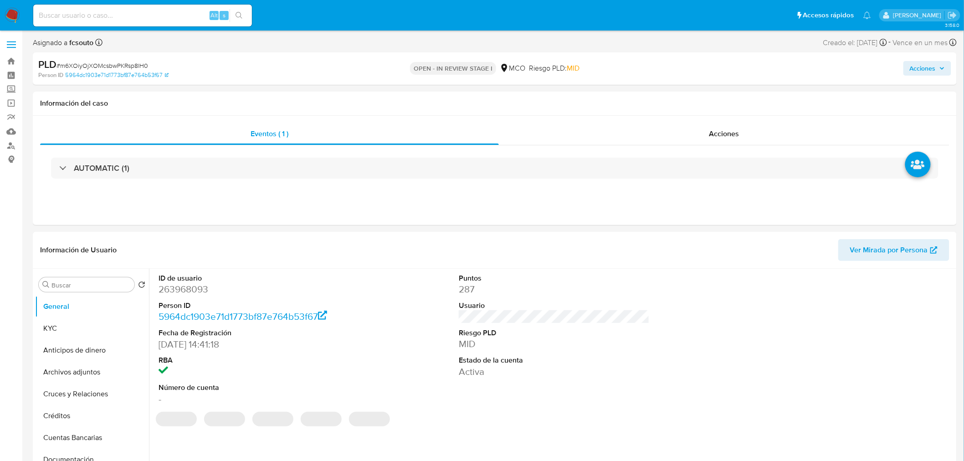
select select "10"
click at [925, 67] on span "Acciones" at bounding box center [923, 68] width 26 height 15
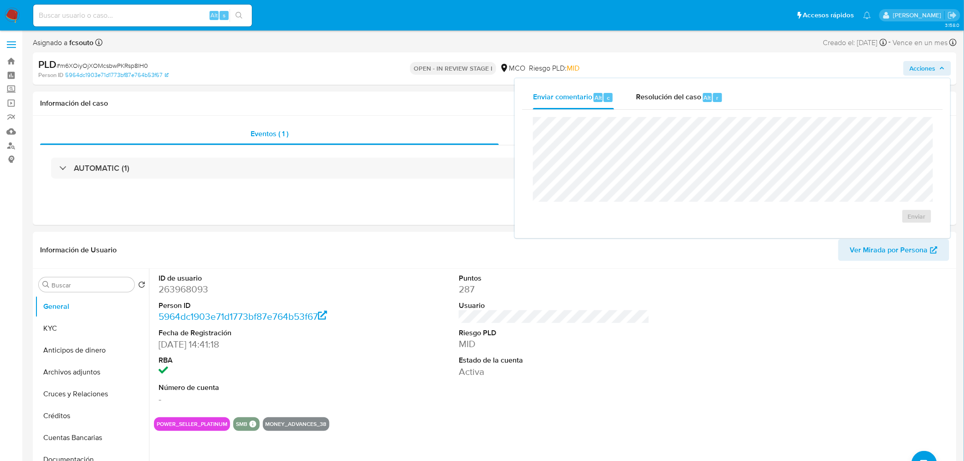
drag, startPoint x: 667, startPoint y: 97, endPoint x: 650, endPoint y: 112, distance: 22.6
click at [665, 98] on span "Resolución del caso" at bounding box center [668, 97] width 65 height 10
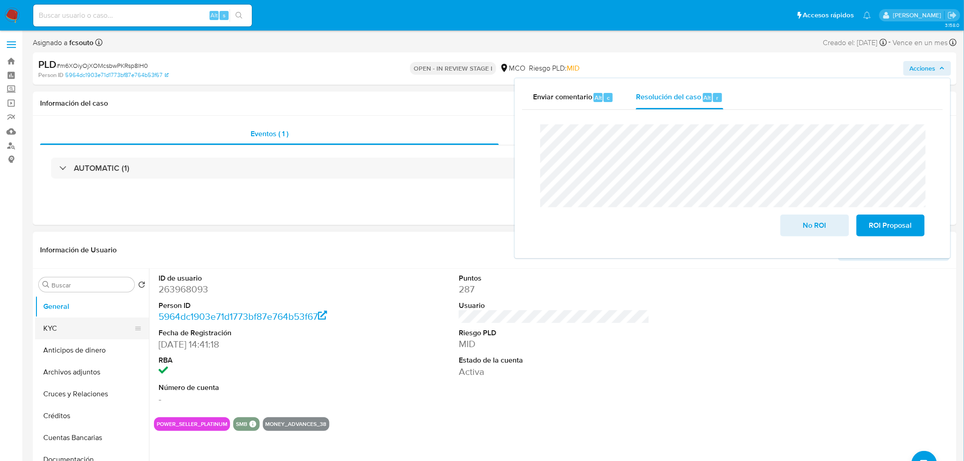
drag, startPoint x: 75, startPoint y: 328, endPoint x: 60, endPoint y: 326, distance: 15.6
click at [75, 328] on button "KYC" at bounding box center [88, 328] width 107 height 22
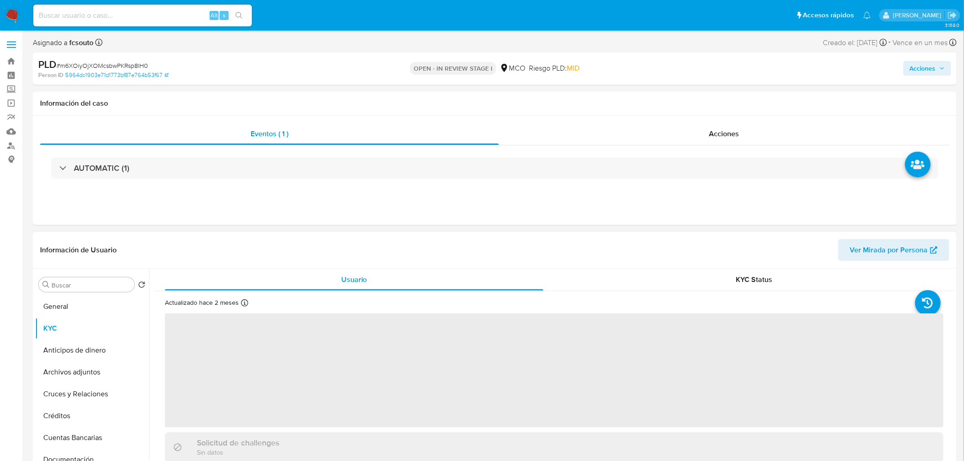
scroll to position [51, 0]
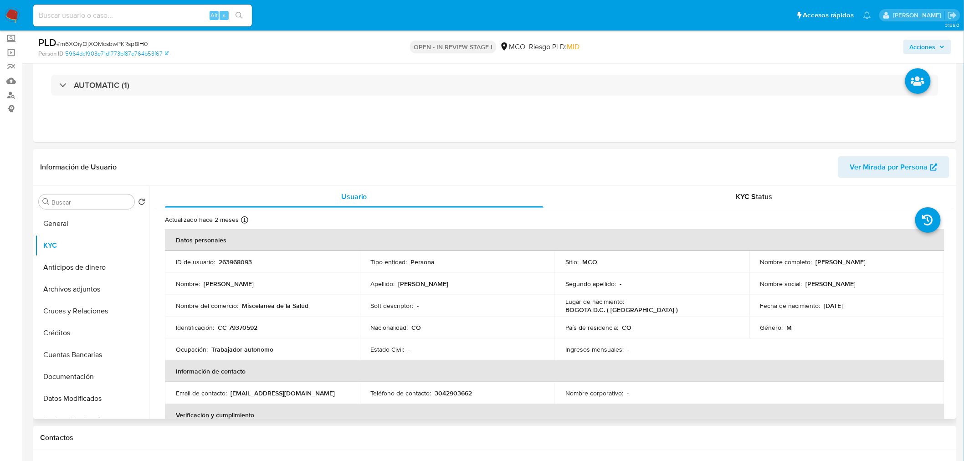
drag, startPoint x: 814, startPoint y: 258, endPoint x: 884, endPoint y: 270, distance: 71.5
click at [884, 270] on td "Nombre completo : [PERSON_NAME]" at bounding box center [846, 262] width 195 height 22
copy p "[PERSON_NAME]"
drag, startPoint x: 932, startPoint y: 44, endPoint x: 918, endPoint y: 55, distance: 17.6
click at [932, 45] on span "Acciones" at bounding box center [923, 47] width 26 height 15
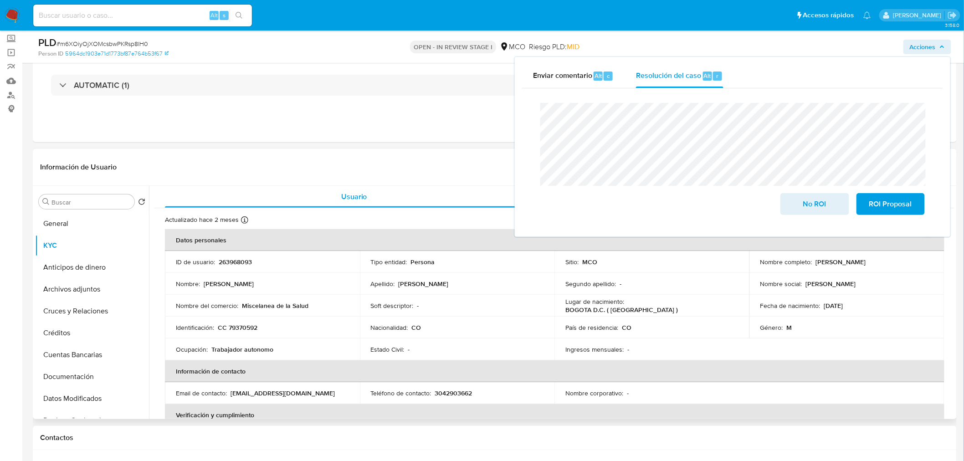
click at [273, 305] on p "Miscelanea de la Salud" at bounding box center [275, 306] width 67 height 8
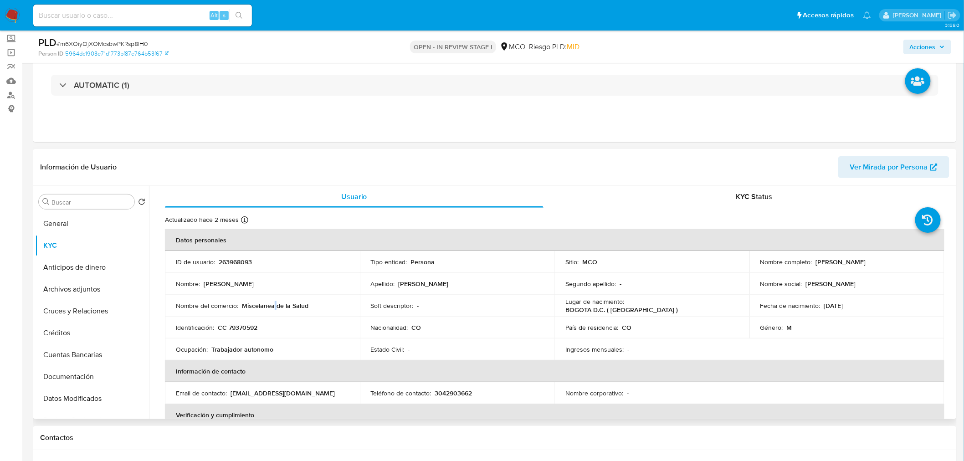
click at [273, 305] on p "Miscelanea de la Salud" at bounding box center [275, 306] width 67 height 8
drag, startPoint x: 313, startPoint y: 305, endPoint x: 240, endPoint y: 304, distance: 72.9
click at [240, 304] on div "Nombre del comercio : Miscelanea de la Salud" at bounding box center [262, 306] width 173 height 8
copy p "Miscelanea de la Salud"
click at [919, 44] on span "Acciones" at bounding box center [923, 47] width 26 height 15
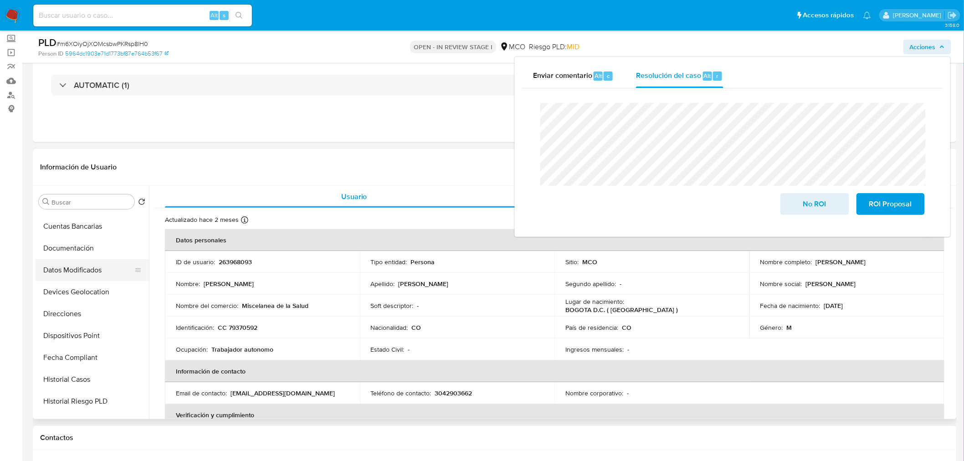
scroll to position [151, 0]
click at [101, 353] on button "Historial Casos" at bounding box center [88, 357] width 107 height 22
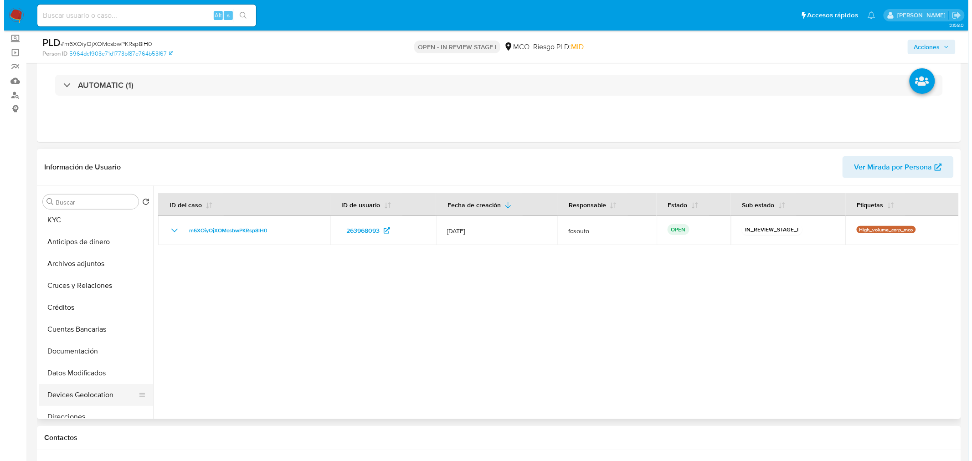
scroll to position [0, 0]
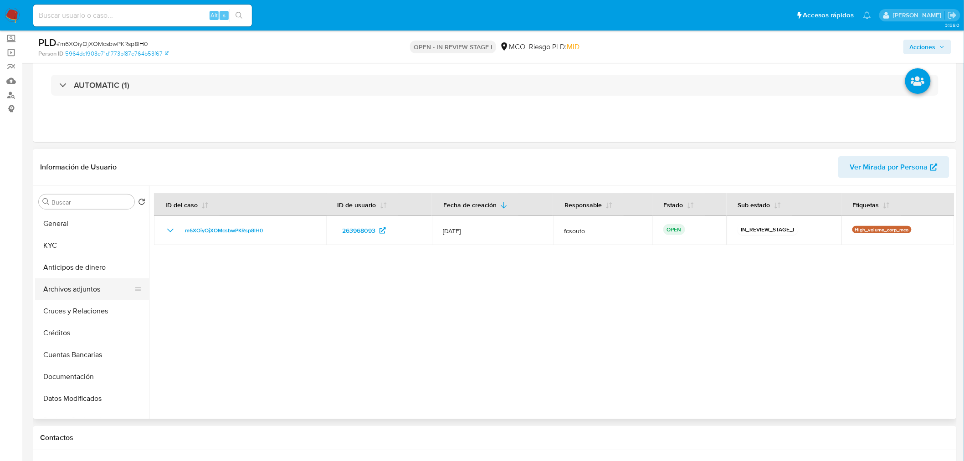
click at [77, 289] on button "Archivos adjuntos" at bounding box center [88, 289] width 107 height 22
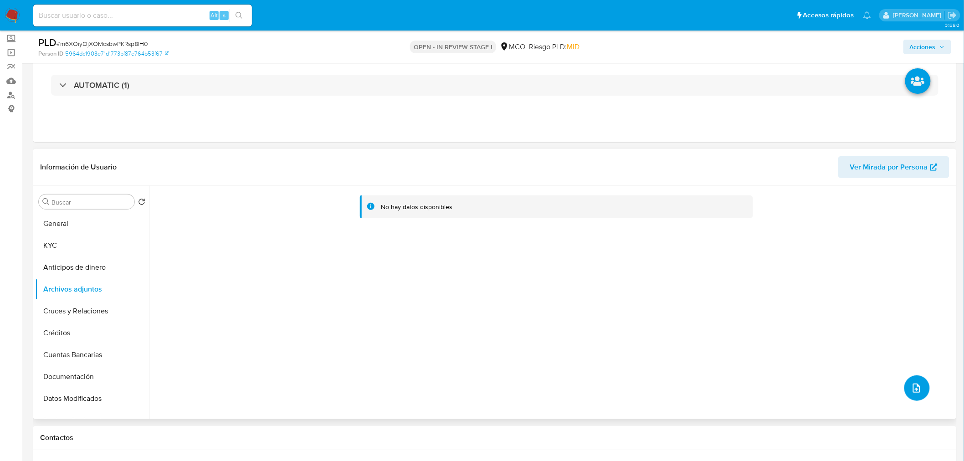
click at [917, 391] on span "upload-file" at bounding box center [916, 388] width 11 height 11
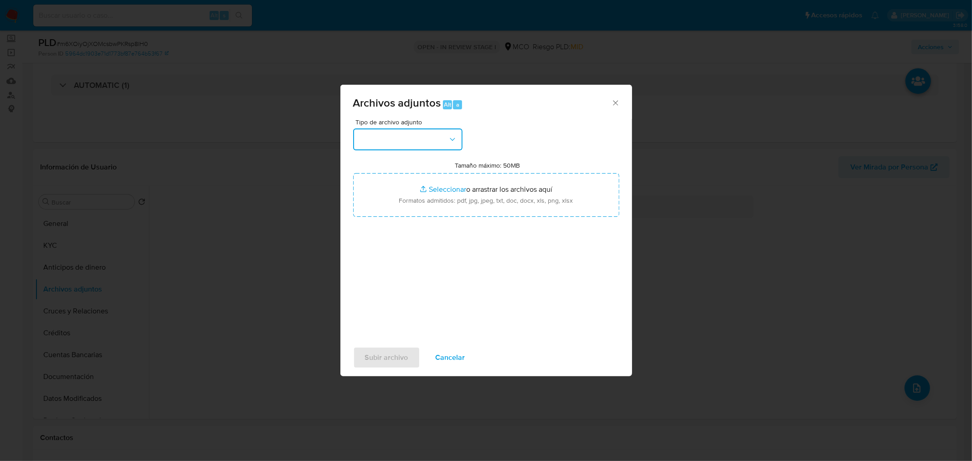
drag, startPoint x: 420, startPoint y: 138, endPoint x: 418, endPoint y: 148, distance: 10.3
click at [420, 138] on button "button" at bounding box center [407, 139] width 109 height 22
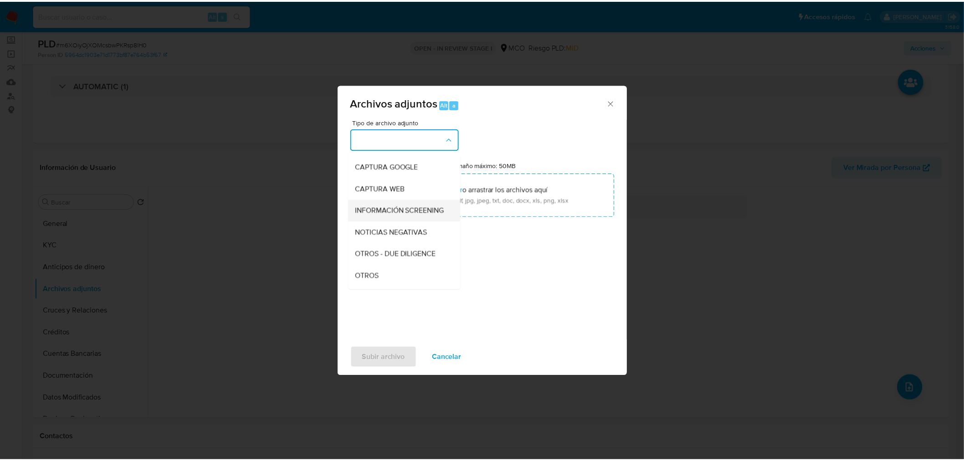
scroll to position [101, 0]
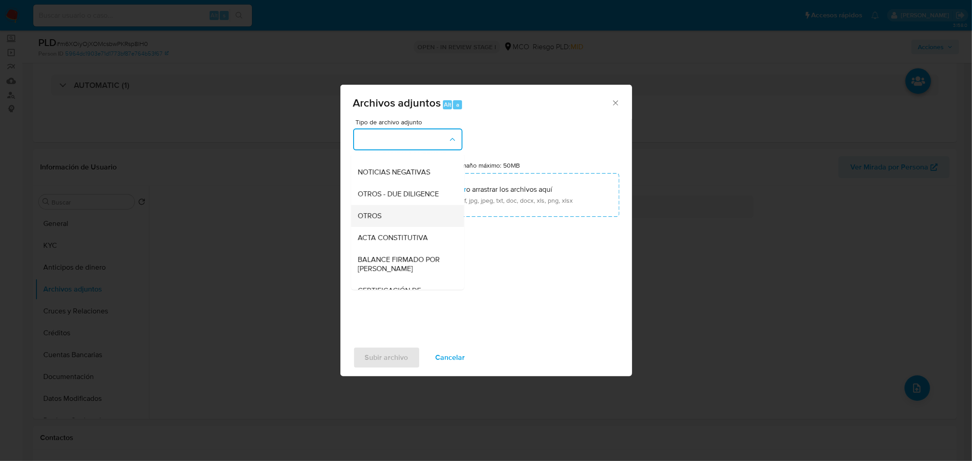
click at [389, 225] on div "OTROS" at bounding box center [404, 216] width 93 height 22
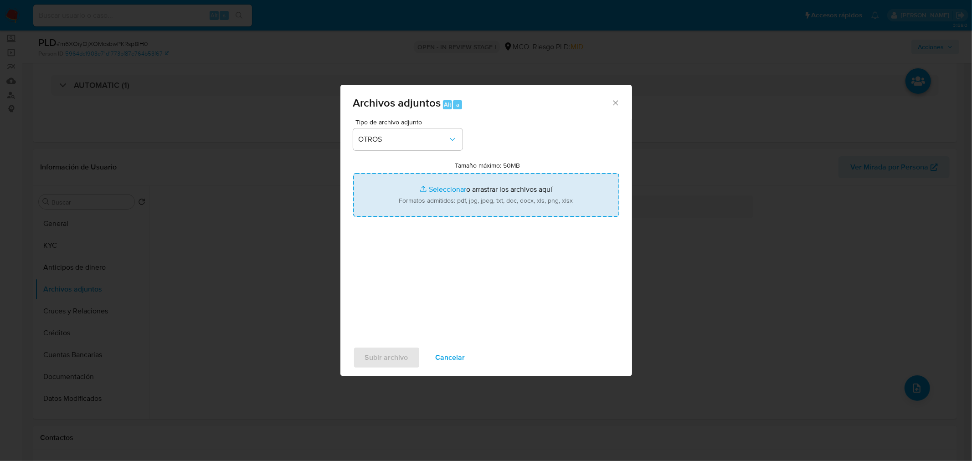
click at [512, 178] on input "Tamaño máximo: 50MB Seleccionar archivos" at bounding box center [486, 195] width 266 height 44
type input "C:\fakepath\263968093 - 12_9_2025.pdf"
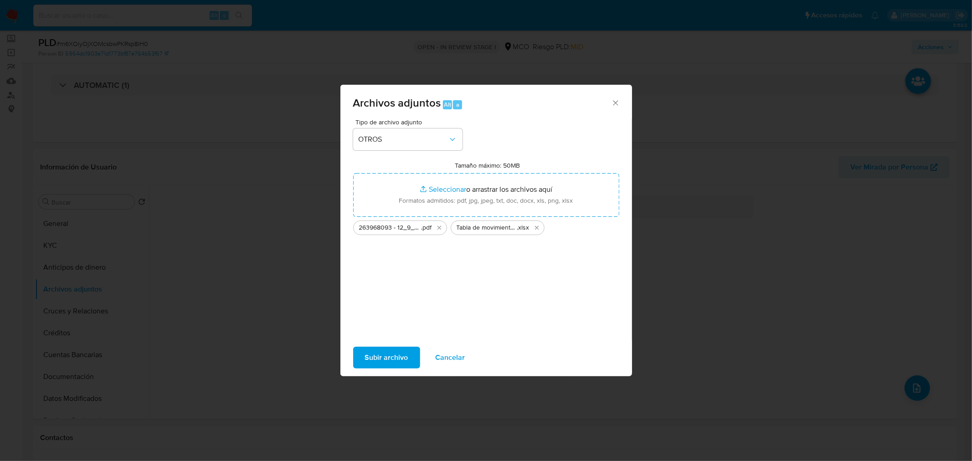
click at [384, 356] on span "Subir archivo" at bounding box center [386, 358] width 43 height 20
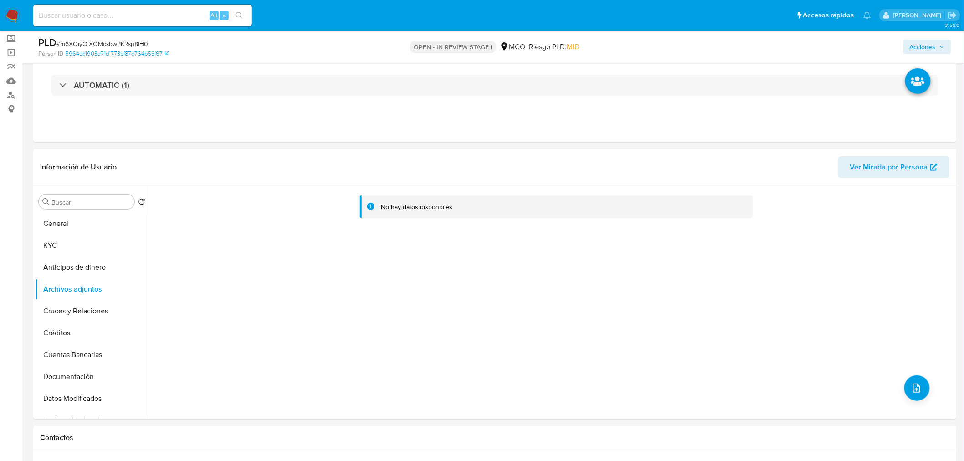
click at [930, 48] on span "Acciones" at bounding box center [923, 47] width 26 height 15
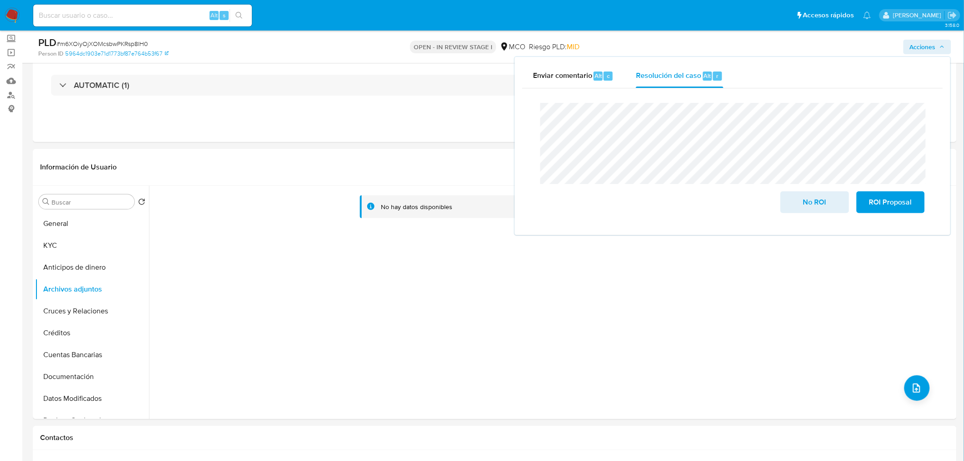
click at [545, 58] on div "Enviar comentario Alt c Resolución del caso Alt r Cierre de caso No ROI ROI Pro…" at bounding box center [732, 146] width 435 height 178
drag, startPoint x: 561, startPoint y: 77, endPoint x: 590, endPoint y: 92, distance: 33.0
click at [562, 77] on span "Enviar comentario" at bounding box center [562, 75] width 59 height 10
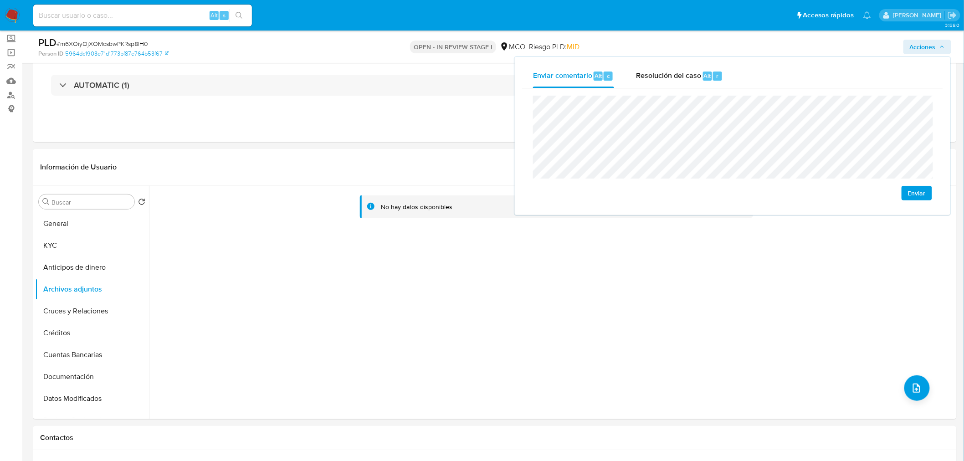
click at [916, 192] on span "Enviar" at bounding box center [917, 193] width 18 height 13
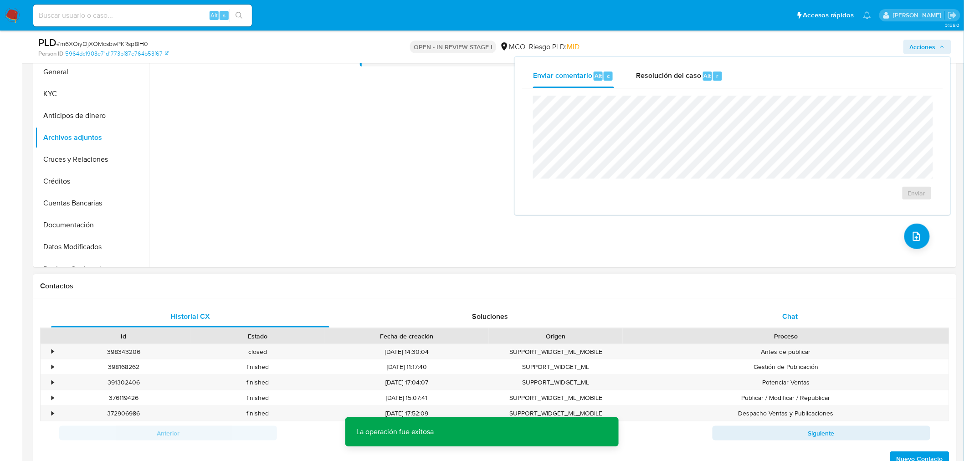
click at [809, 307] on div "Chat" at bounding box center [790, 317] width 278 height 22
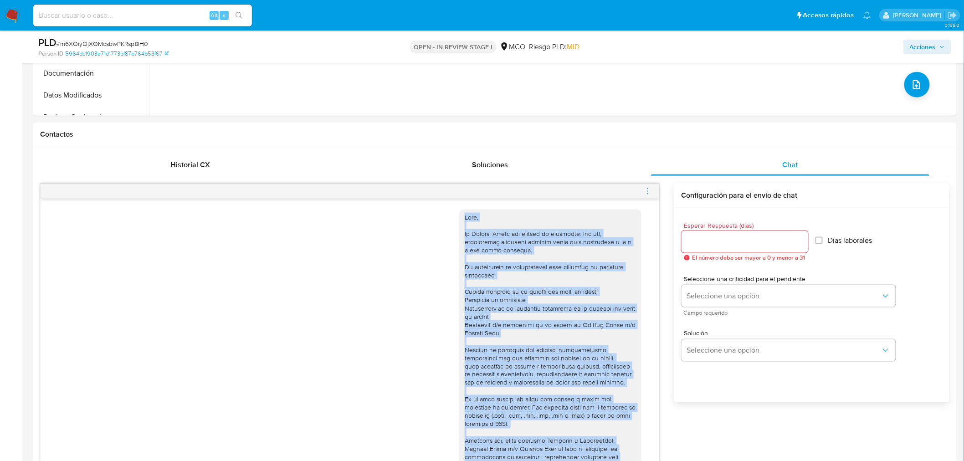
scroll to position [183, 0]
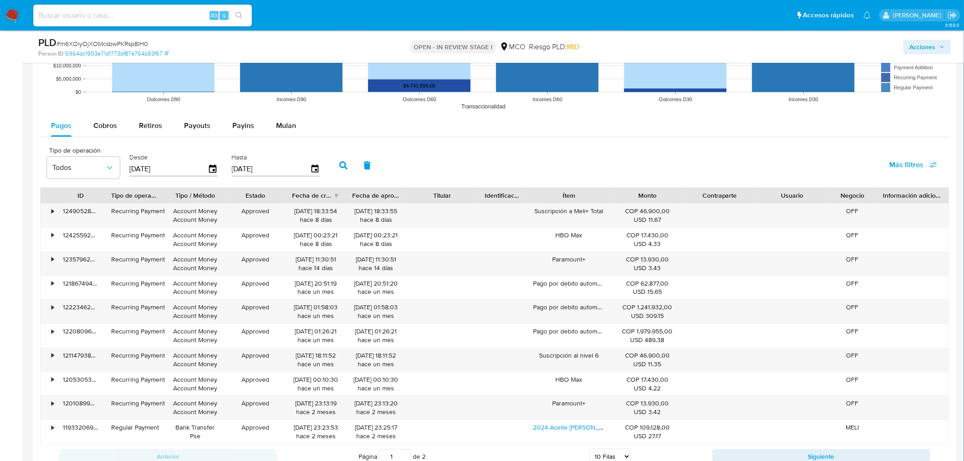
drag, startPoint x: 455, startPoint y: 211, endPoint x: 556, endPoint y: -17, distance: 249.6
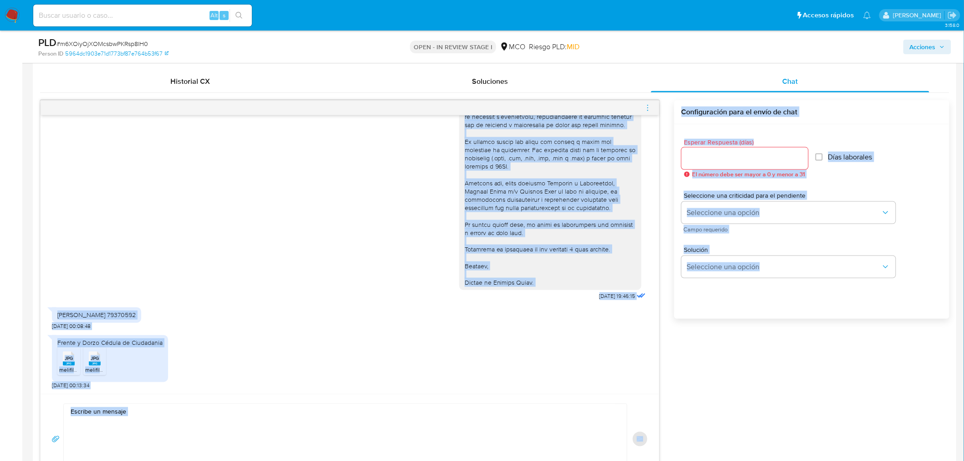
scroll to position [390, 0]
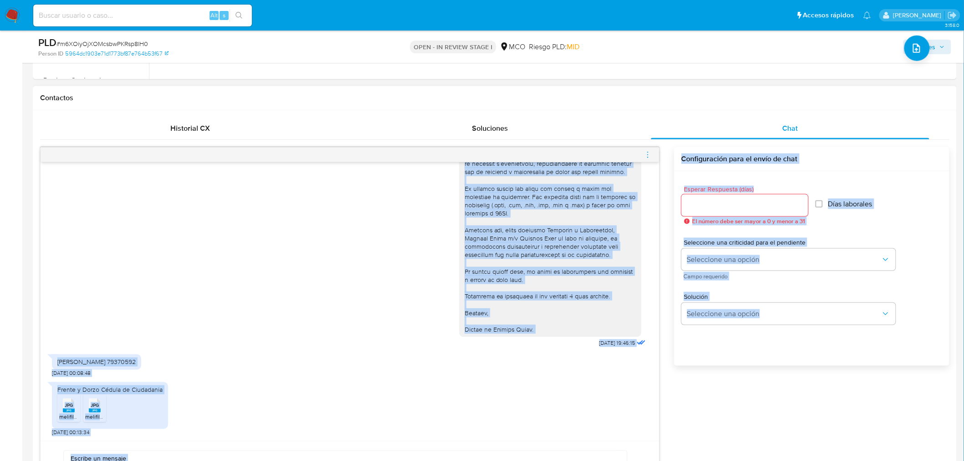
click at [525, 245] on div at bounding box center [550, 168] width 171 height 332
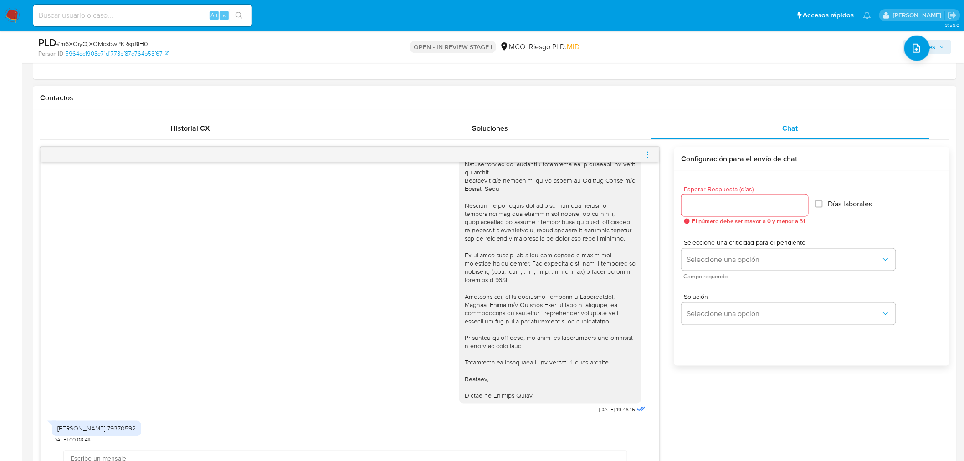
scroll to position [117, 0]
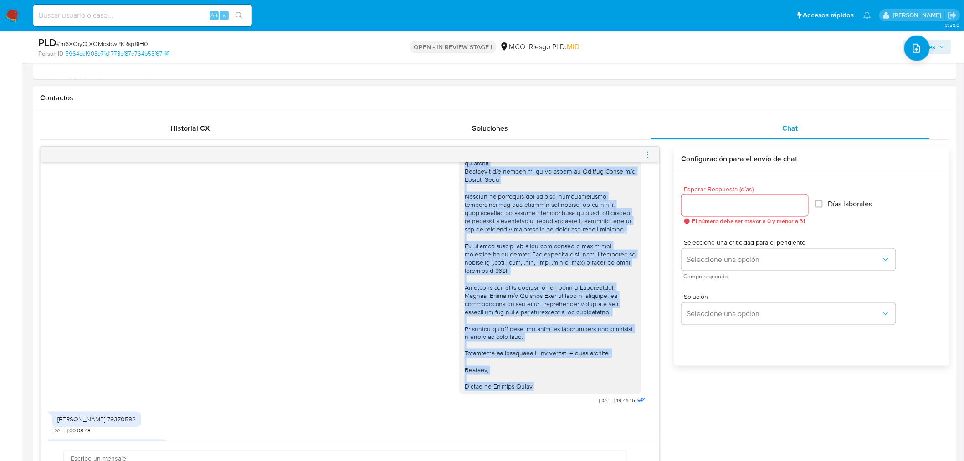
drag, startPoint x: 457, startPoint y: 181, endPoint x: 533, endPoint y: 389, distance: 220.8
click at [533, 389] on div at bounding box center [550, 226] width 171 height 332
copy div "Hola, En Mercado Libre nos importa tu seguridad. Por eso, necesitamos verificar…"
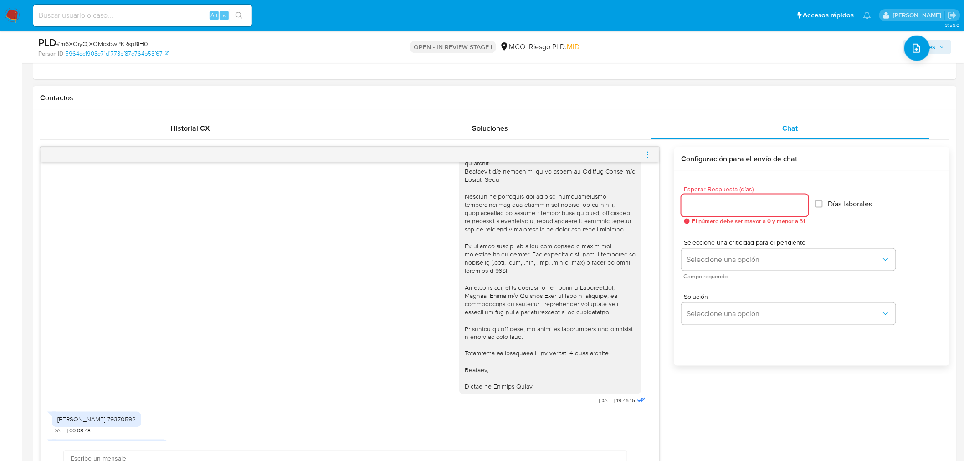
click at [720, 205] on input "Esperar Respuesta (días)" at bounding box center [744, 206] width 127 height 12
type input "3"
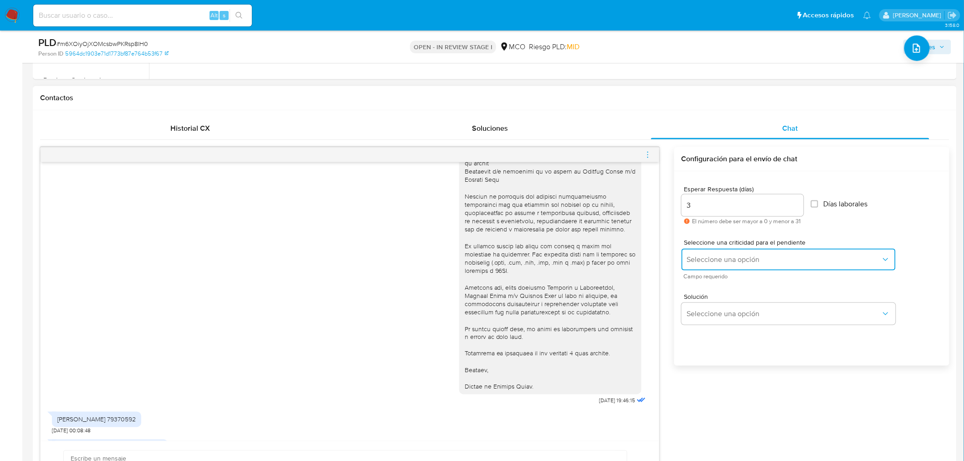
click at [732, 268] on button "Seleccione una opción" at bounding box center [788, 260] width 214 height 22
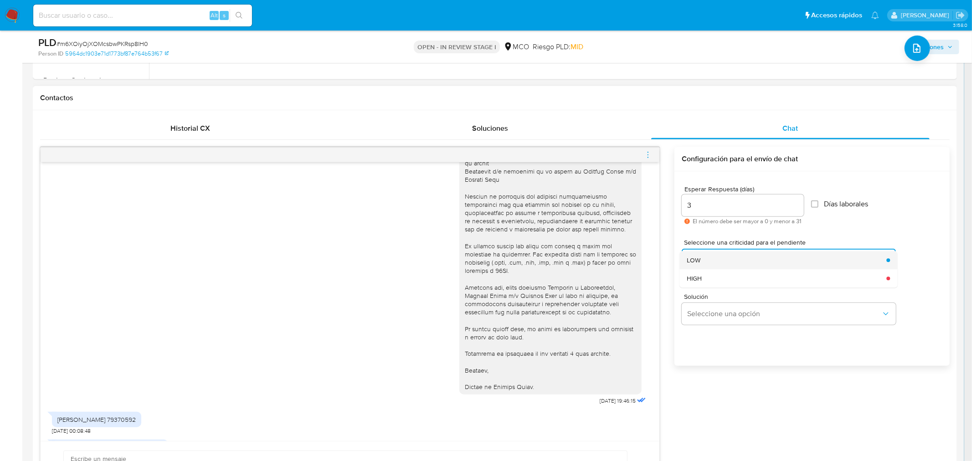
click at [727, 261] on div "LOW" at bounding box center [783, 260] width 194 height 18
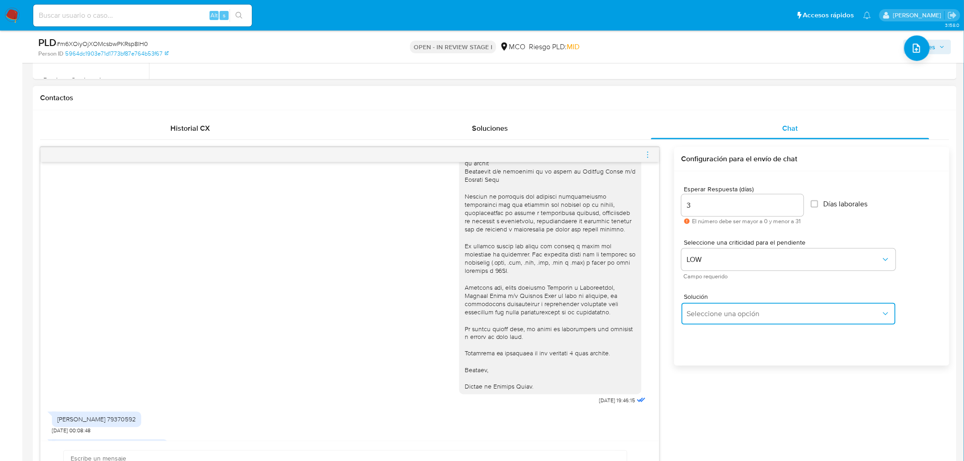
click at [724, 312] on span "Seleccione una opción" at bounding box center [784, 313] width 194 height 9
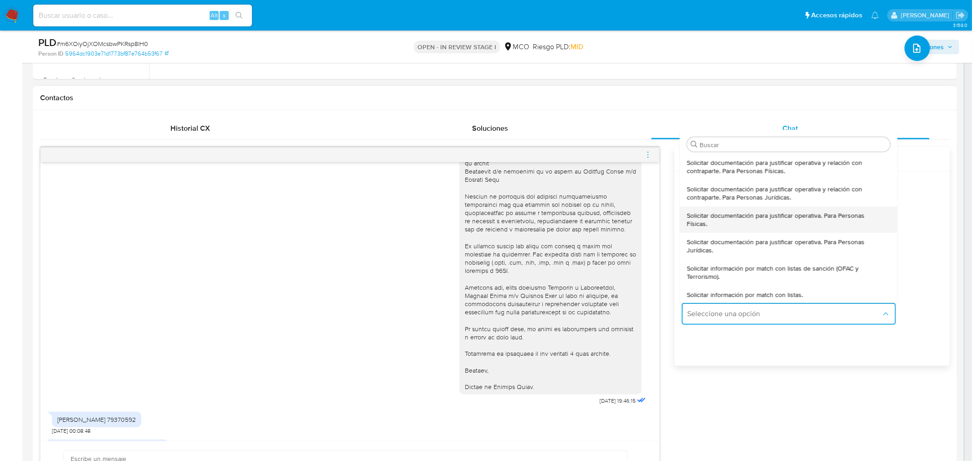
click at [729, 228] on div "Solicitar documentación para justificar operativa. Para Personas Físicas." at bounding box center [785, 219] width 198 height 26
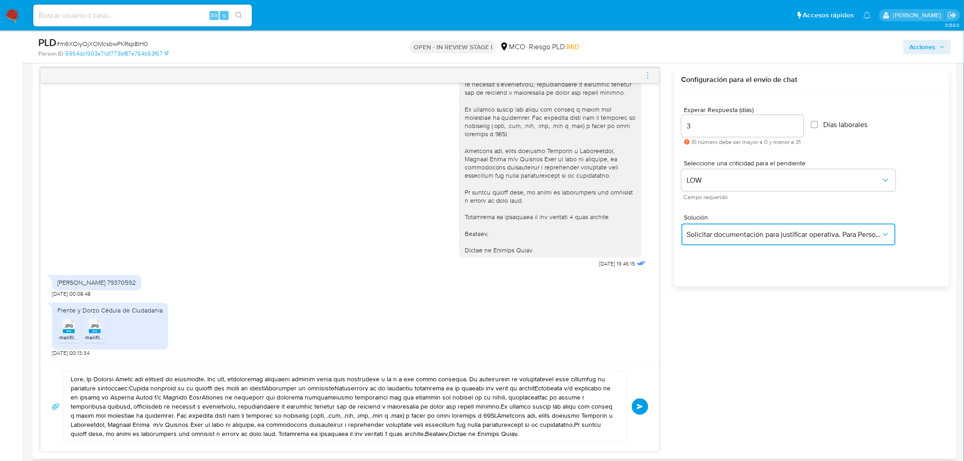
scroll to position [492, 0]
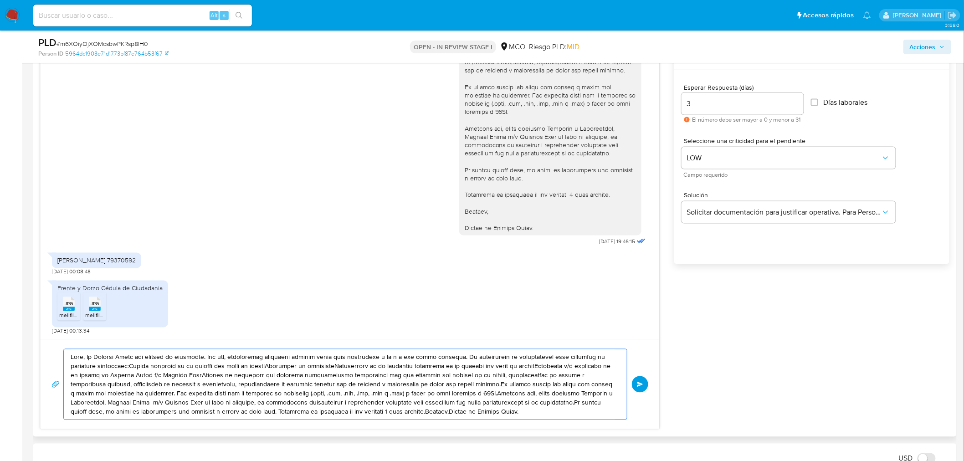
drag, startPoint x: 71, startPoint y: 357, endPoint x: 505, endPoint y: 393, distance: 435.1
click at [548, 412] on textarea at bounding box center [343, 384] width 545 height 70
paste textarea "En Mercado Libre nos importa tu seguridad. Por eso, necesitamos verificar algun…"
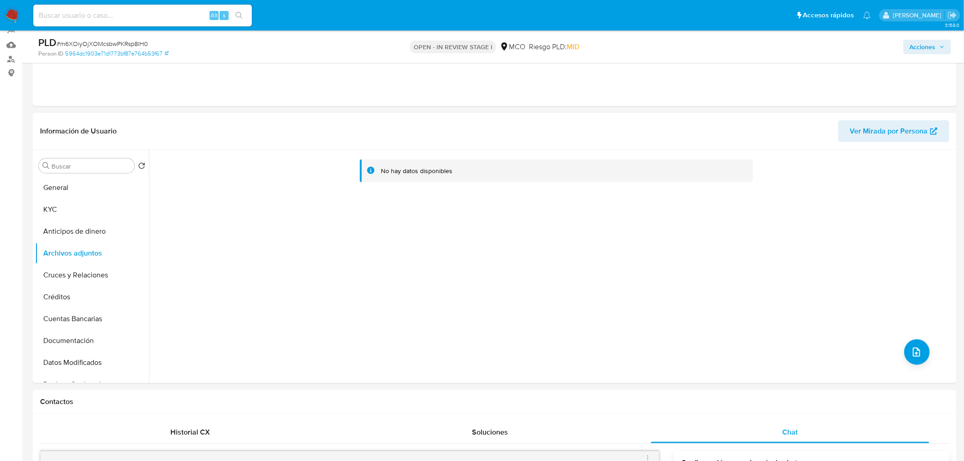
scroll to position [0, 0]
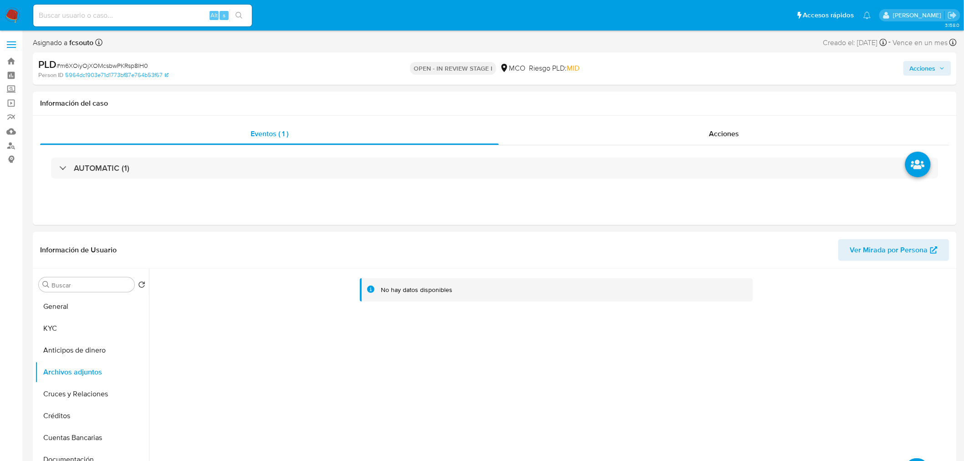
drag, startPoint x: 76, startPoint y: 331, endPoint x: 0, endPoint y: 303, distance: 81.1
click at [71, 332] on button "KYC" at bounding box center [92, 328] width 114 height 22
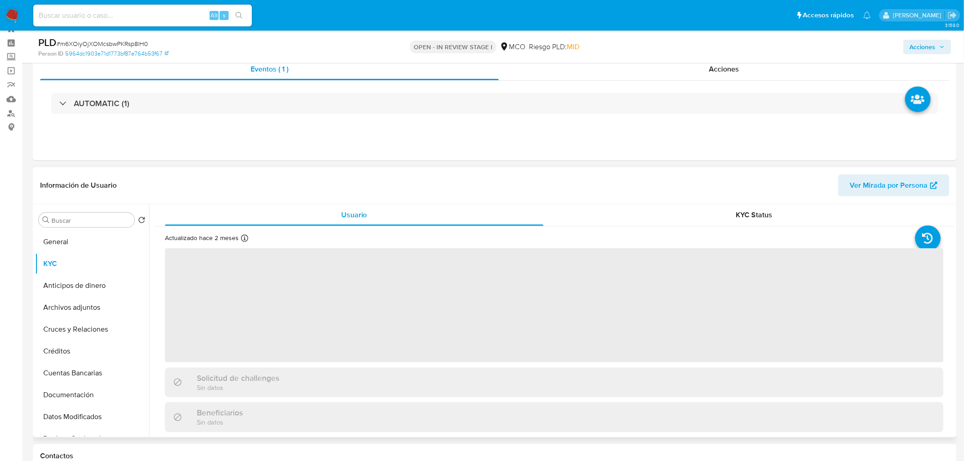
scroll to position [51, 0]
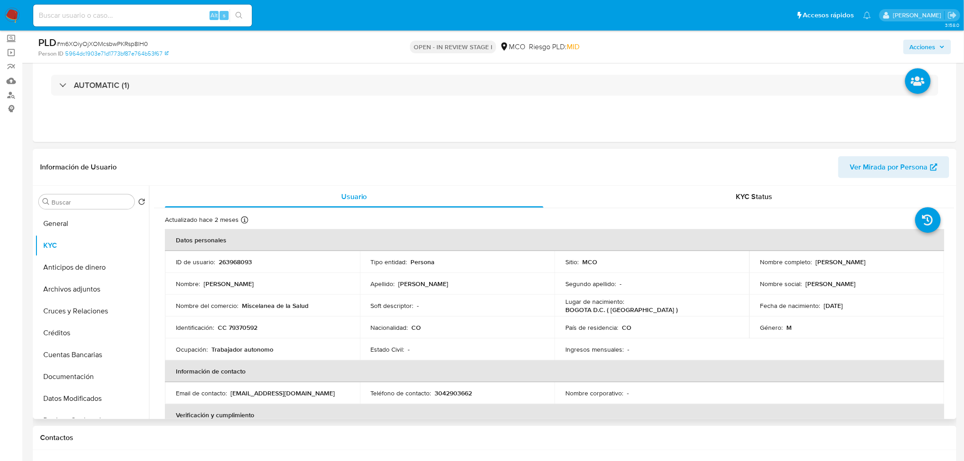
click at [823, 263] on p "[PERSON_NAME] [PERSON_NAME]" at bounding box center [841, 262] width 50 height 8
copy p "William"
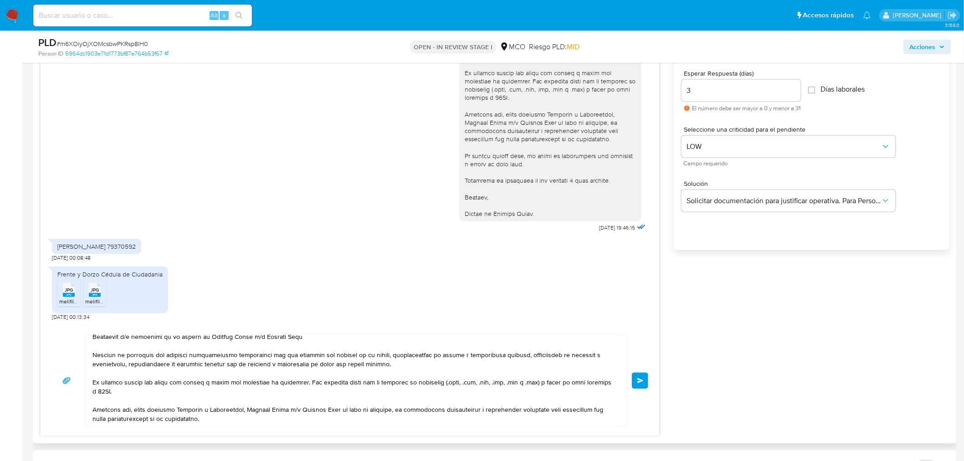
scroll to position [0, 0]
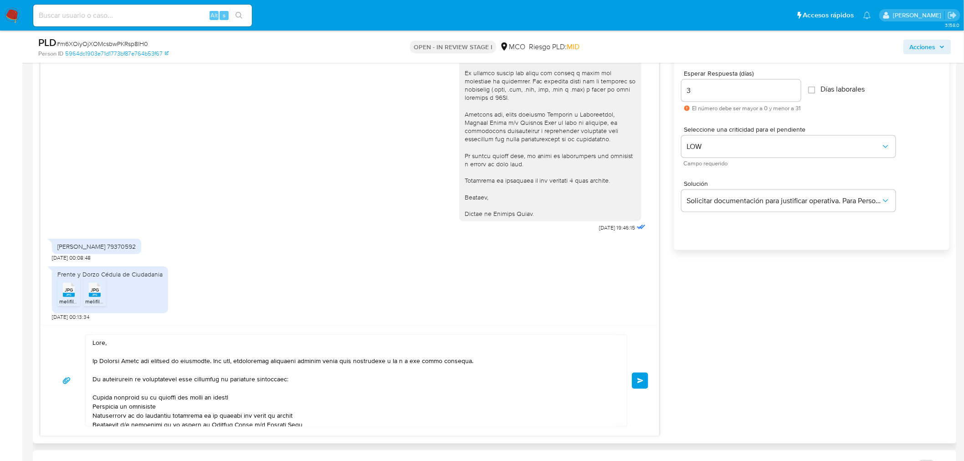
click at [105, 344] on textarea at bounding box center [353, 380] width 523 height 91
paste textarea "William"
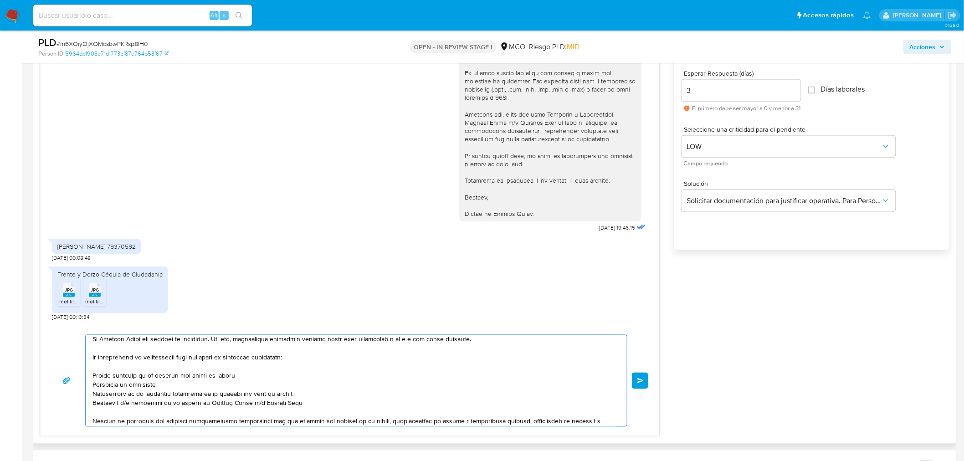
scroll to position [47, 0]
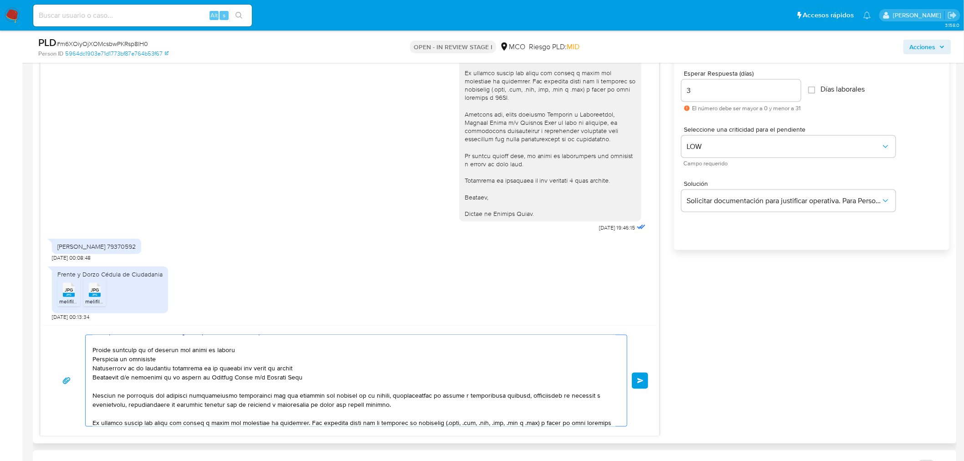
drag, startPoint x: 93, startPoint y: 363, endPoint x: 303, endPoint y: 380, distance: 210.3
click at [303, 380] on textarea at bounding box center [353, 380] width 523 height 91
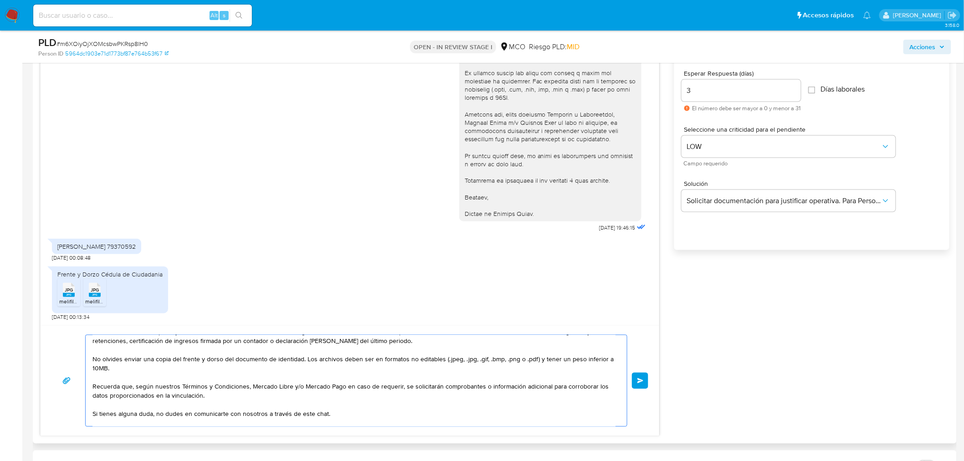
scroll to position [0, 0]
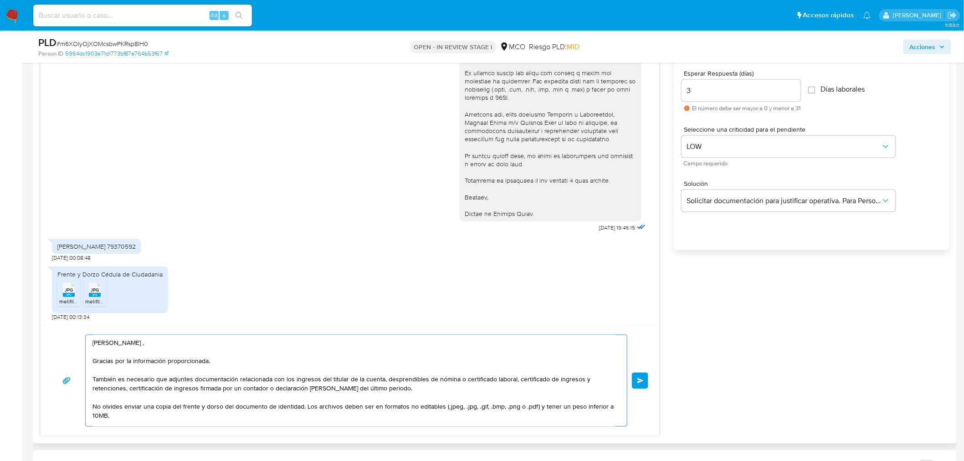
drag, startPoint x: 93, startPoint y: 379, endPoint x: 102, endPoint y: 387, distance: 12.3
click at [94, 379] on textarea "Hola William , Gracias por la información proporcionada. También es necesario q…" at bounding box center [353, 380] width 523 height 91
drag, startPoint x: 304, startPoint y: 408, endPoint x: 92, endPoint y: 407, distance: 212.3
click at [92, 407] on div "Hola William , Gracias por la información proporcionada. Para culminar con el p…" at bounding box center [354, 380] width 537 height 91
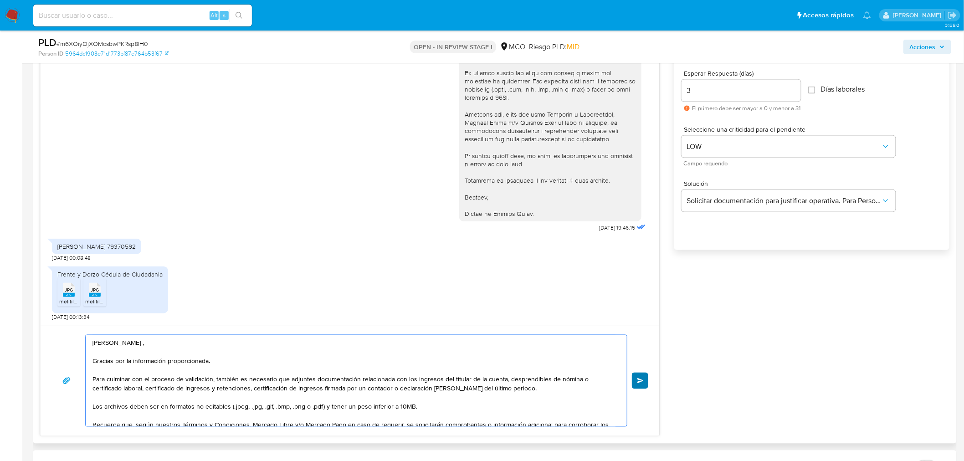
type textarea "Hola William , Gracias por la información proporcionada. Para culminar con el p…"
click at [640, 383] on span "Enviar" at bounding box center [640, 380] width 6 height 5
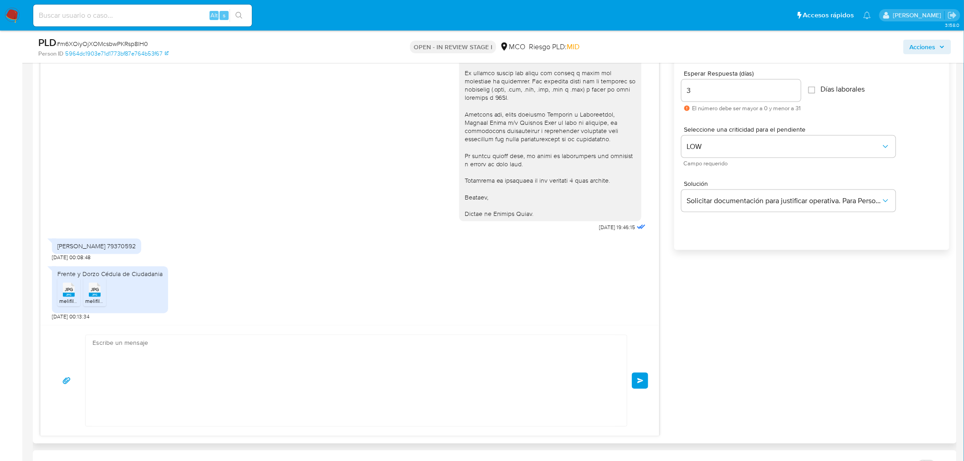
scroll to position [432, 0]
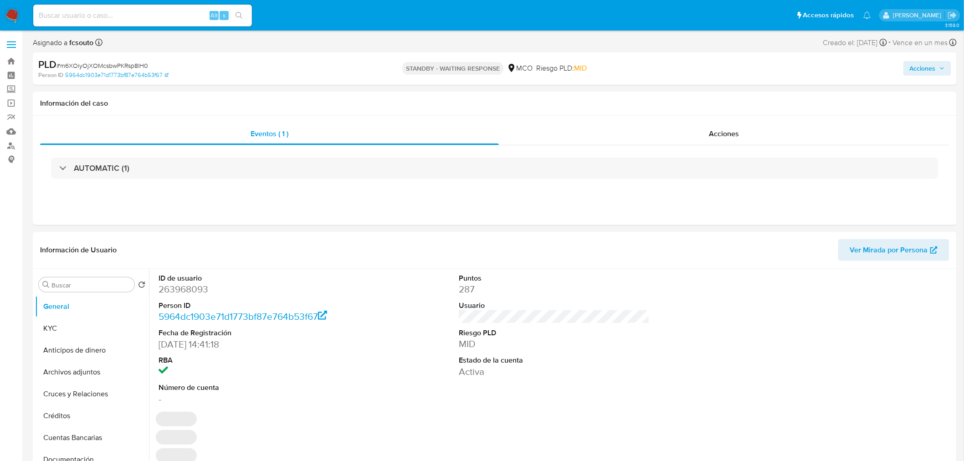
select select "10"
